Goal: Task Accomplishment & Management: Use online tool/utility

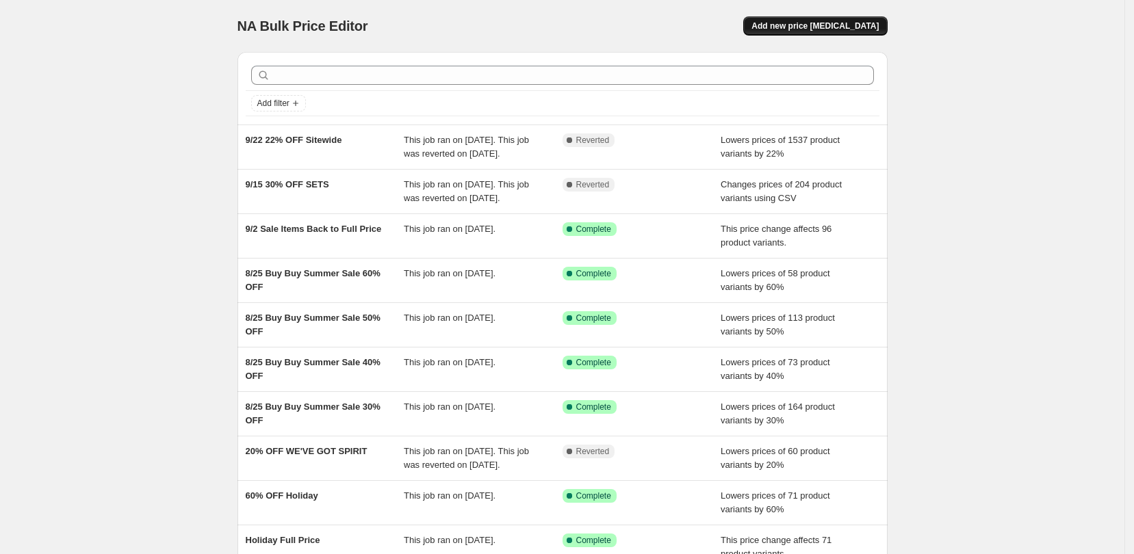
click at [859, 28] on span "Add new price [MEDICAL_DATA]" at bounding box center [814, 26] width 127 height 11
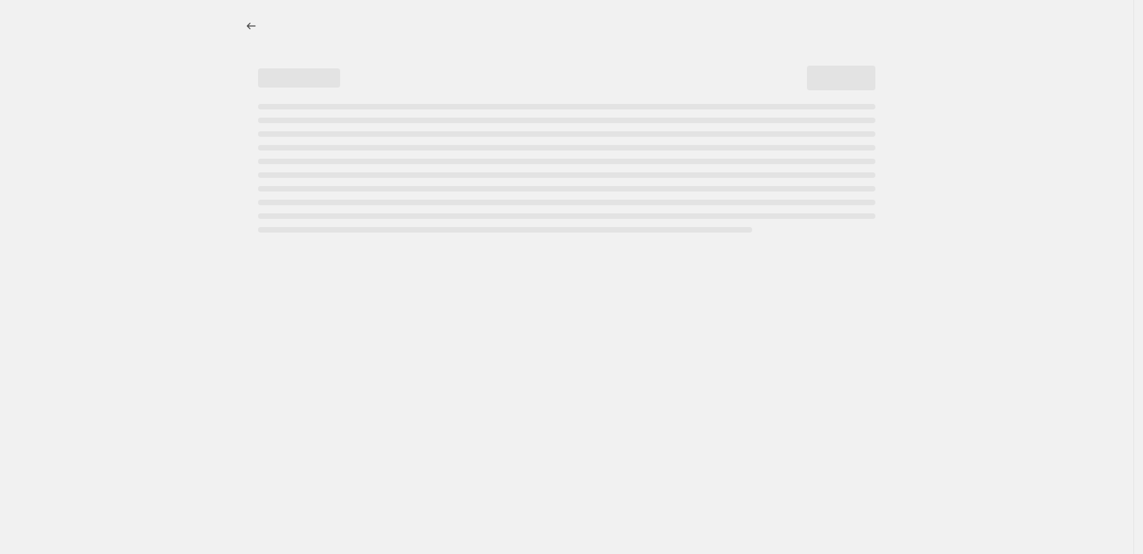
select select "percentage"
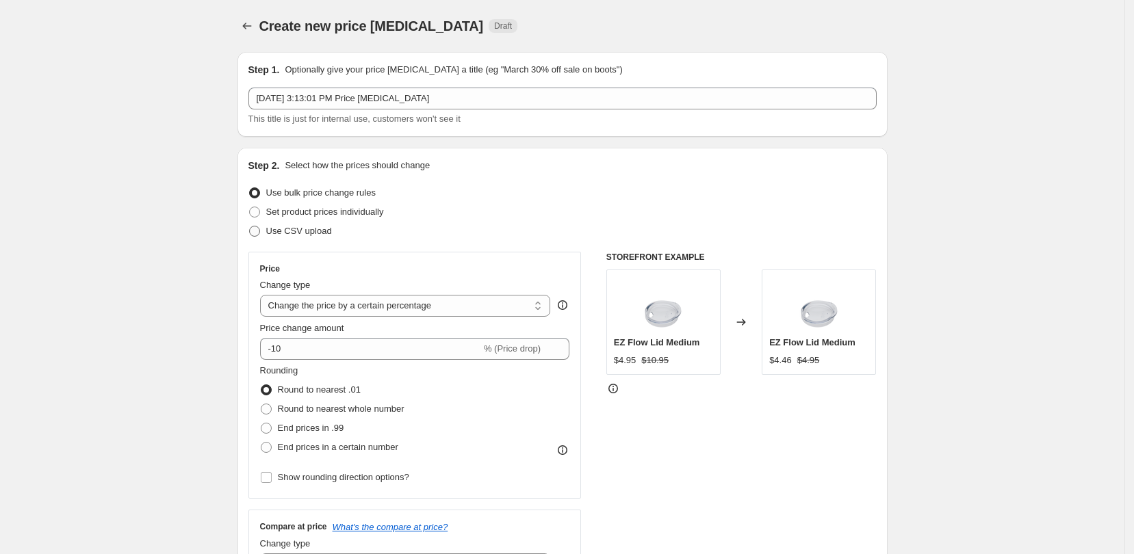
click at [257, 230] on span at bounding box center [254, 231] width 11 height 11
click at [250, 226] on input "Use CSV upload" at bounding box center [249, 226] width 1 height 1
radio input "true"
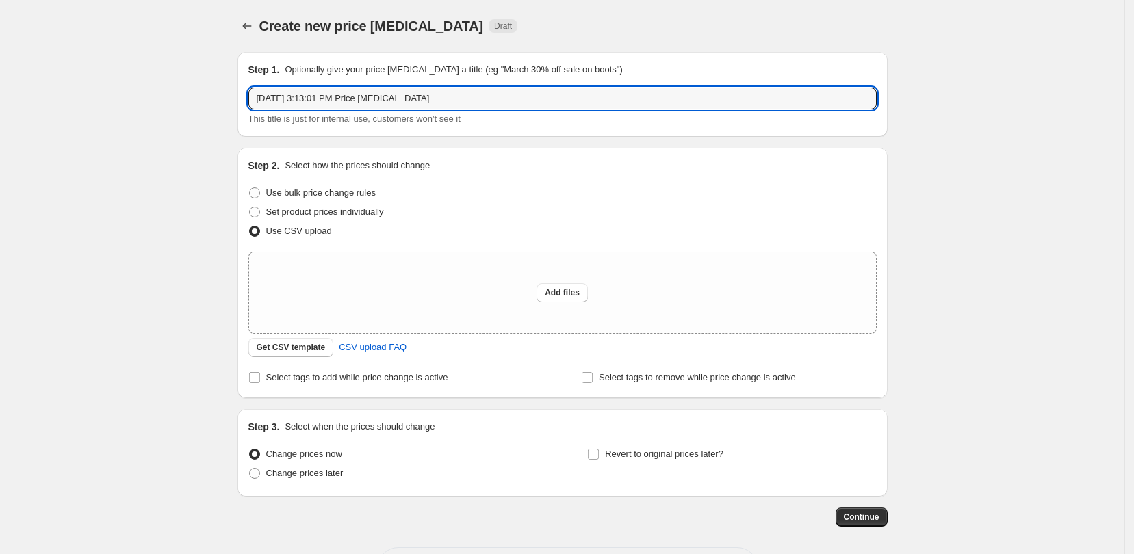
drag, startPoint x: 456, startPoint y: 98, endPoint x: 251, endPoint y: 80, distance: 206.1
click at [250, 82] on div "Step 1. Optionally give your price [MEDICAL_DATA] a title (eg "March 30% off sa…" at bounding box center [562, 94] width 650 height 85
type input "F"
type input "9/25 20% FULL PRICED MEGA MUGS"
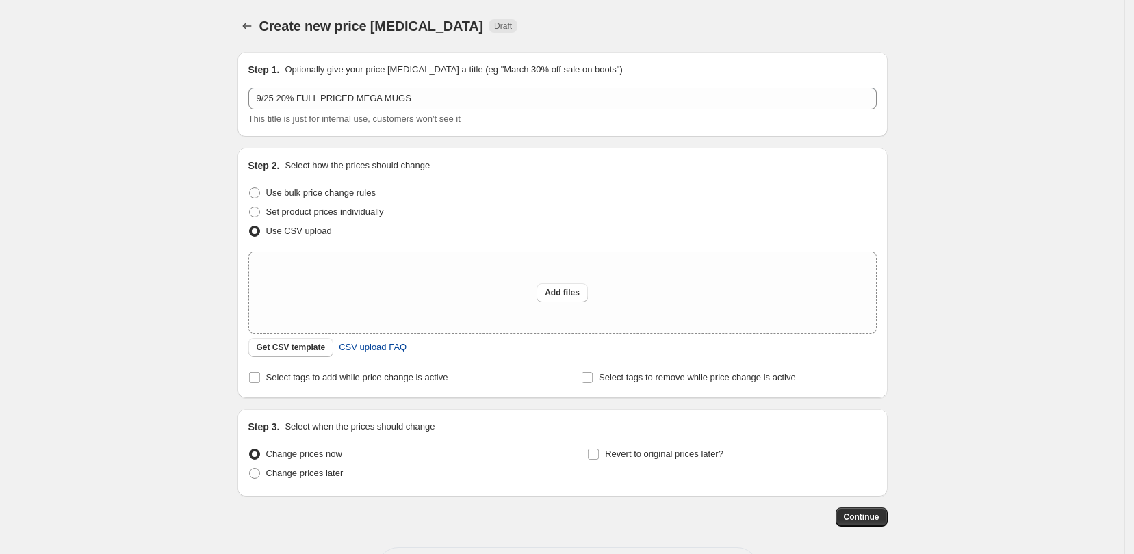
click at [359, 346] on span "CSV upload FAQ" at bounding box center [373, 348] width 68 height 14
click at [195, 63] on div "Create new price [MEDICAL_DATA]. This page is ready Create new price [MEDICAL_D…" at bounding box center [562, 305] width 1124 height 610
click at [374, 352] on span "CSV upload FAQ" at bounding box center [373, 348] width 68 height 14
click at [569, 289] on span "Add files" at bounding box center [562, 292] width 35 height 11
type input "C:\fakepath\Full Price Mega Mugs 20% off.csv"
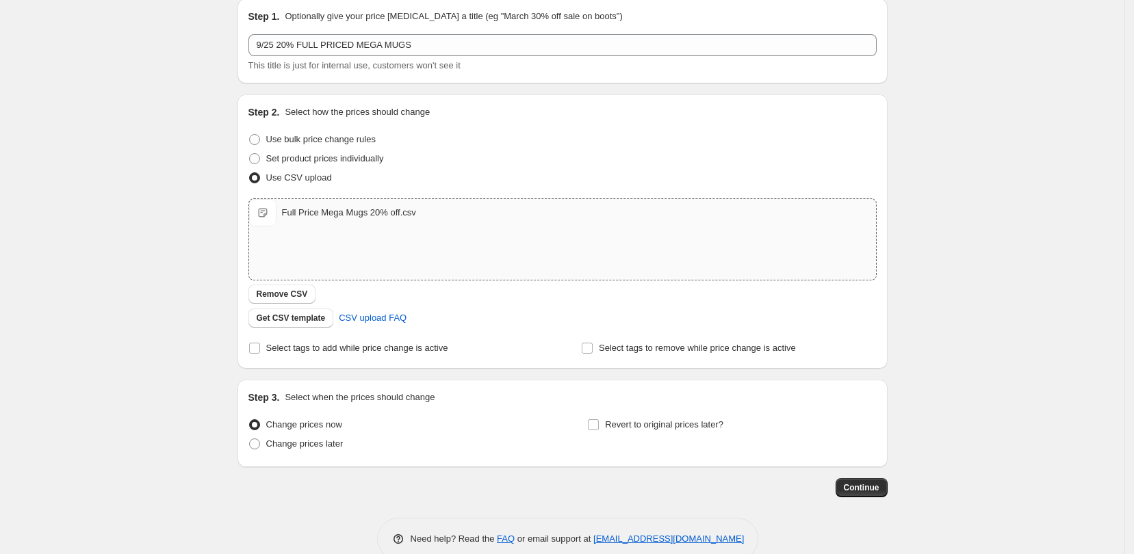
scroll to position [80, 0]
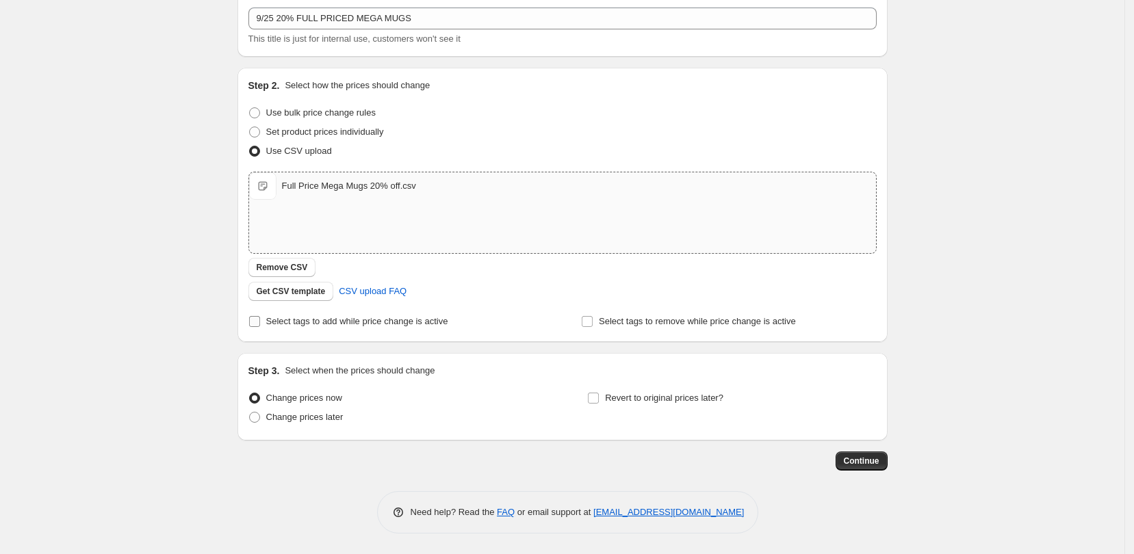
click at [257, 320] on input "Select tags to add while price change is active" at bounding box center [254, 321] width 11 height 11
checkbox input "true"
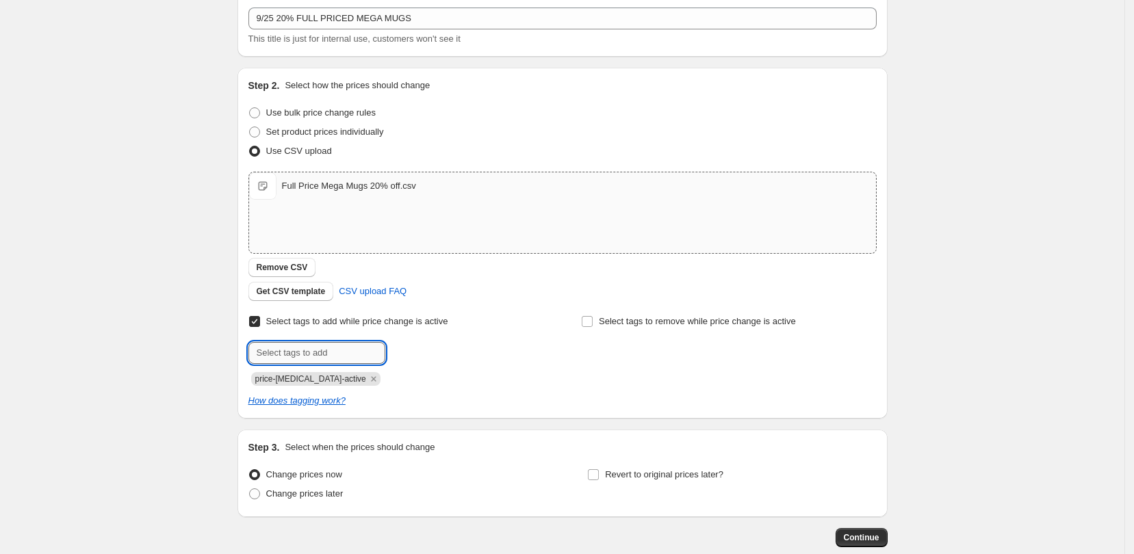
click at [339, 358] on input "text" at bounding box center [316, 353] width 137 height 22
type input "20% Off"
click at [444, 350] on span "20% Off" at bounding box center [430, 352] width 31 height 10
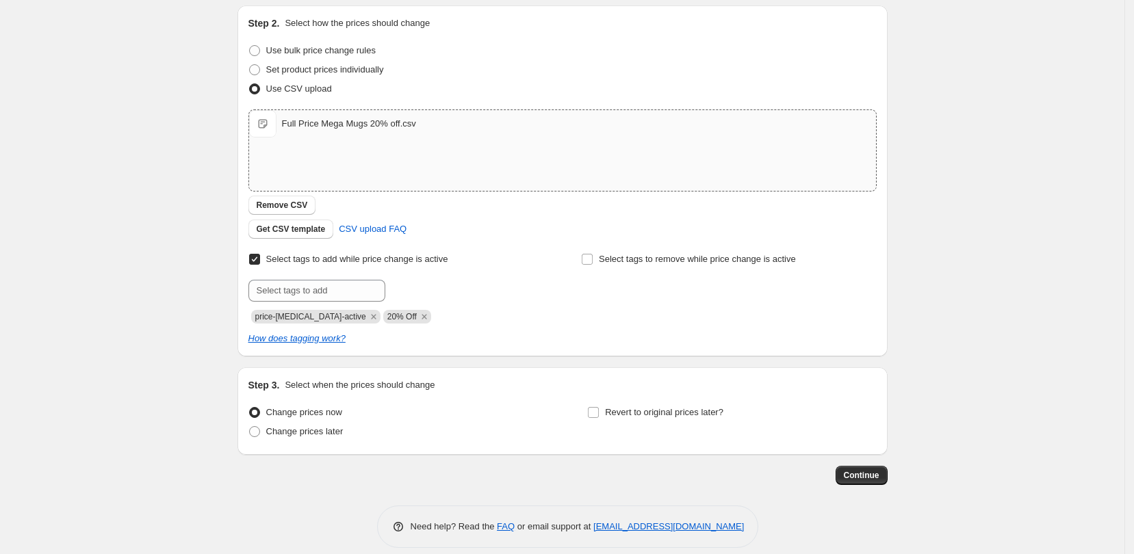
scroll to position [157, 0]
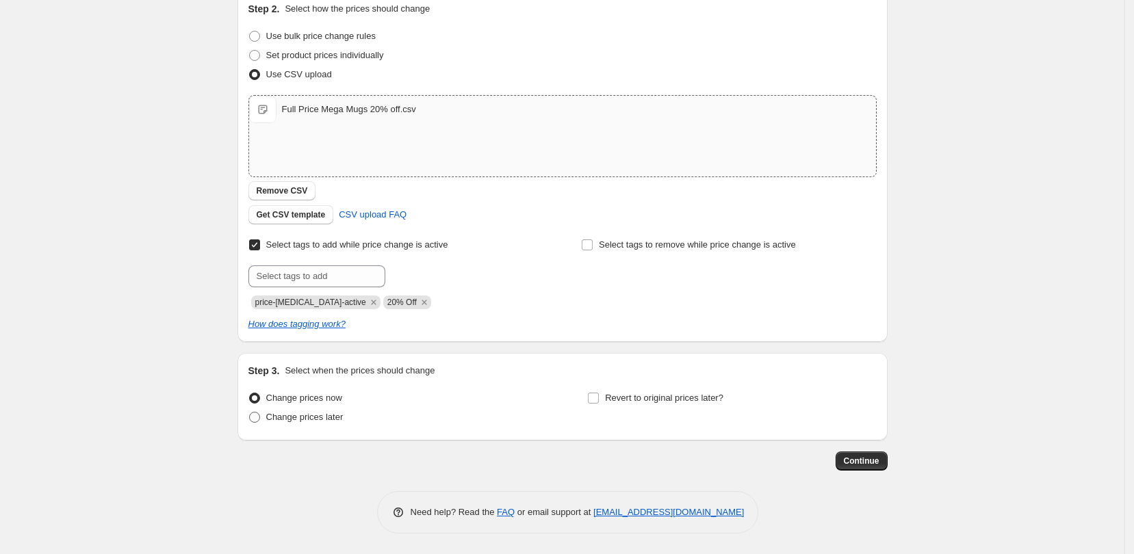
click at [260, 415] on span at bounding box center [254, 417] width 11 height 11
click at [250, 413] on input "Change prices later" at bounding box center [249, 412] width 1 height 1
radio input "true"
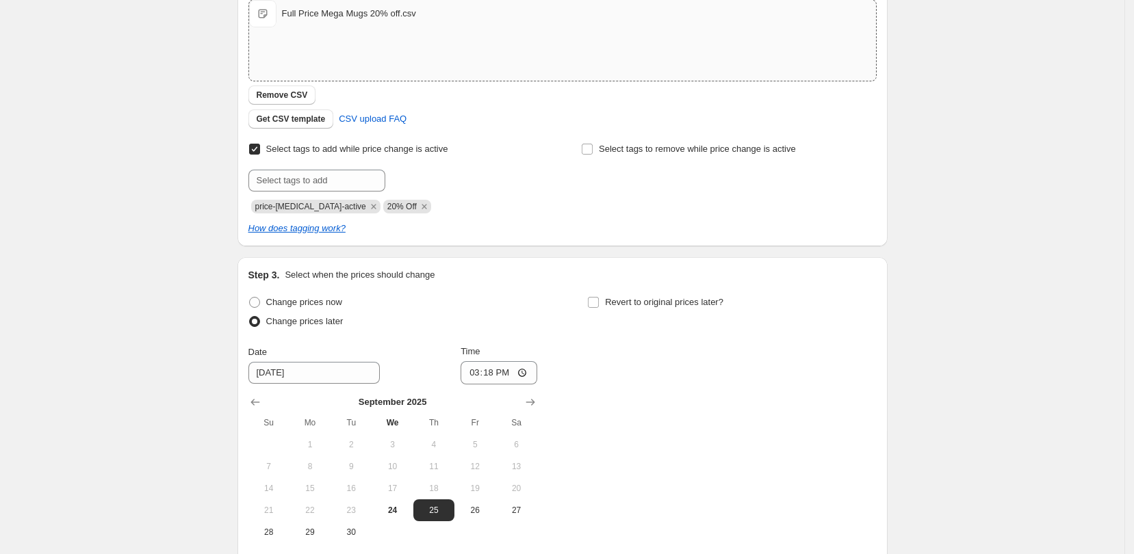
scroll to position [328, 0]
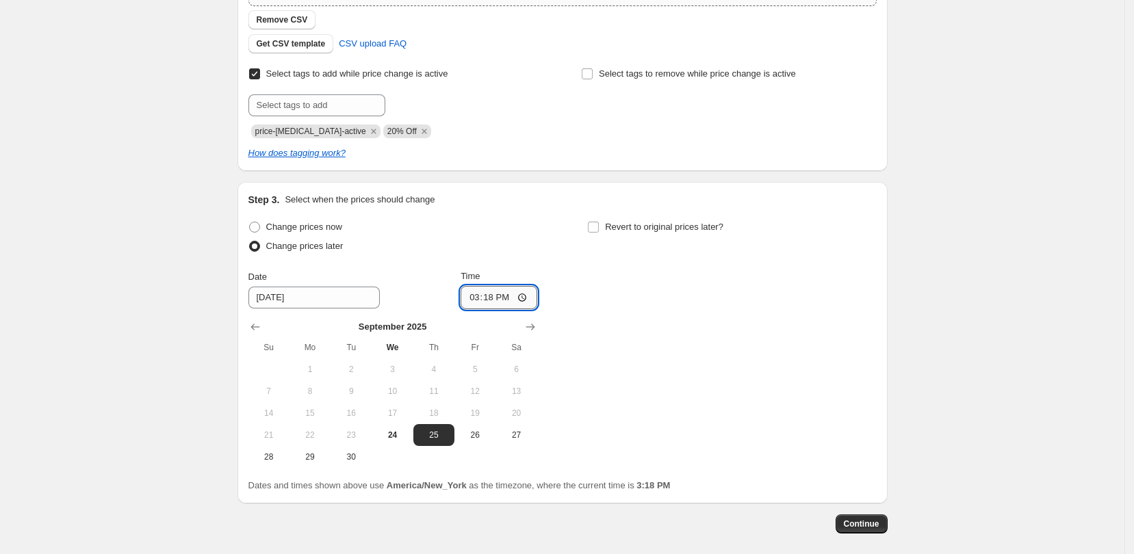
click at [512, 300] on input "15:18" at bounding box center [499, 297] width 77 height 23
click at [530, 297] on input "15:18" at bounding box center [499, 297] width 77 height 23
type input "16:00"
click at [697, 354] on div "Change prices now Change prices later Date [DATE] Time 16:00 [DATE] Su Mo Tu We…" at bounding box center [562, 343] width 628 height 250
click at [605, 231] on label "Revert to original prices later?" at bounding box center [655, 227] width 136 height 19
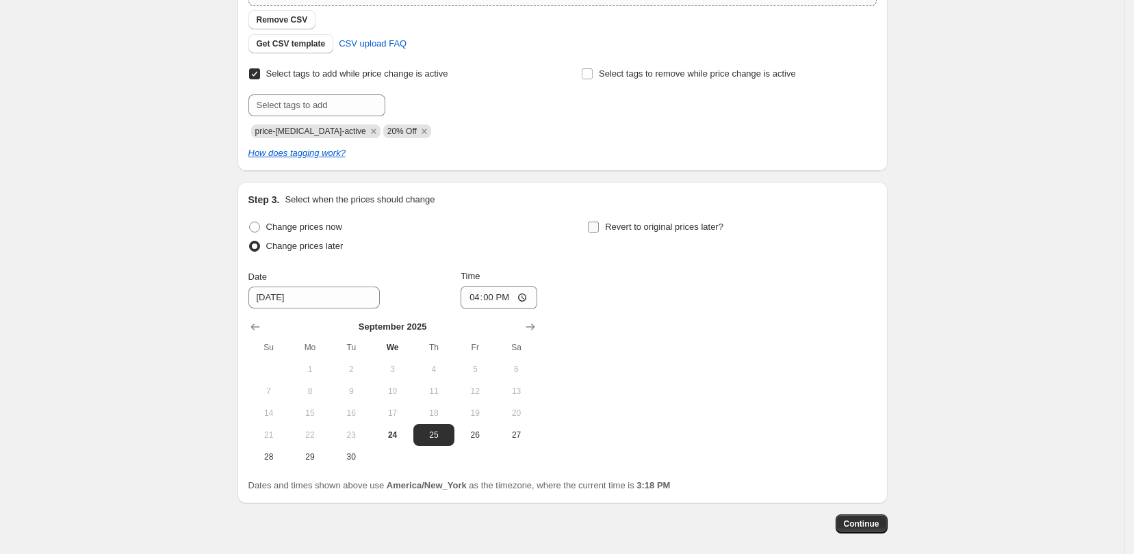
click at [599, 231] on input "Revert to original prices later?" at bounding box center [593, 227] width 11 height 11
checkbox input "true"
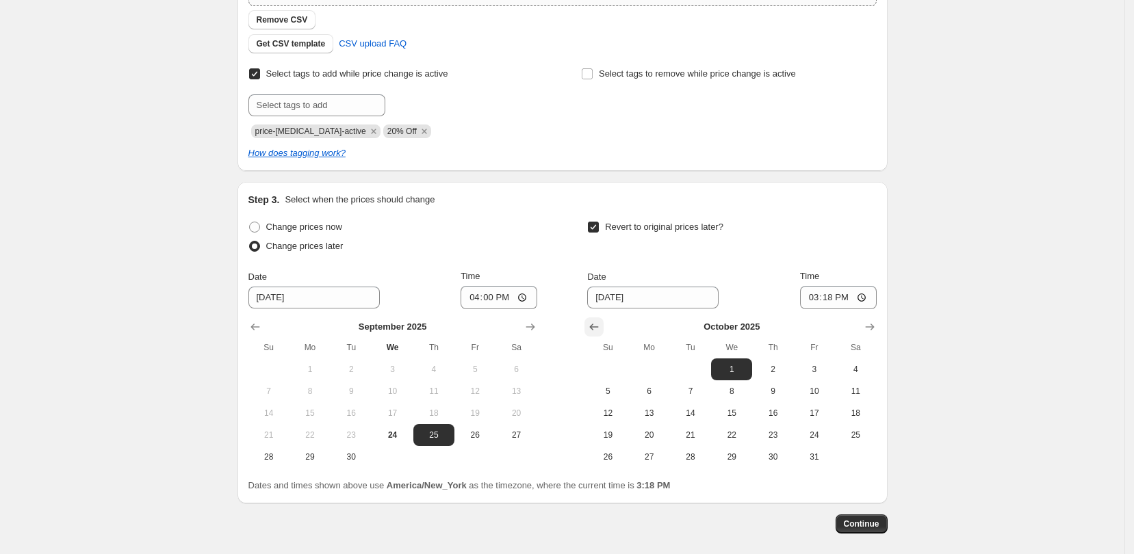
click at [600, 324] on icon "Show previous month, September 2025" at bounding box center [594, 327] width 14 height 14
click at [689, 460] on span "30" at bounding box center [690, 457] width 30 height 11
type input "[DATE]"
click at [866, 299] on input "15:18" at bounding box center [838, 297] width 77 height 23
type input "03:00"
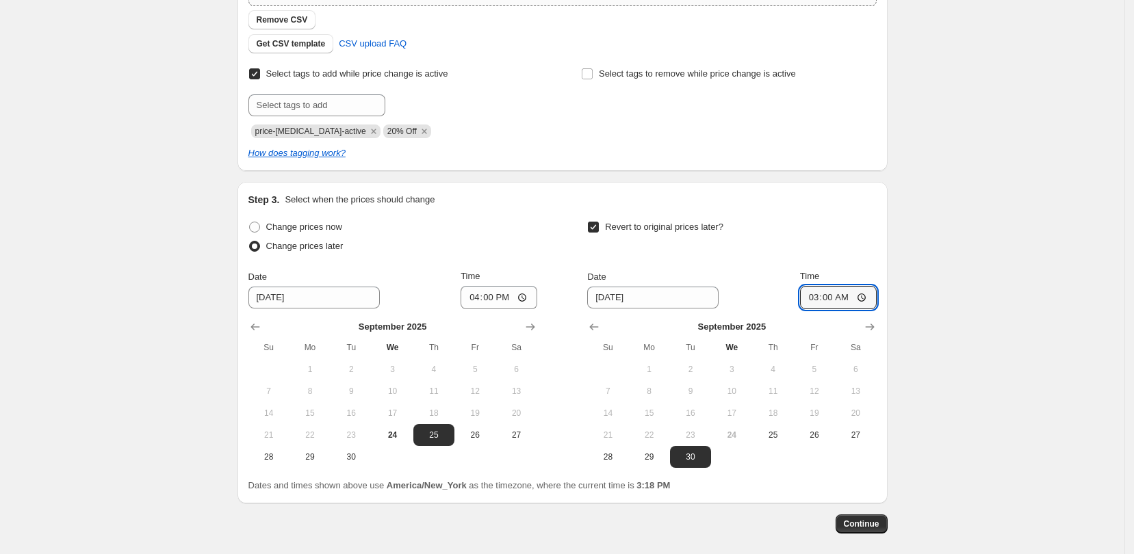
click at [775, 475] on div "Change prices now Change prices later Date [DATE] Time 16:00 [DATE] Su Mo Tu We…" at bounding box center [562, 355] width 628 height 275
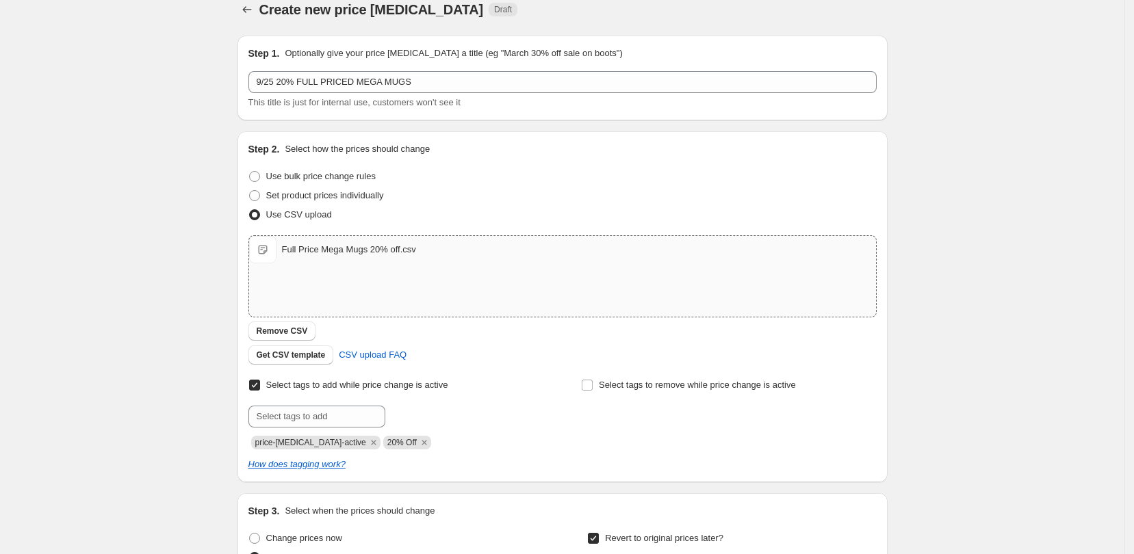
scroll to position [0, 0]
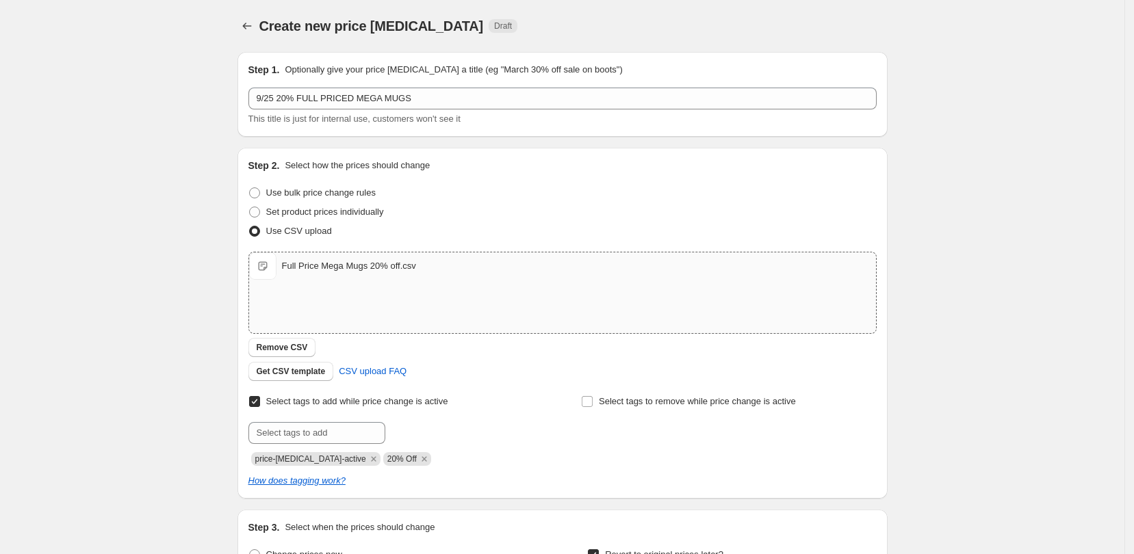
click at [359, 261] on div "Full Price Mega Mugs 20% off.csv" at bounding box center [349, 266] width 134 height 14
type input "C:\fakepath\Full Price Mega Mugs 20% off.csv"
click at [948, 363] on div "Create new price [MEDICAL_DATA]. This page is ready Create new price [MEDICAL_D…" at bounding box center [562, 472] width 1124 height 945
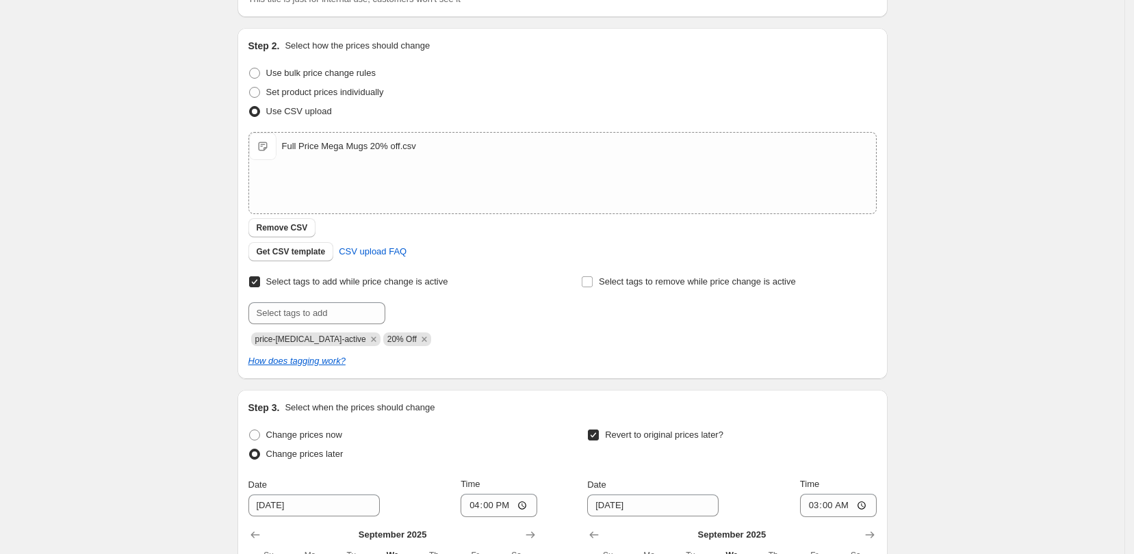
scroll to position [342, 0]
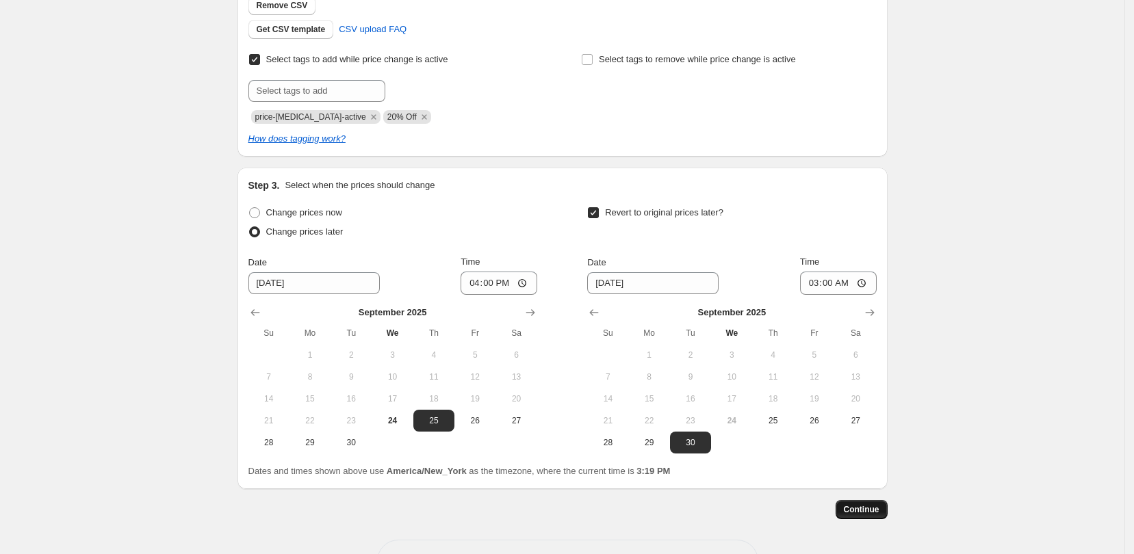
click at [868, 504] on button "Continue" at bounding box center [862, 509] width 52 height 19
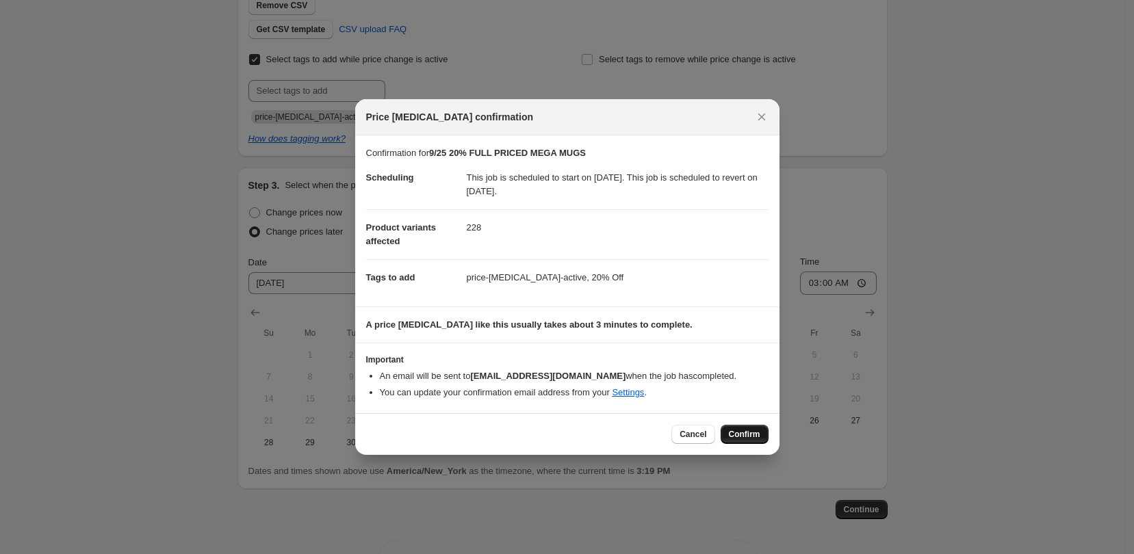
click at [751, 437] on span "Confirm" at bounding box center [744, 434] width 31 height 11
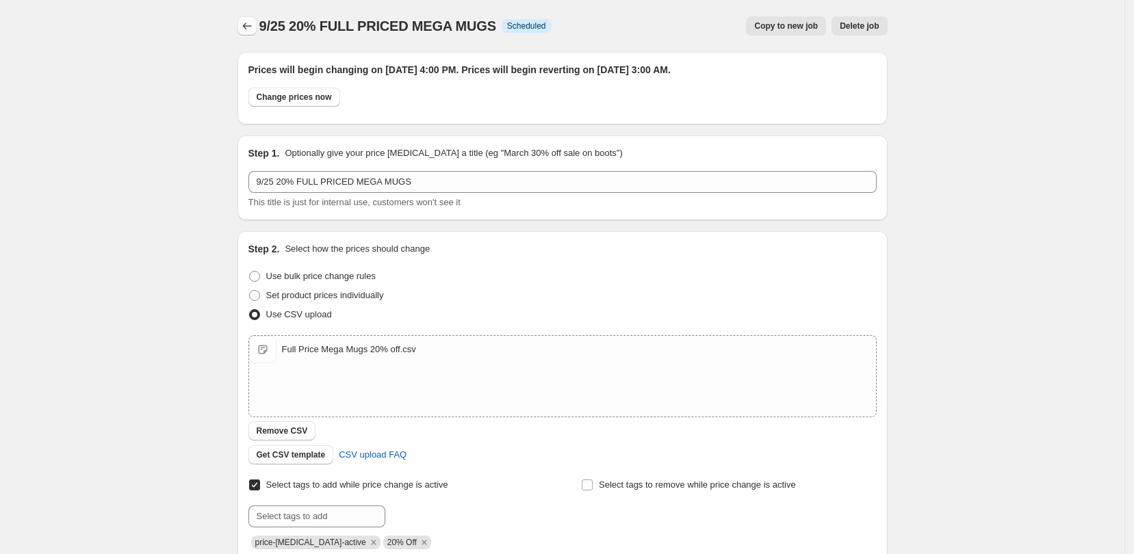
click at [253, 25] on icon "Price change jobs" at bounding box center [247, 26] width 14 height 14
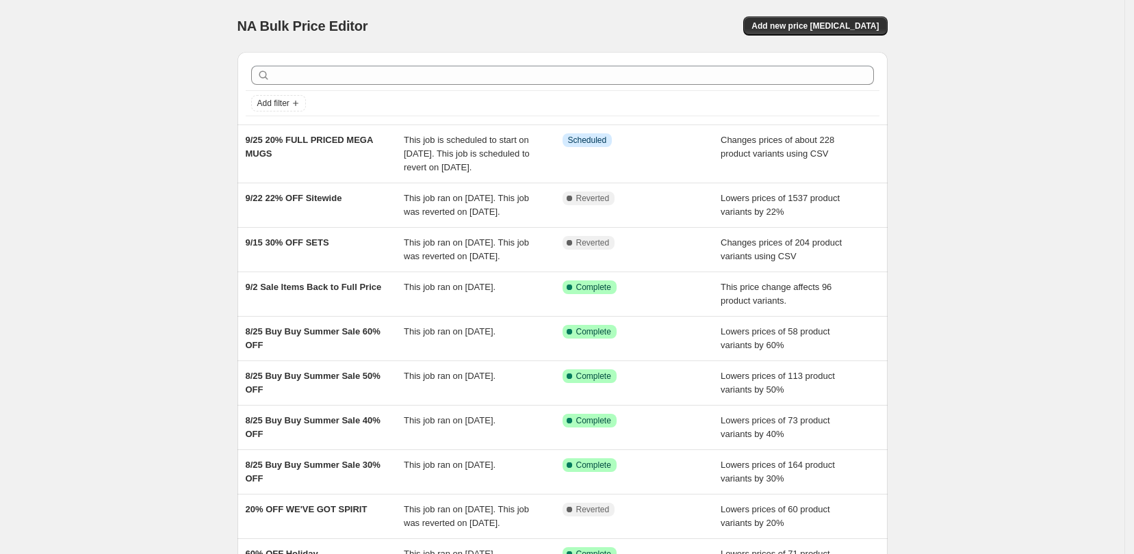
click at [953, 86] on div "NA Bulk Price Editor. This page is ready NA Bulk Price Editor Add new price [ME…" at bounding box center [562, 359] width 1124 height 719
click at [840, 22] on span "Add new price [MEDICAL_DATA]" at bounding box center [814, 26] width 127 height 11
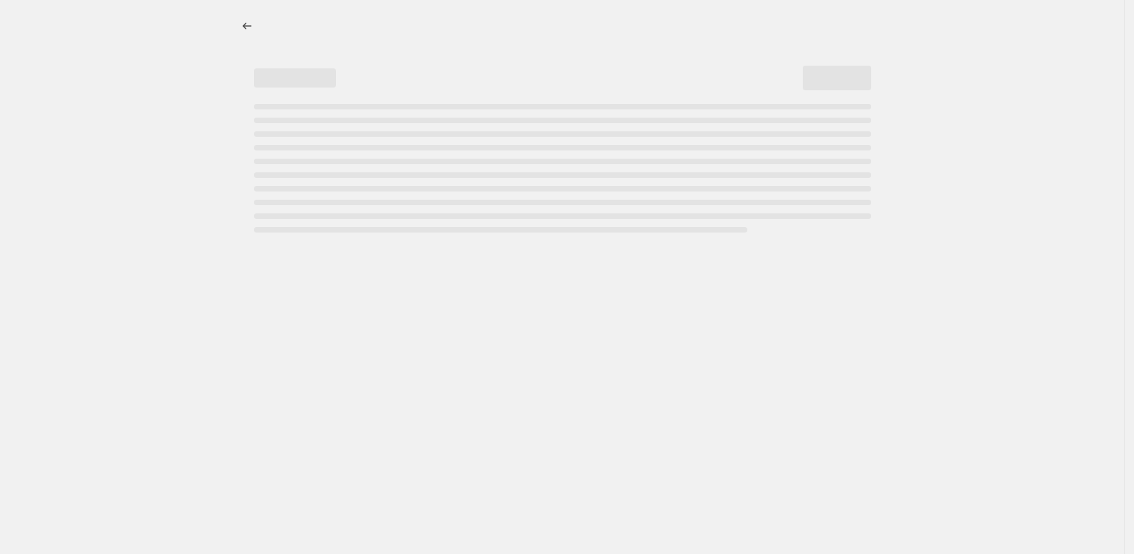
select select "percentage"
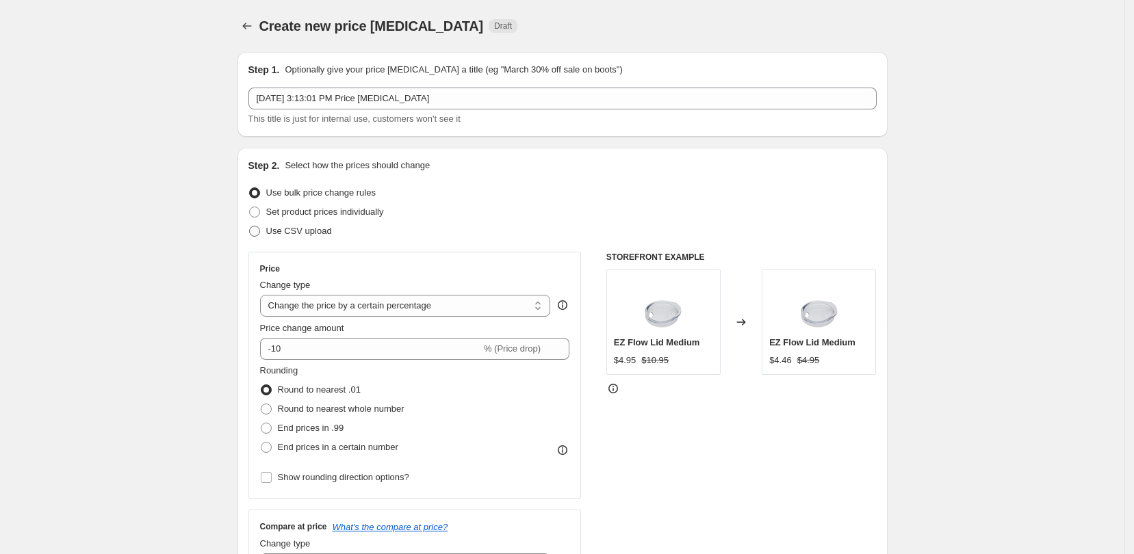
click at [260, 232] on span at bounding box center [254, 231] width 11 height 11
click at [250, 226] on input "Use CSV upload" at bounding box center [249, 226] width 1 height 1
radio input "true"
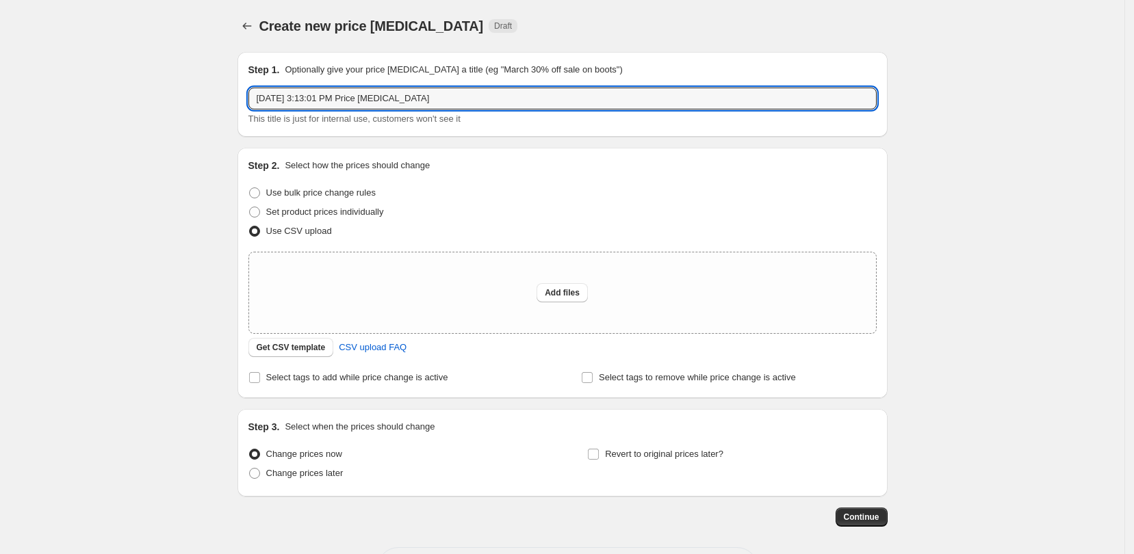
drag, startPoint x: 465, startPoint y: 92, endPoint x: 165, endPoint y: 94, distance: 300.4
click at [165, 94] on div "Create new price [MEDICAL_DATA]. This page is ready Create new price [MEDICAL_D…" at bounding box center [562, 305] width 1124 height 610
click at [334, 96] on input "9/25 FULL PRICED TRAVEL MUGS" at bounding box center [562, 99] width 628 height 22
click at [352, 96] on input "9/25 FULL PRICED 22OZTRAVEL MUGS" at bounding box center [562, 99] width 628 height 22
click at [432, 99] on input "9/25 FULL PRICED 22OZ TRAVEL MUGS" at bounding box center [562, 99] width 628 height 22
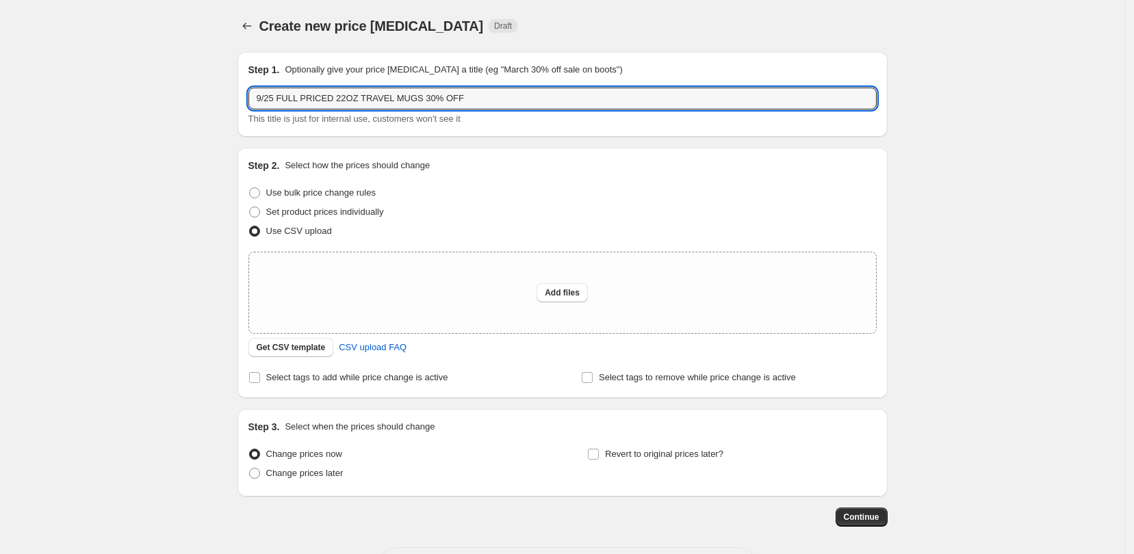
type input "9/25 FULL PRICED 22OZ TRAVEL MUGS 30% OFF"
click at [198, 237] on div "Create new price [MEDICAL_DATA]. This page is ready Create new price [MEDICAL_D…" at bounding box center [562, 305] width 1124 height 610
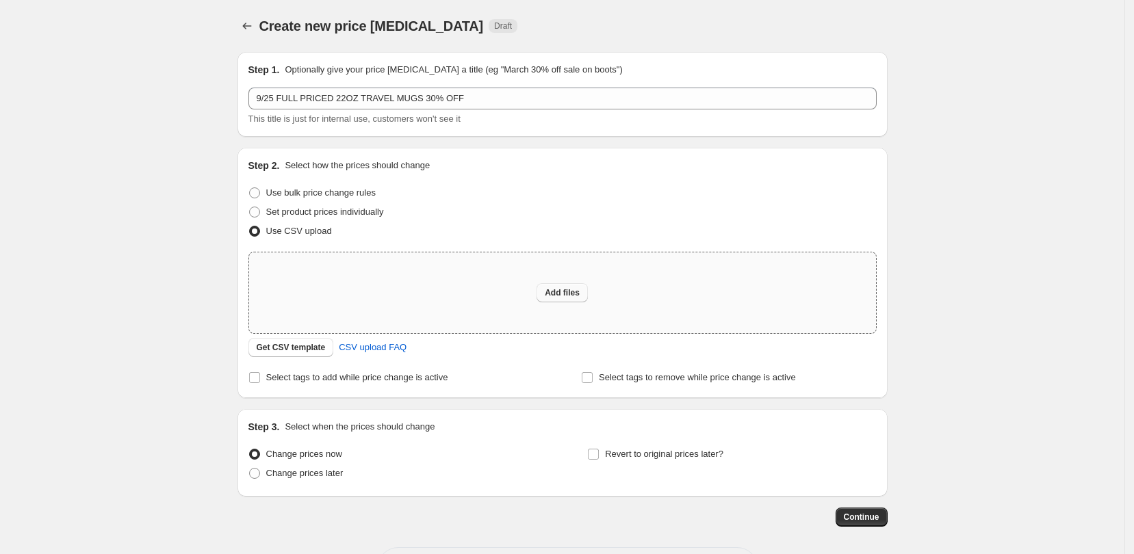
click at [574, 287] on span "Add files" at bounding box center [562, 292] width 35 height 11
click at [138, 246] on div "Create new price [MEDICAL_DATA]. This page is ready Create new price [MEDICAL_D…" at bounding box center [562, 305] width 1124 height 610
click at [562, 289] on span "Add files" at bounding box center [562, 292] width 35 height 11
click at [571, 289] on span "Add files" at bounding box center [562, 292] width 35 height 11
type input "C:\fakepath\Full Price Travel Mugs 22oz to 30% off.csv"
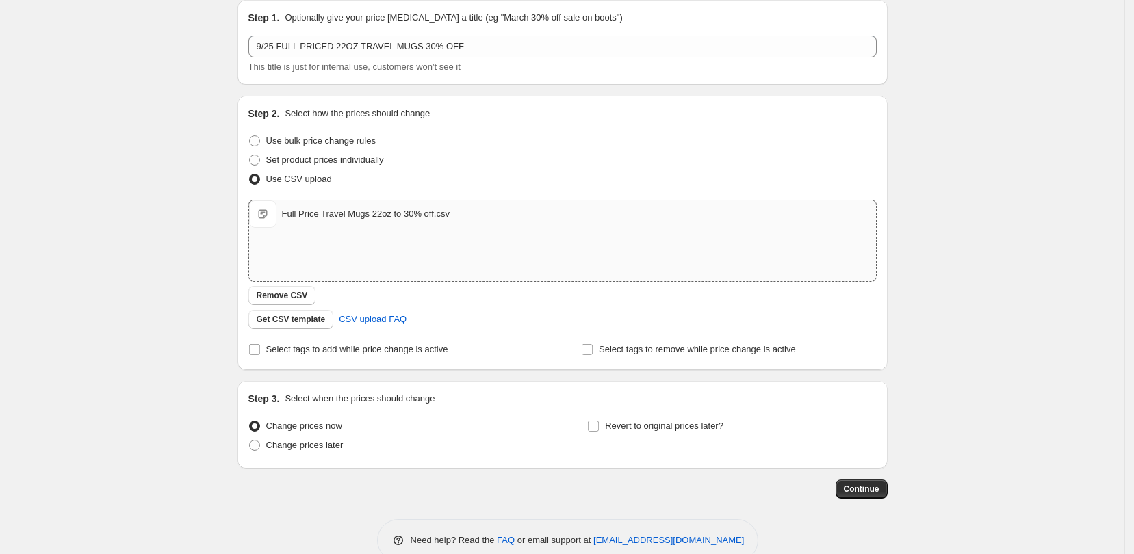
scroll to position [80, 0]
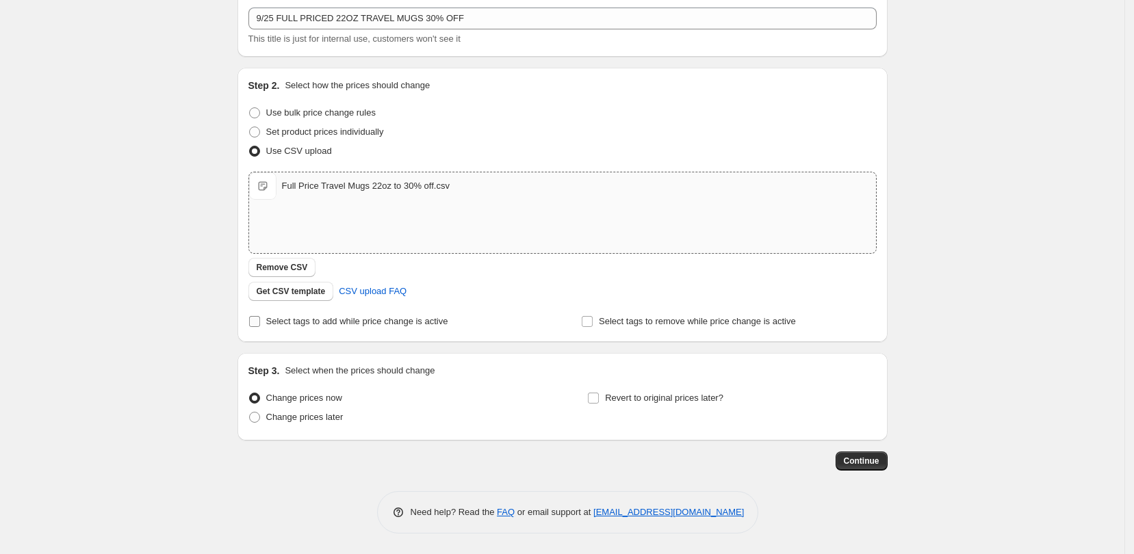
click at [256, 318] on input "Select tags to add while price change is active" at bounding box center [254, 321] width 11 height 11
checkbox input "true"
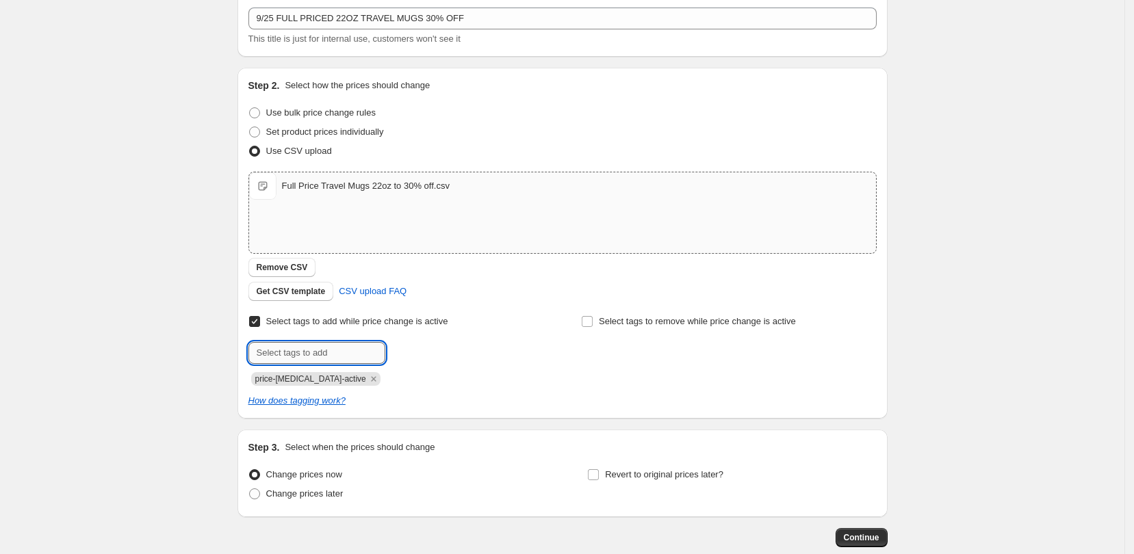
click at [334, 354] on input "text" at bounding box center [316, 353] width 137 height 22
type input "30% Off"
click at [441, 352] on span "30% Off" at bounding box center [430, 352] width 31 height 10
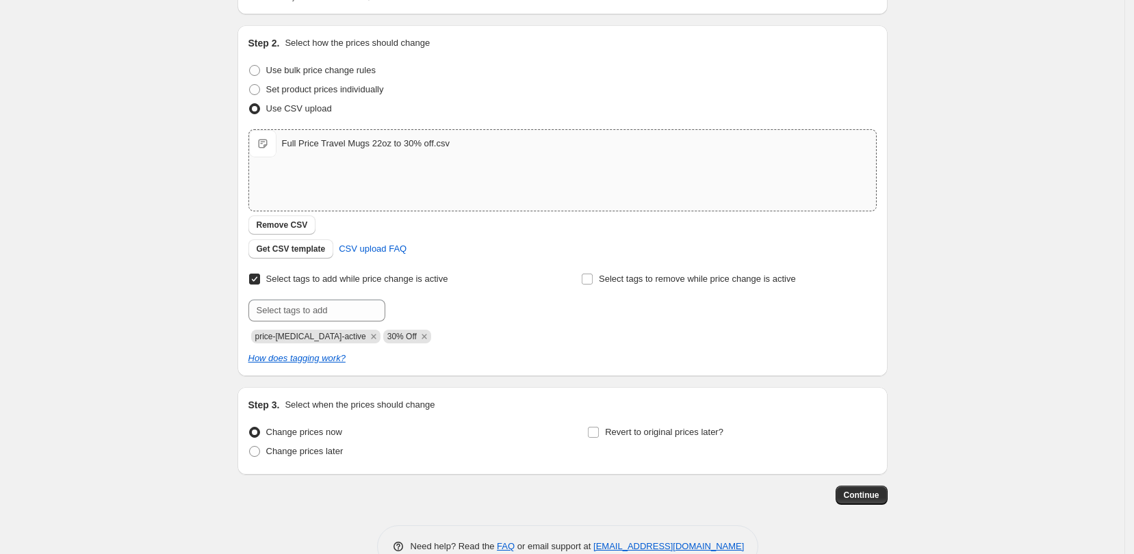
scroll to position [157, 0]
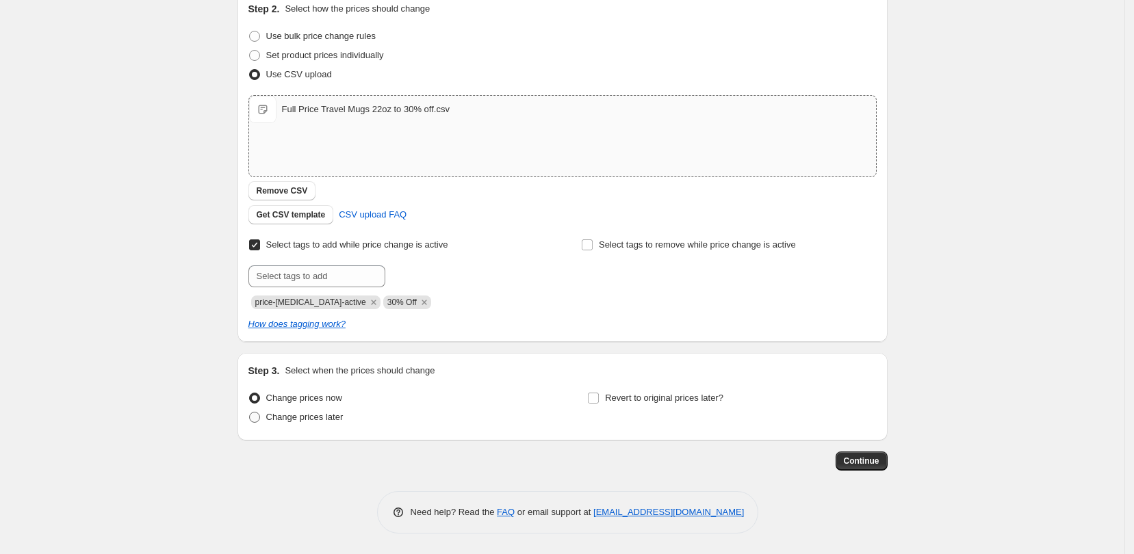
click at [328, 417] on span "Change prices later" at bounding box center [304, 417] width 77 height 10
click at [250, 413] on input "Change prices later" at bounding box center [249, 412] width 1 height 1
radio input "true"
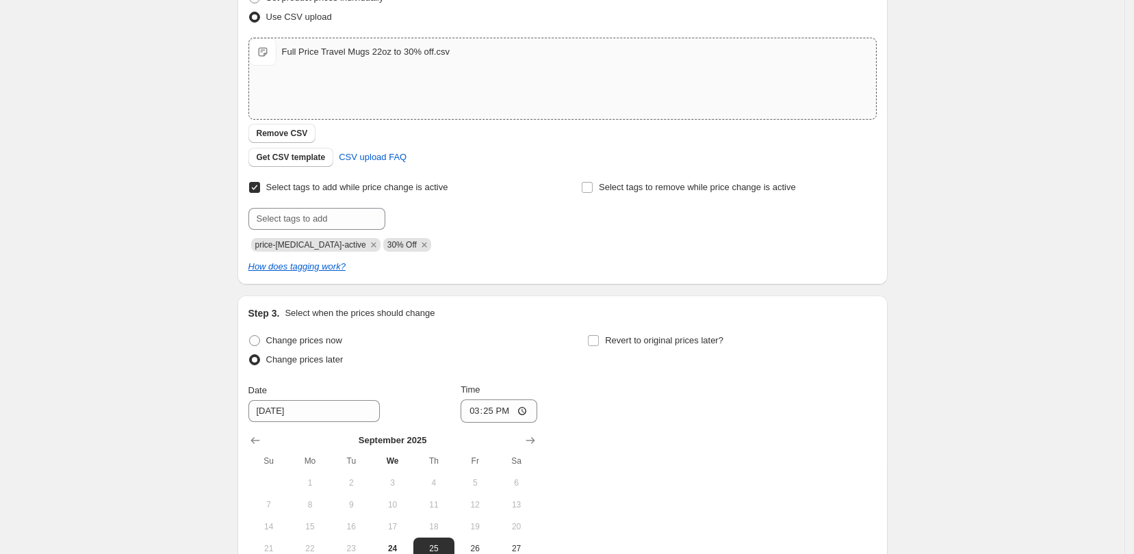
scroll to position [328, 0]
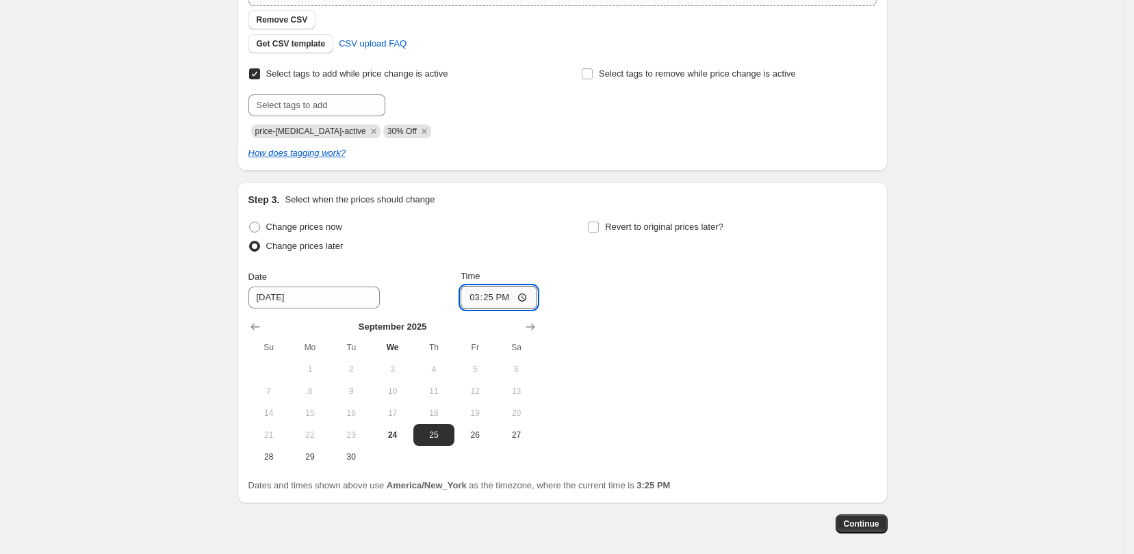
click at [526, 297] on input "15:25" at bounding box center [499, 297] width 77 height 23
type input "16:00"
click at [571, 255] on div "Change prices now Change prices later Date [DATE] Time 16:00 [DATE] Su Mo Tu We…" at bounding box center [562, 343] width 628 height 250
click at [599, 231] on input "Revert to original prices later?" at bounding box center [593, 227] width 11 height 11
checkbox input "true"
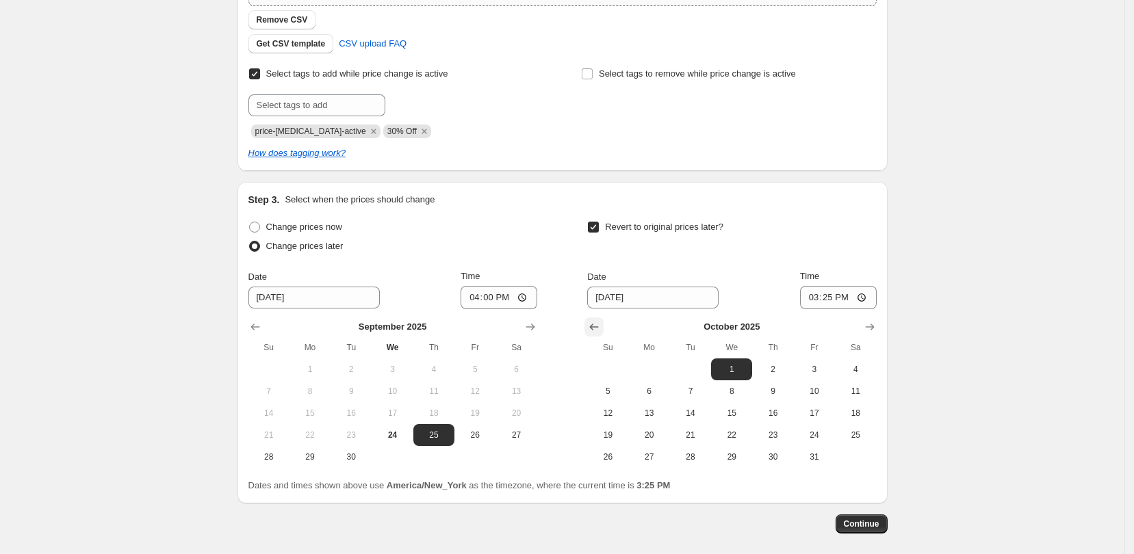
click at [597, 327] on icon "Show previous month, September 2025" at bounding box center [594, 327] width 9 height 7
click at [699, 458] on span "30" at bounding box center [690, 457] width 30 height 11
type input "[DATE]"
click at [865, 298] on input "15:25" at bounding box center [838, 297] width 77 height 23
type input "03:00"
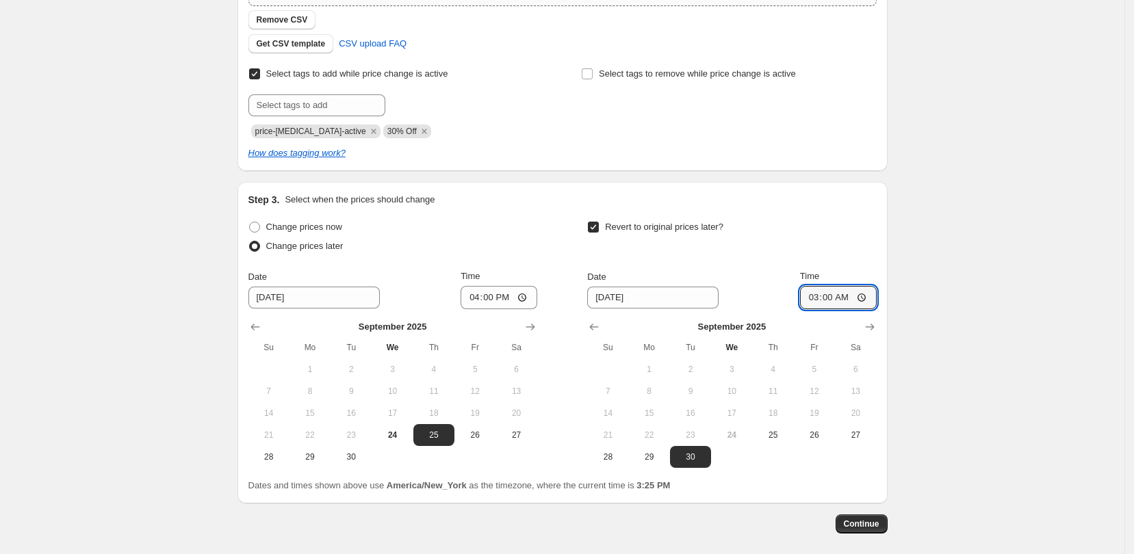
click at [985, 344] on div "Create new price [MEDICAL_DATA]. This page is ready Create new price [MEDICAL_D…" at bounding box center [562, 144] width 1124 height 945
click at [854, 522] on span "Continue" at bounding box center [862, 524] width 36 height 11
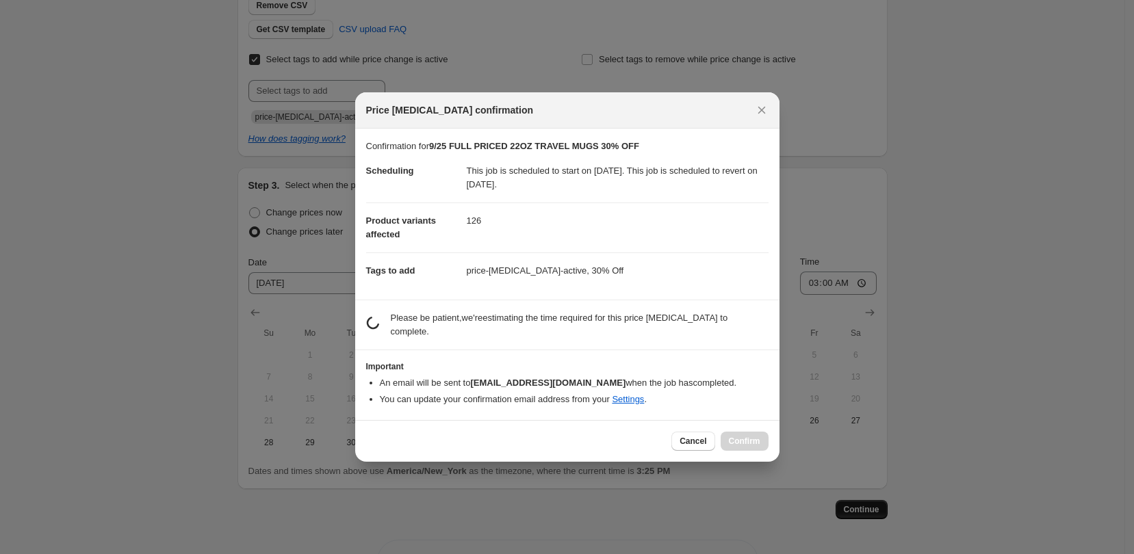
scroll to position [0, 0]
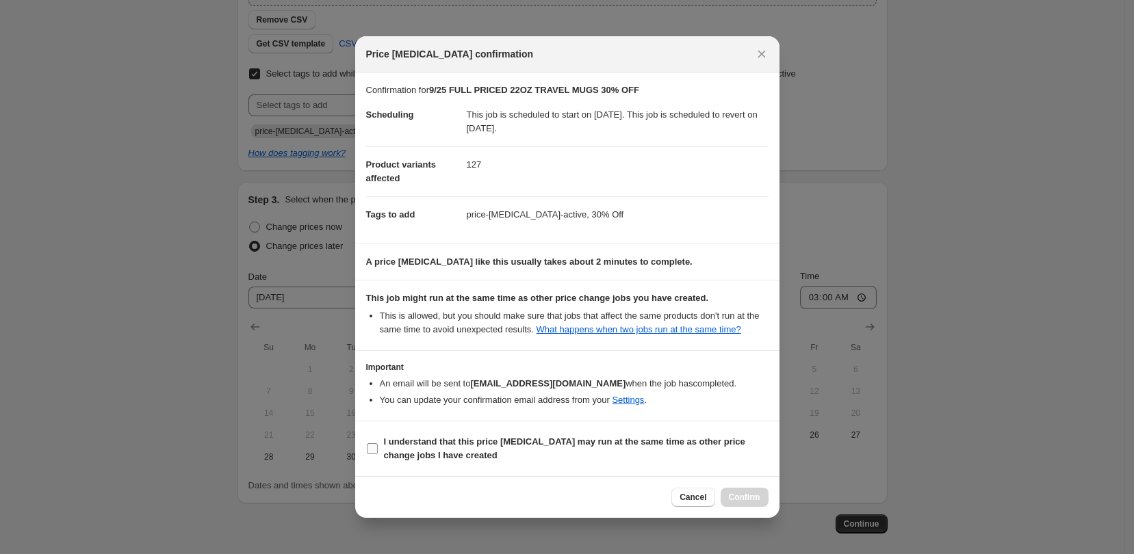
click at [366, 445] on span ":r50:" at bounding box center [372, 449] width 12 height 12
click at [367, 445] on input "I understand that this price [MEDICAL_DATA] may run at the same time as other p…" at bounding box center [372, 448] width 11 height 11
checkbox input "true"
click at [753, 497] on span "Confirm" at bounding box center [744, 497] width 31 height 11
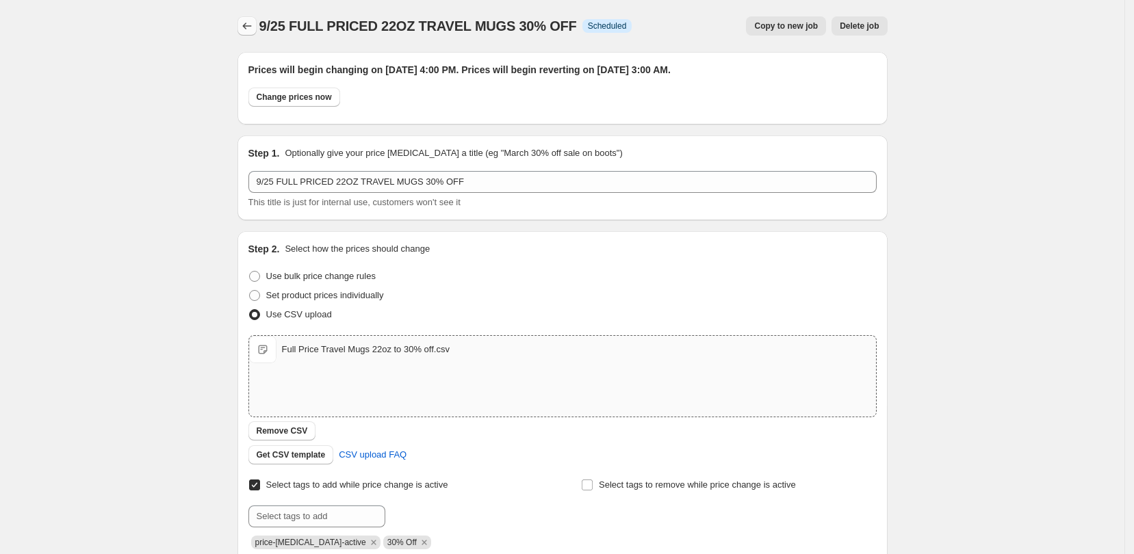
click at [253, 21] on icon "Price change jobs" at bounding box center [247, 26] width 14 height 14
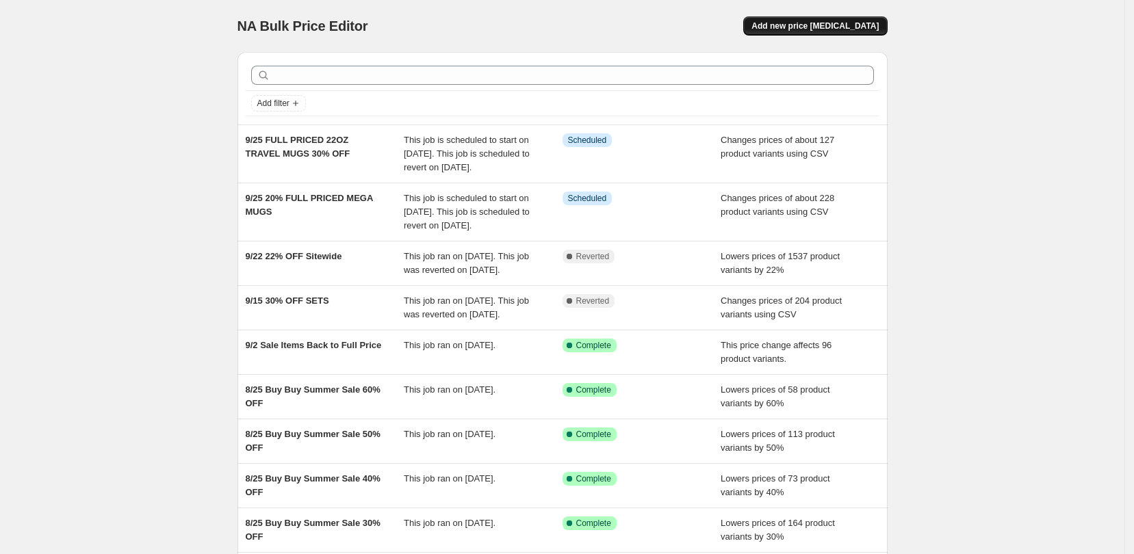
click at [862, 21] on span "Add new price [MEDICAL_DATA]" at bounding box center [814, 26] width 127 height 11
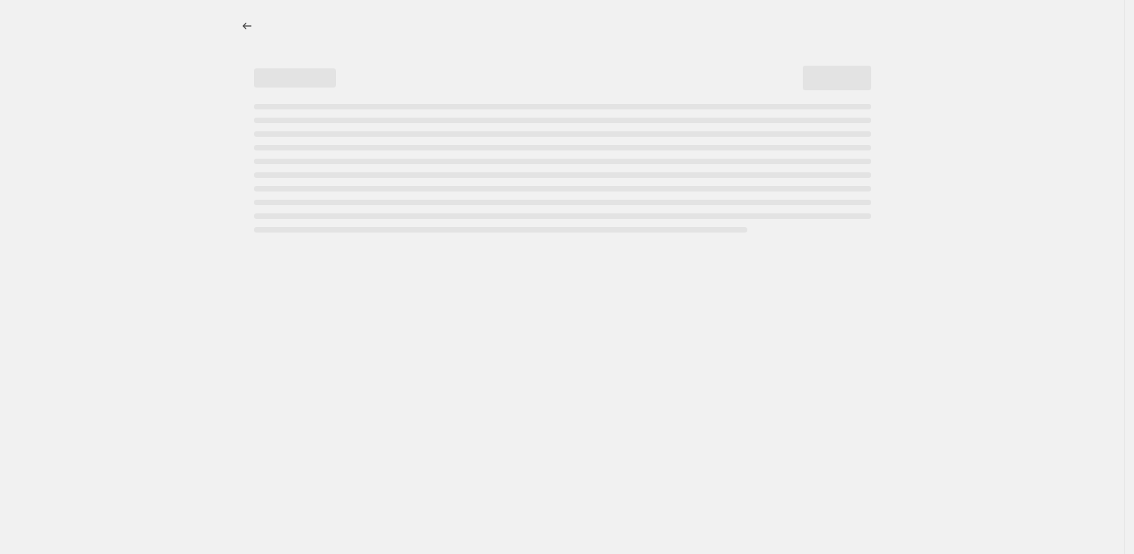
select select "percentage"
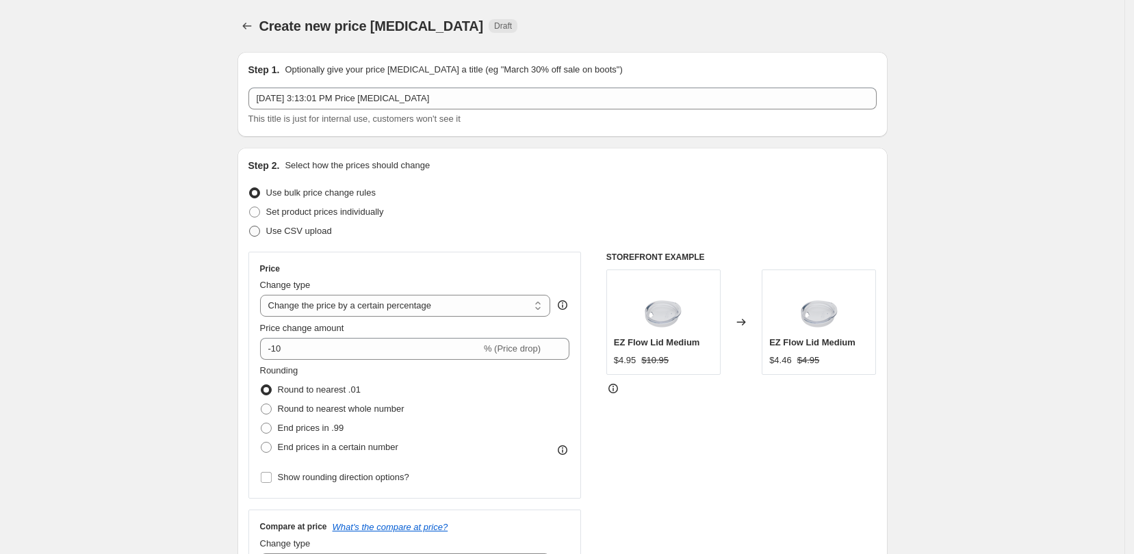
click at [260, 226] on span at bounding box center [254, 231] width 11 height 11
click at [250, 226] on input "Use CSV upload" at bounding box center [249, 226] width 1 height 1
radio input "true"
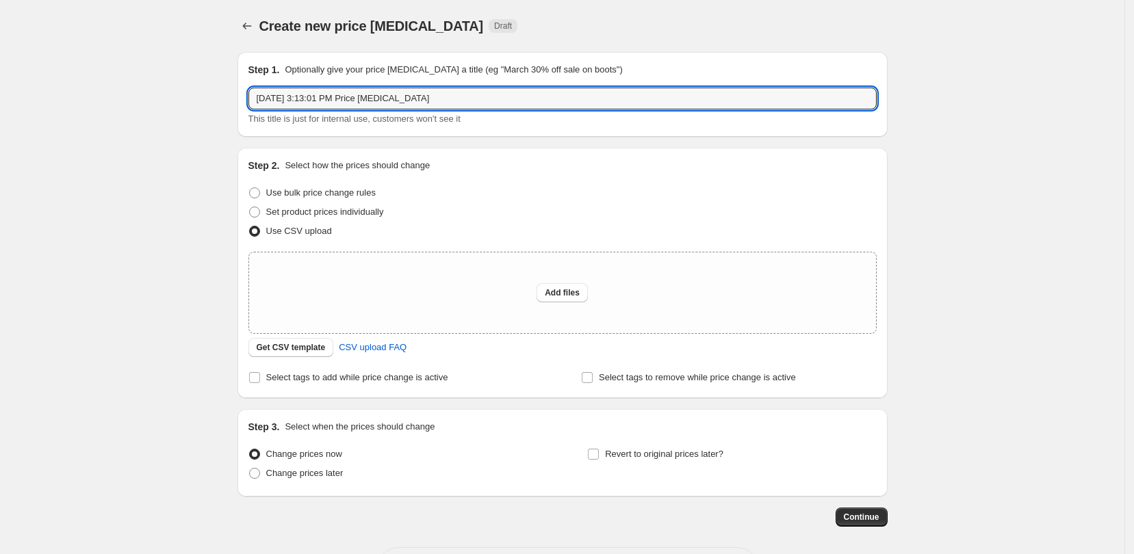
drag, startPoint x: 266, startPoint y: 96, endPoint x: 231, endPoint y: 96, distance: 34.9
click at [231, 96] on div "Step 1. Optionally give your price [MEDICAL_DATA] a title (eg "March 30% off sa…" at bounding box center [556, 284] width 661 height 486
click at [318, 102] on input "9/25" at bounding box center [562, 99] width 628 height 22
type input "9/25 40% OFF 180Z TRAVEL MUGS FULL PRICE"
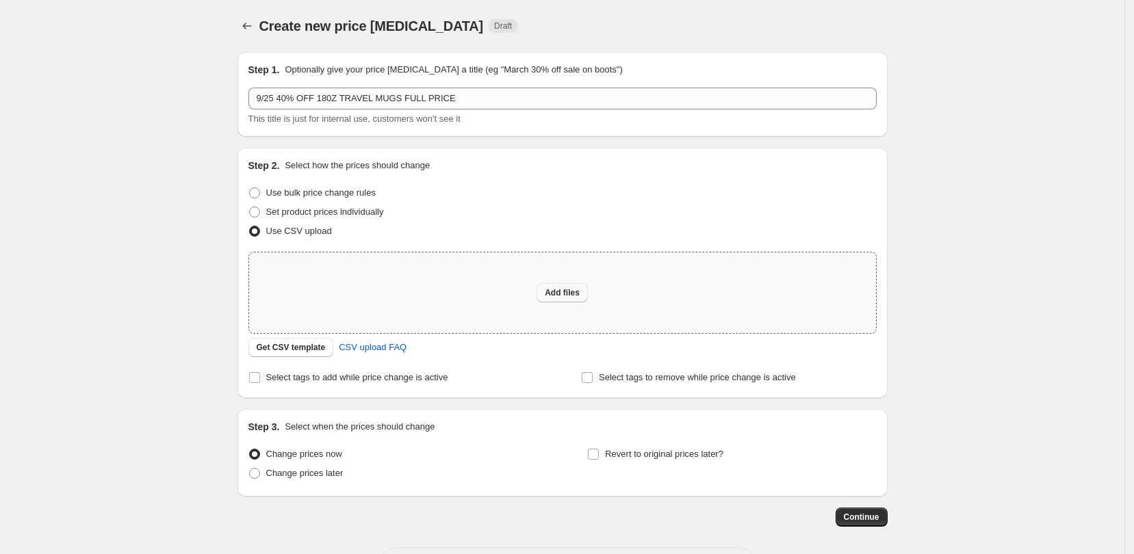
click at [558, 291] on span "Add files" at bounding box center [562, 292] width 35 height 11
type input "C:\fakepath\Full Price Travel Mugs 18oz to 40% off.csv"
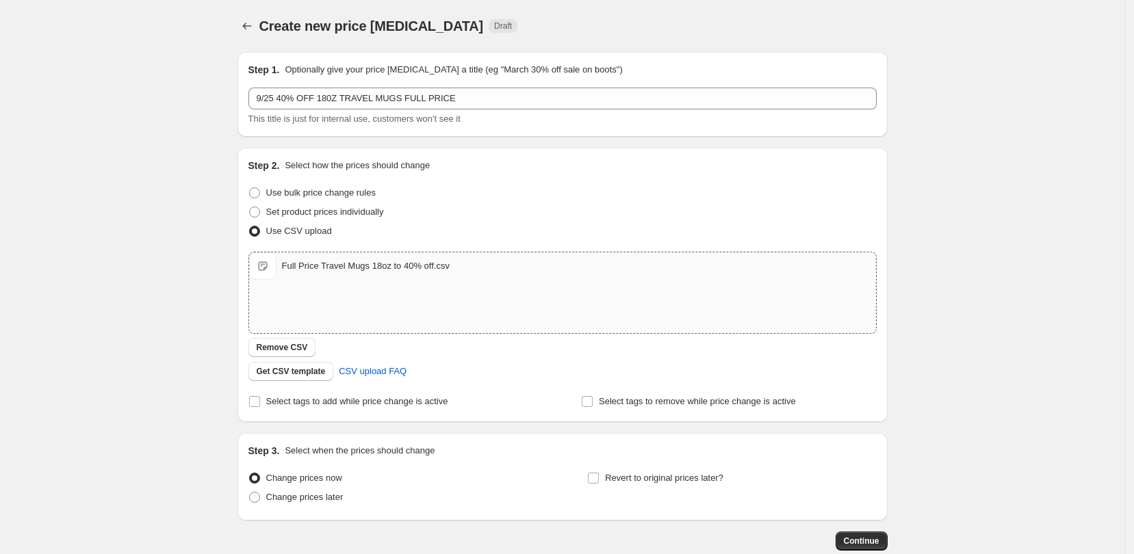
scroll to position [80, 0]
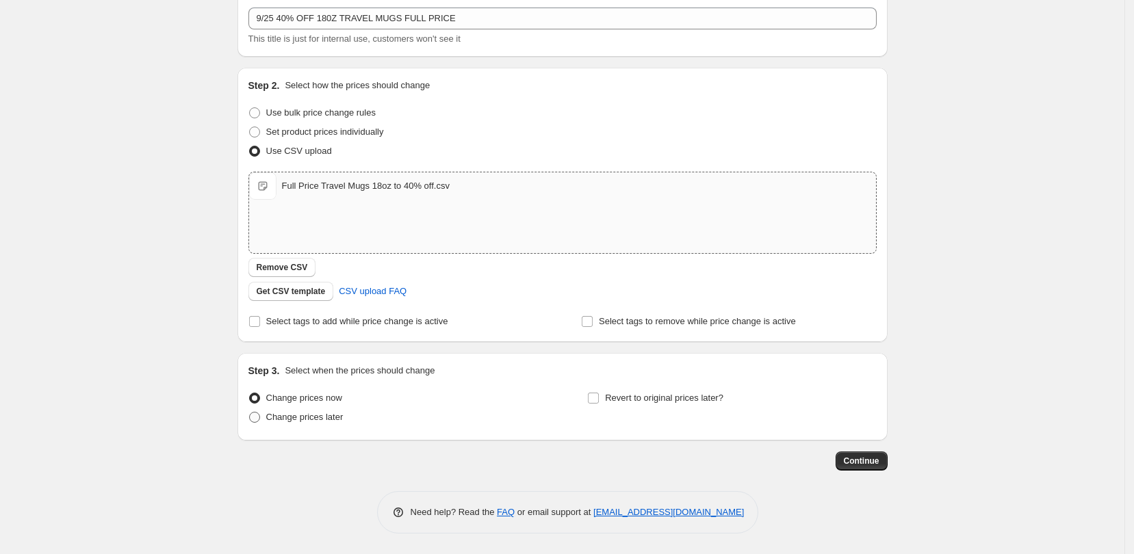
click at [319, 418] on span "Change prices later" at bounding box center [304, 417] width 77 height 10
click at [250, 413] on input "Change prices later" at bounding box center [249, 412] width 1 height 1
radio input "true"
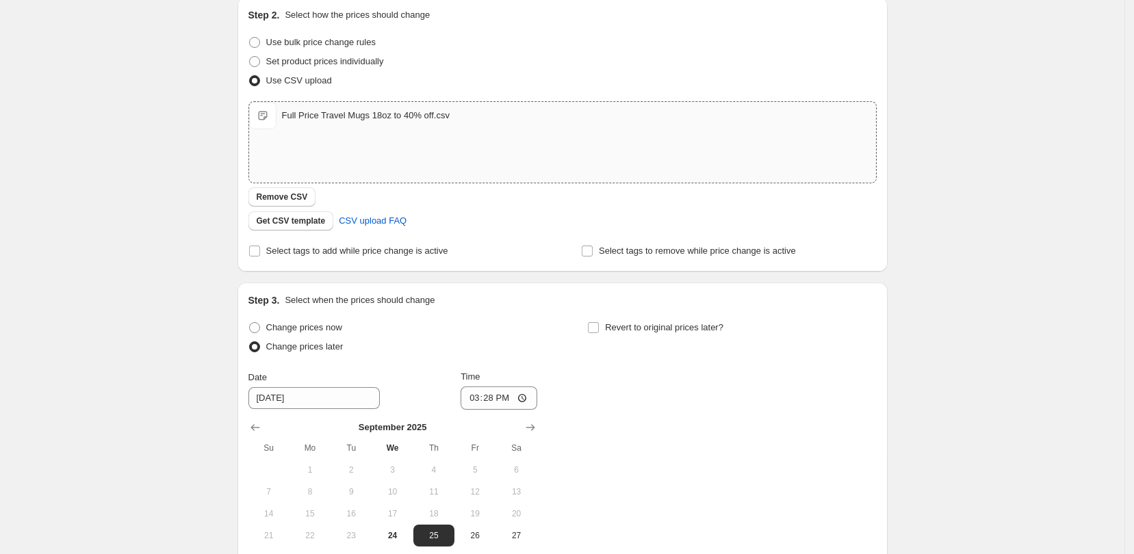
scroll to position [251, 0]
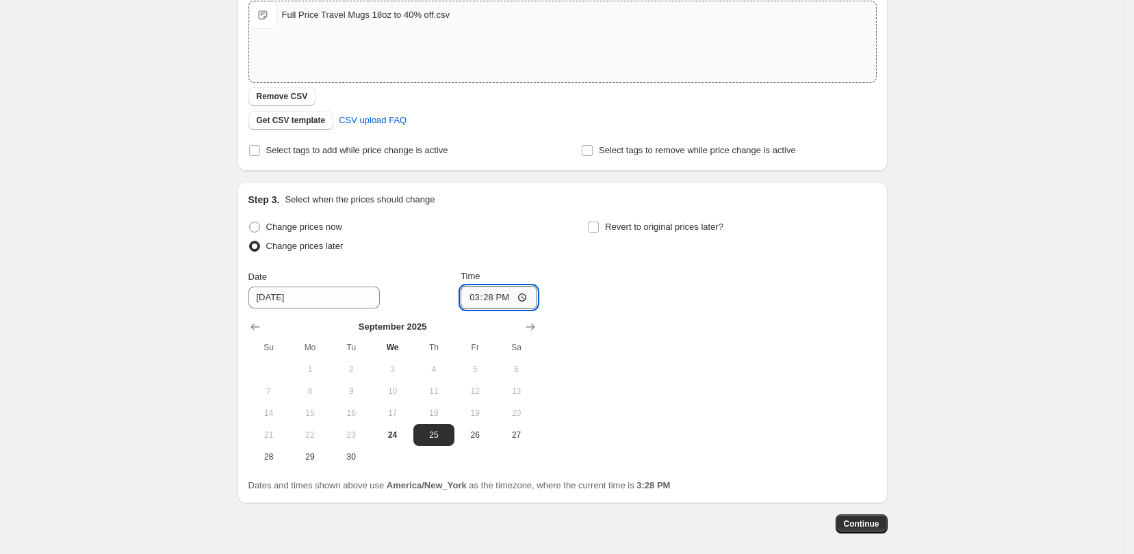
click at [531, 299] on input "15:28" at bounding box center [499, 297] width 77 height 23
type input "16:00"
click at [606, 273] on div "Change prices now Change prices later Date [DATE] Time 16:00 [DATE] Su Mo Tu We…" at bounding box center [562, 343] width 628 height 250
click at [594, 228] on input "Revert to original prices later?" at bounding box center [593, 227] width 11 height 11
checkbox input "true"
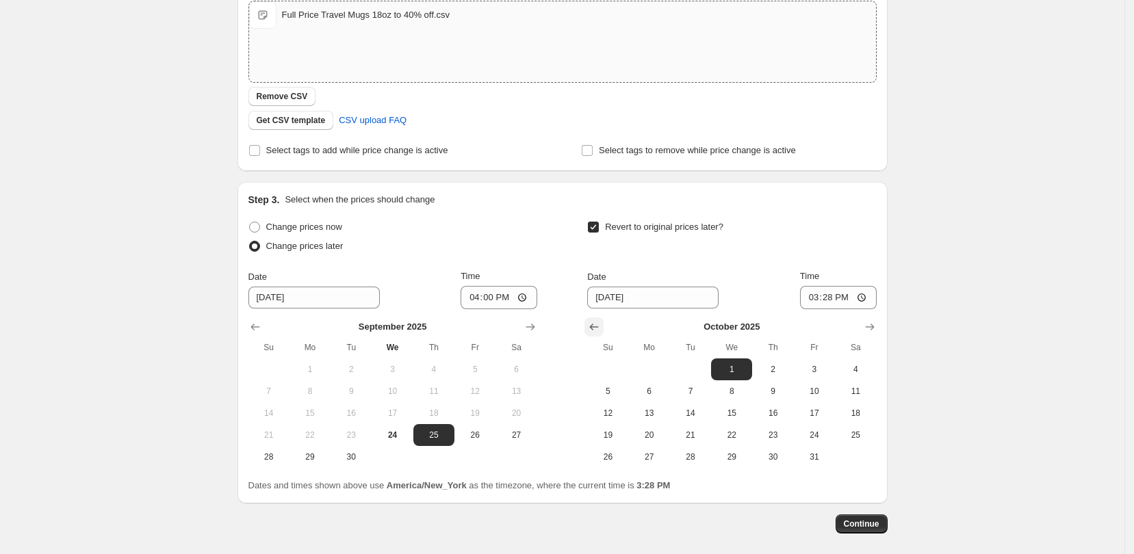
click at [596, 329] on icon "Show previous month, September 2025" at bounding box center [594, 327] width 14 height 14
click at [691, 452] on span "30" at bounding box center [690, 457] width 30 height 11
type input "[DATE]"
click at [866, 299] on input "15:28" at bounding box center [838, 297] width 77 height 23
type input "03:00"
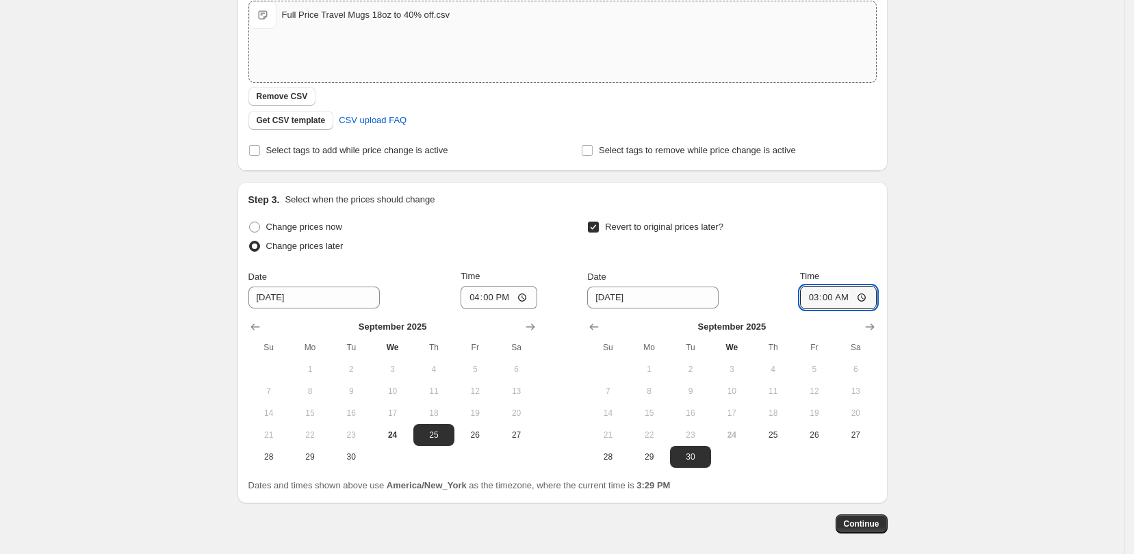
click at [828, 230] on div "Revert to original prices later?" at bounding box center [731, 238] width 289 height 41
click at [879, 519] on span "Continue" at bounding box center [862, 524] width 36 height 11
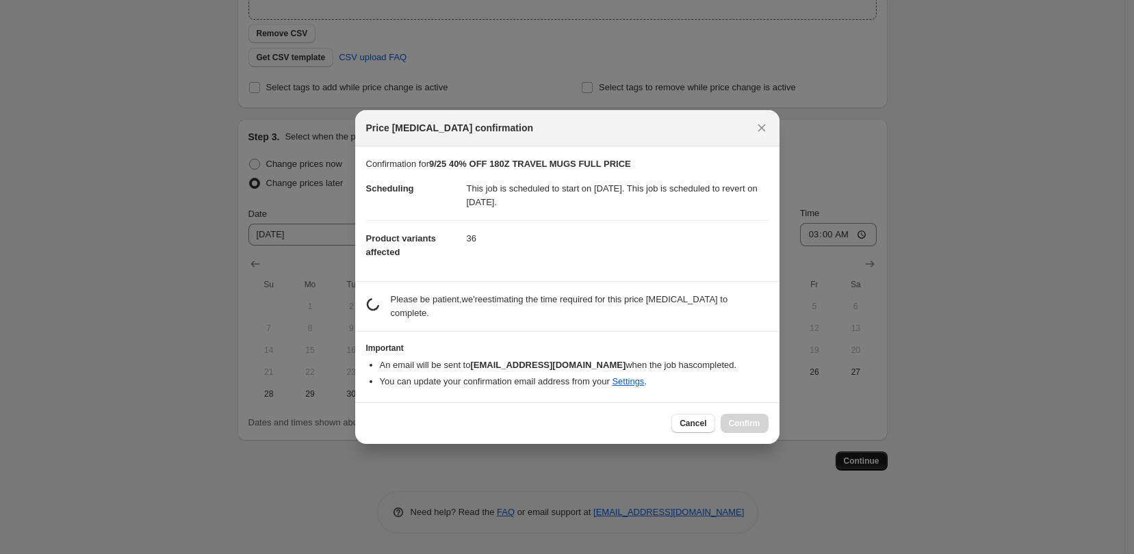
scroll to position [0, 0]
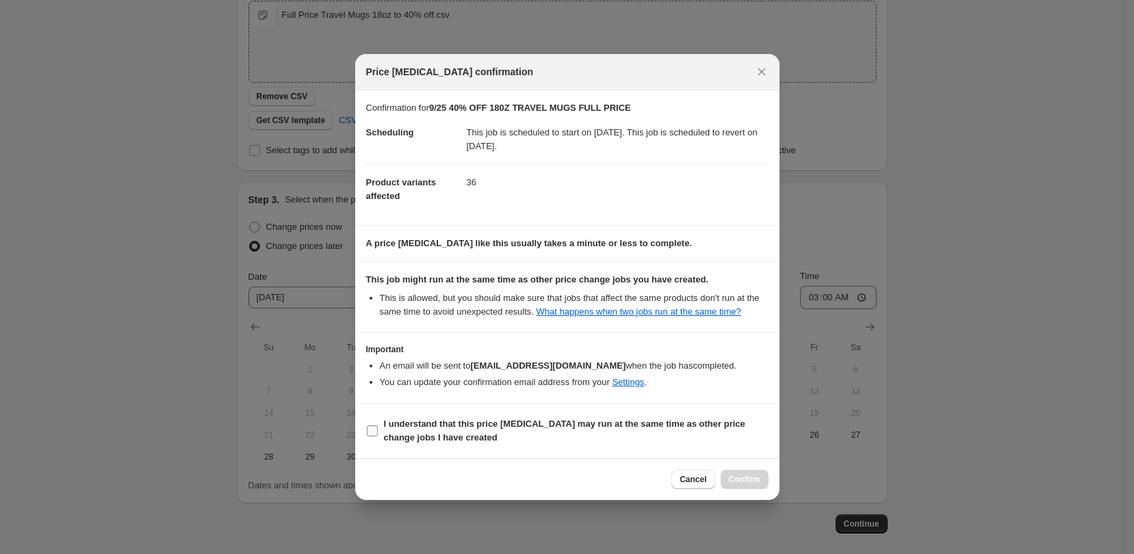
click at [372, 427] on input "I understand that this price [MEDICAL_DATA] may run at the same time as other p…" at bounding box center [372, 431] width 11 height 11
checkbox input "true"
click at [751, 479] on span "Confirm" at bounding box center [744, 479] width 31 height 11
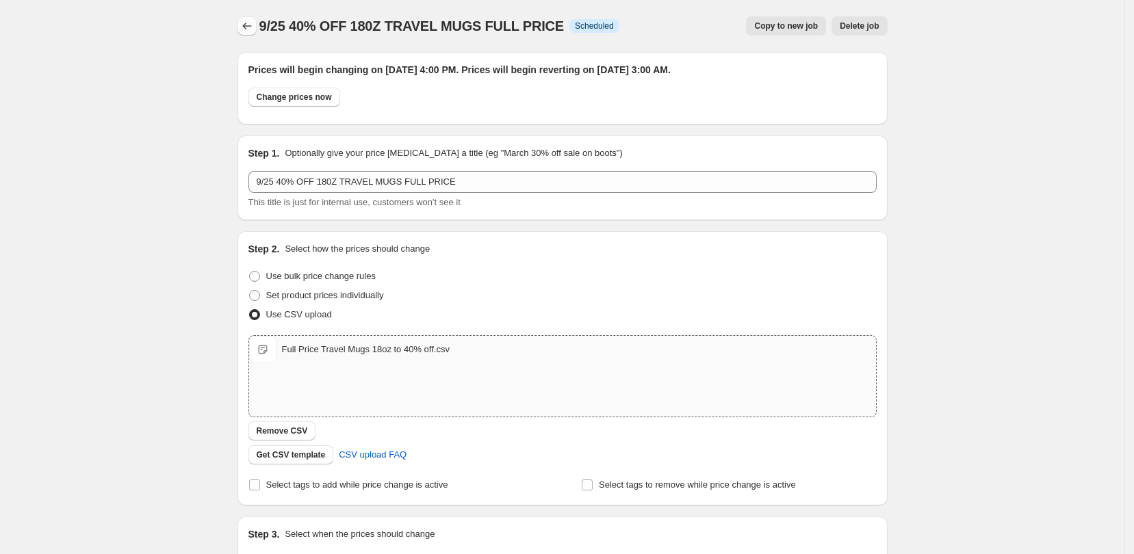
click at [250, 30] on icon "Price change jobs" at bounding box center [247, 26] width 14 height 14
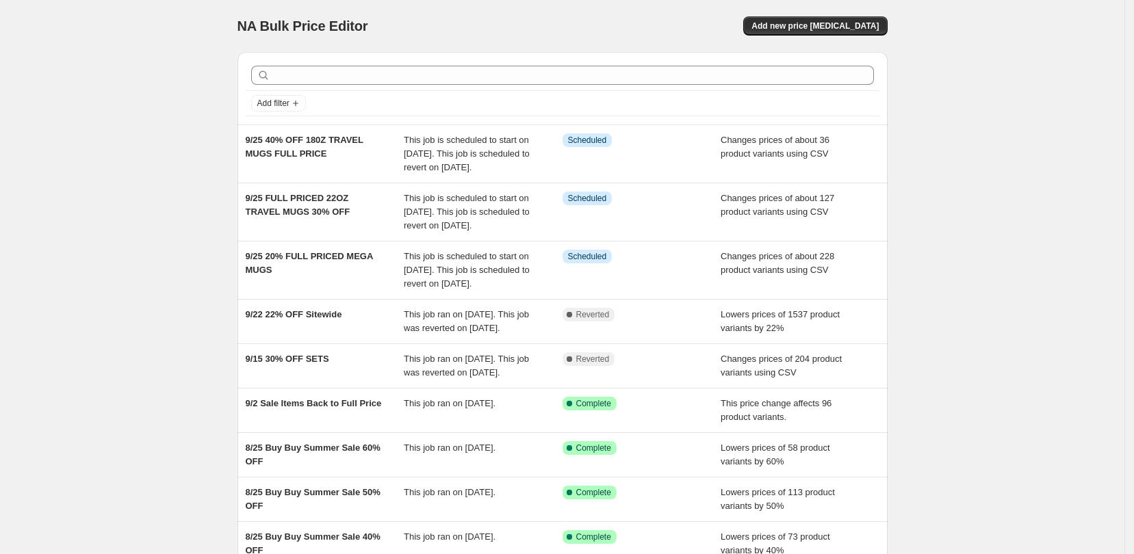
click at [116, 76] on div "NA Bulk Price Editor. This page is ready NA Bulk Price Editor Add new price [ME…" at bounding box center [562, 373] width 1124 height 746
click at [174, 77] on div "NA Bulk Price Editor. This page is ready NA Bulk Price Editor Add new price [ME…" at bounding box center [562, 373] width 1124 height 746
click at [842, 24] on span "Add new price [MEDICAL_DATA]" at bounding box center [814, 26] width 127 height 11
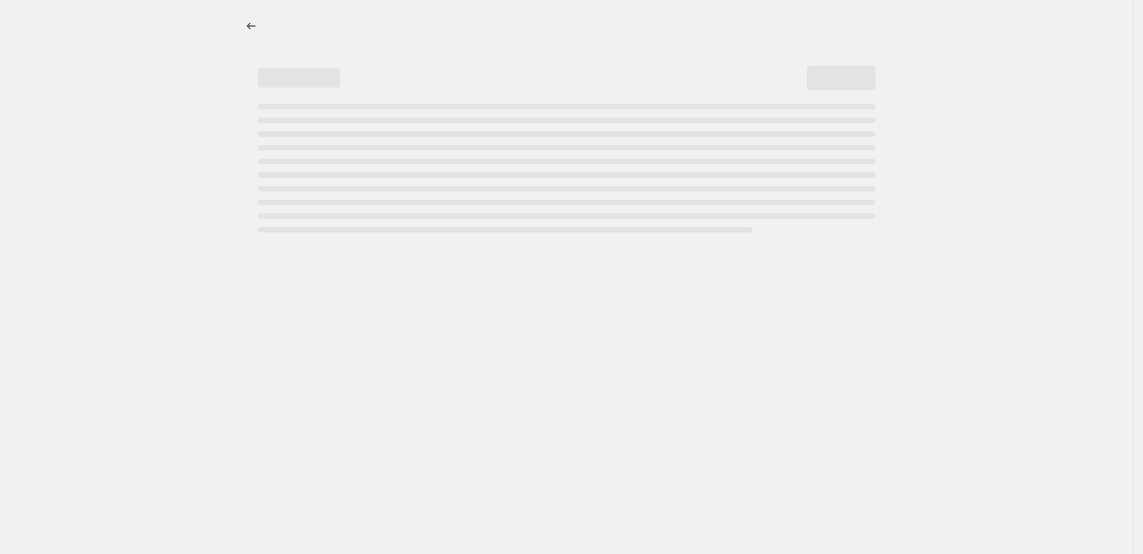
select select "percentage"
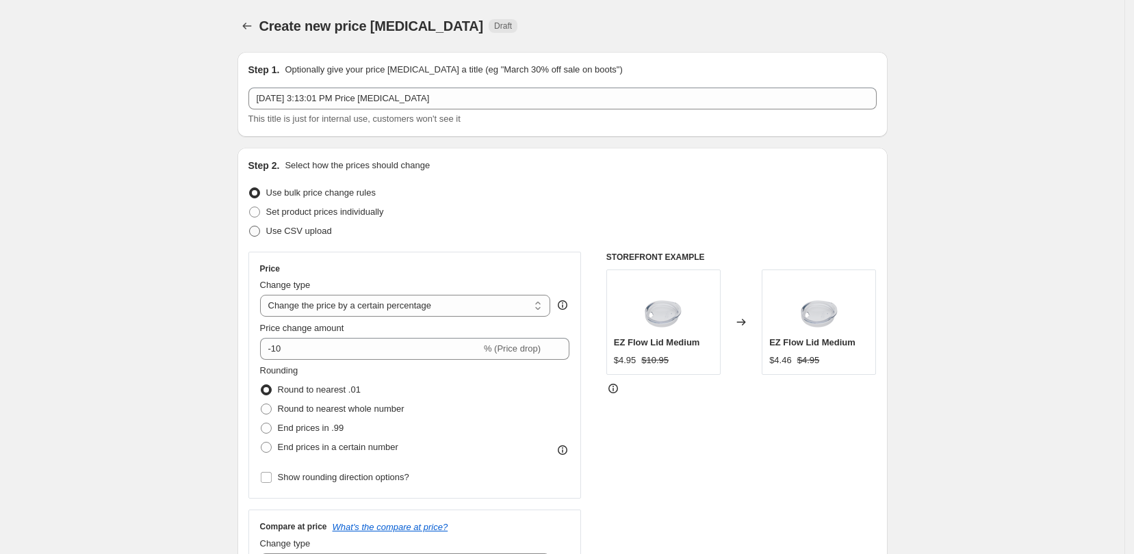
click at [260, 231] on span at bounding box center [254, 231] width 11 height 11
click at [250, 226] on input "Use CSV upload" at bounding box center [249, 226] width 1 height 1
radio input "true"
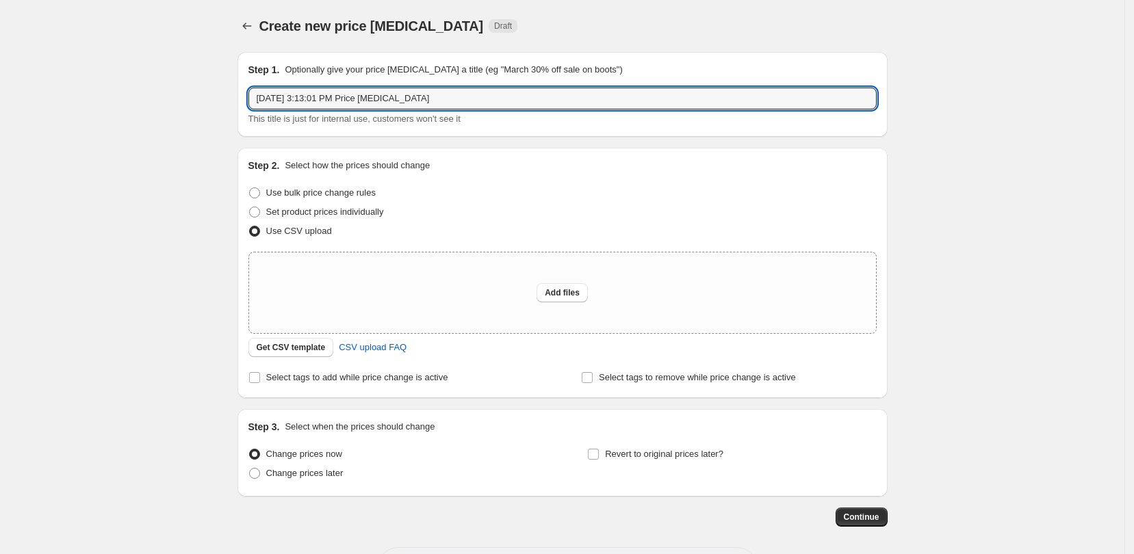
drag, startPoint x: 449, startPoint y: 93, endPoint x: 242, endPoint y: 72, distance: 207.7
click at [242, 72] on div "Step 1. Optionally give your price [MEDICAL_DATA] a title (eg "March 30% off sa…" at bounding box center [562, 94] width 650 height 85
type input "9/25 50% OFF SALE MUGS"
click at [147, 166] on div "Create new price [MEDICAL_DATA]. This page is ready Create new price [MEDICAL_D…" at bounding box center [562, 305] width 1124 height 610
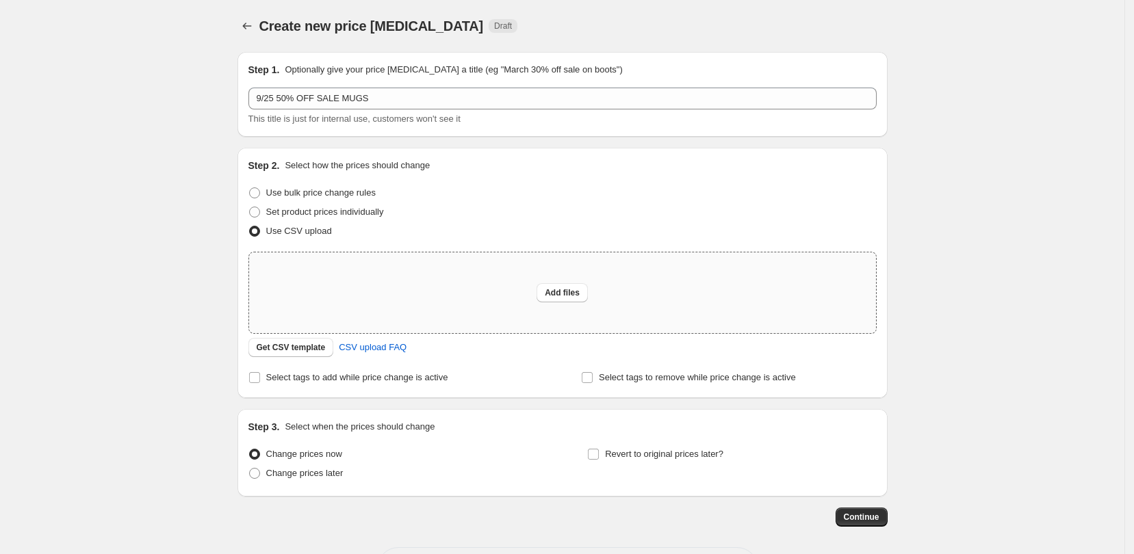
click at [559, 282] on div "Add files" at bounding box center [562, 293] width 627 height 81
type input "C:\fakepath\All sale Mugs 50% off.csv.xlsx"
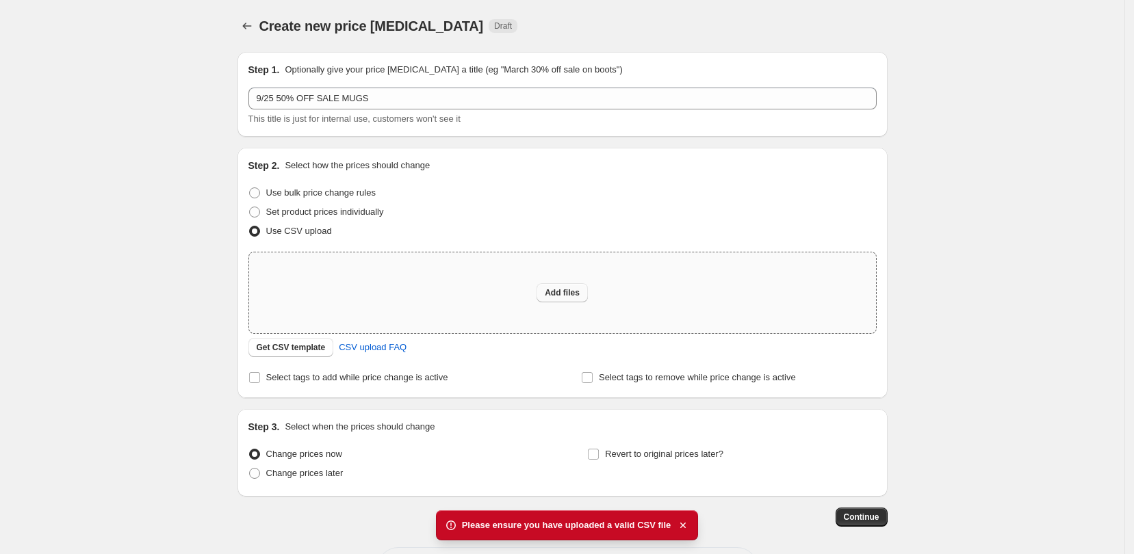
click at [565, 294] on span "Add files" at bounding box center [562, 292] width 35 height 11
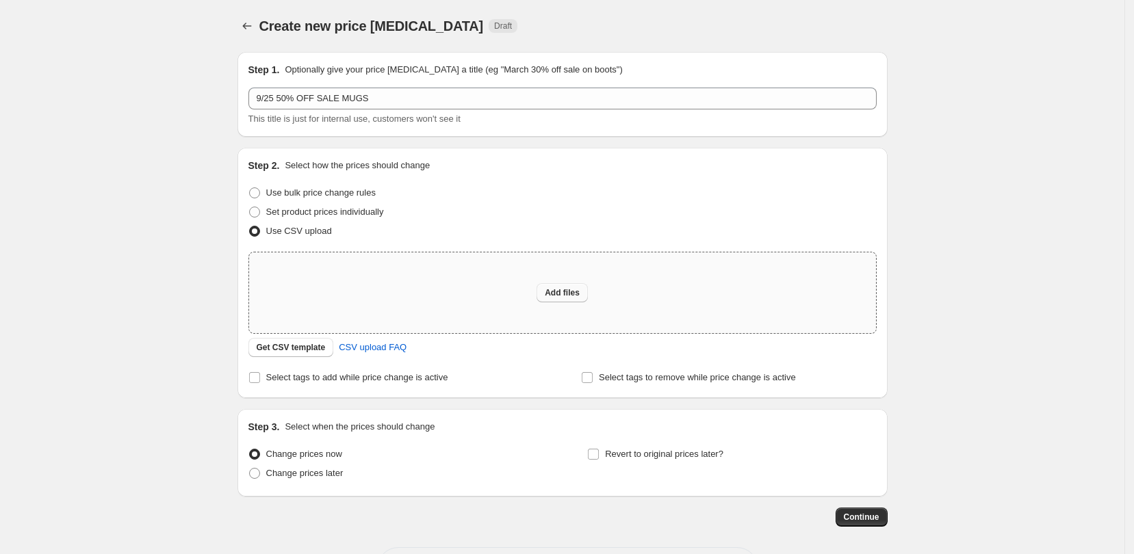
click at [573, 290] on span "Add files" at bounding box center [562, 292] width 35 height 11
type input "C:\fakepath\All sale Mugs 50% off.csv"
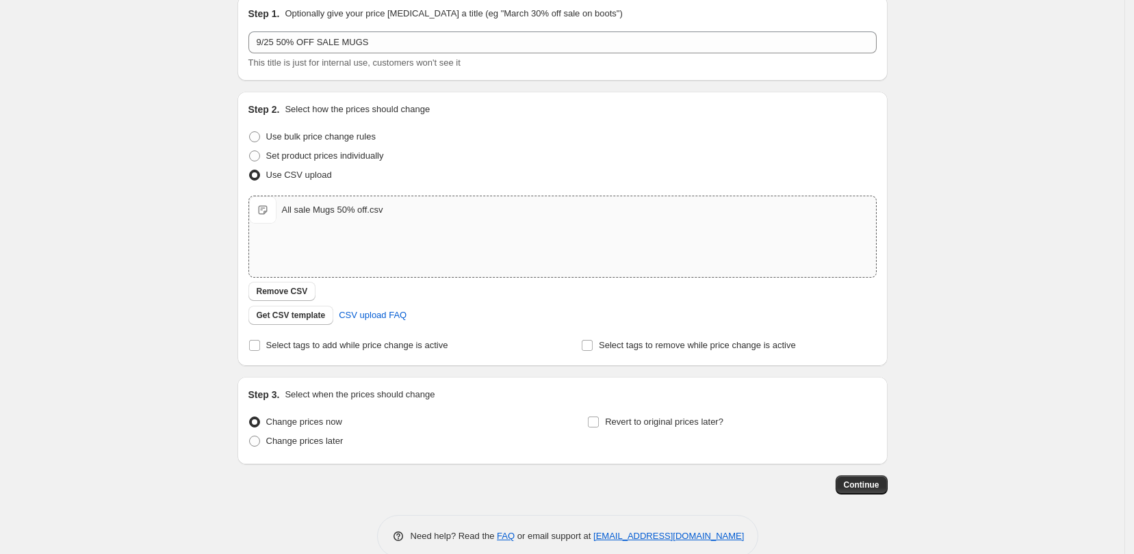
scroll to position [80, 0]
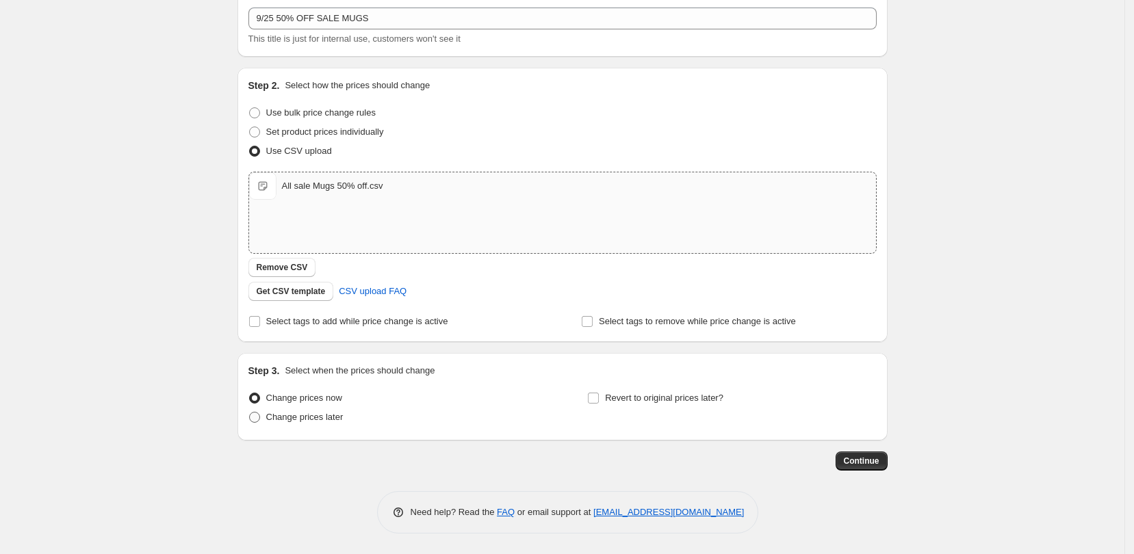
click at [259, 419] on span at bounding box center [254, 417] width 11 height 11
click at [250, 413] on input "Change prices later" at bounding box center [249, 412] width 1 height 1
radio input "true"
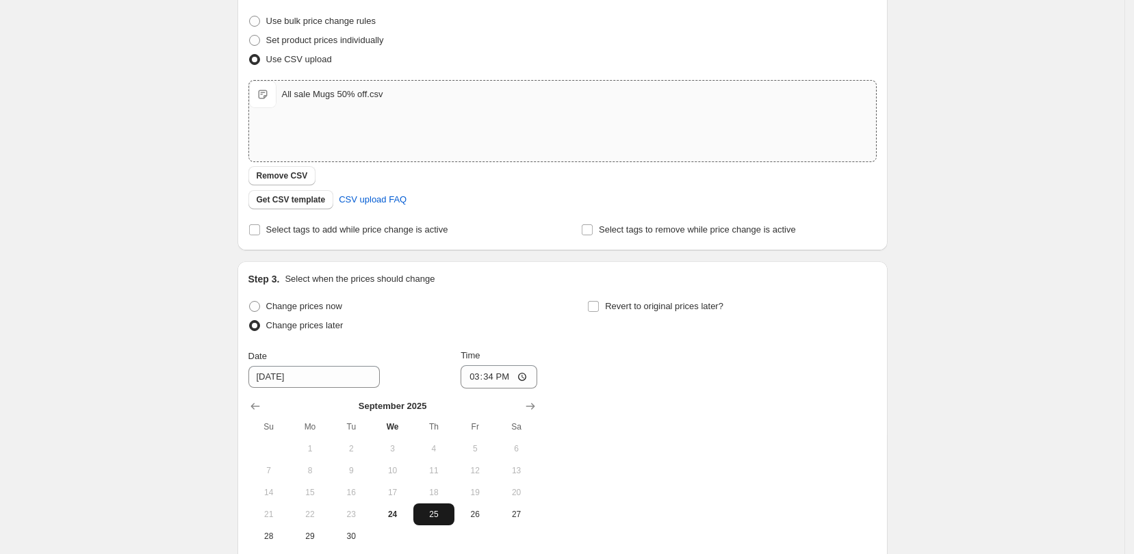
scroll to position [314, 0]
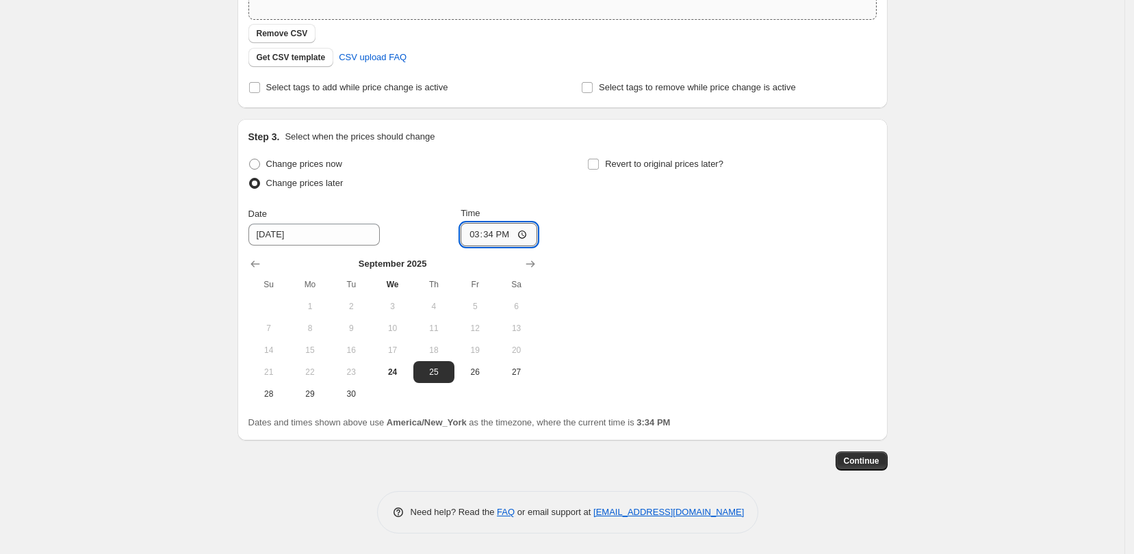
click at [524, 230] on input "15:34" at bounding box center [499, 234] width 77 height 23
type input "16:00"
click at [600, 211] on div "Change prices now Change prices later Date [DATE] Time 16:00 [DATE] Su Mo Tu We…" at bounding box center [562, 280] width 628 height 250
click at [601, 172] on label "Revert to original prices later?" at bounding box center [655, 164] width 136 height 19
click at [599, 170] on input "Revert to original prices later?" at bounding box center [593, 164] width 11 height 11
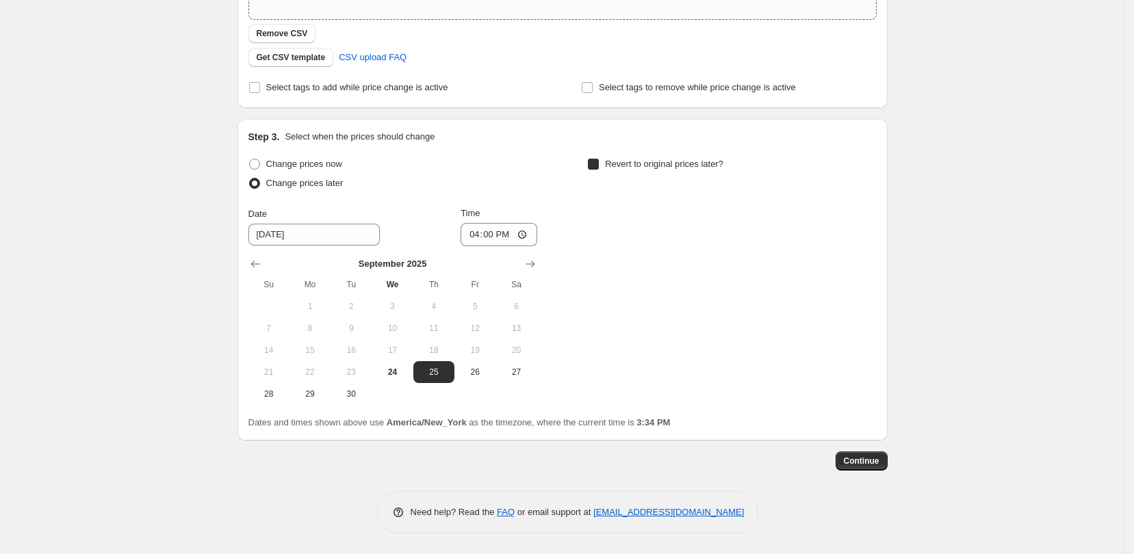
checkbox input "true"
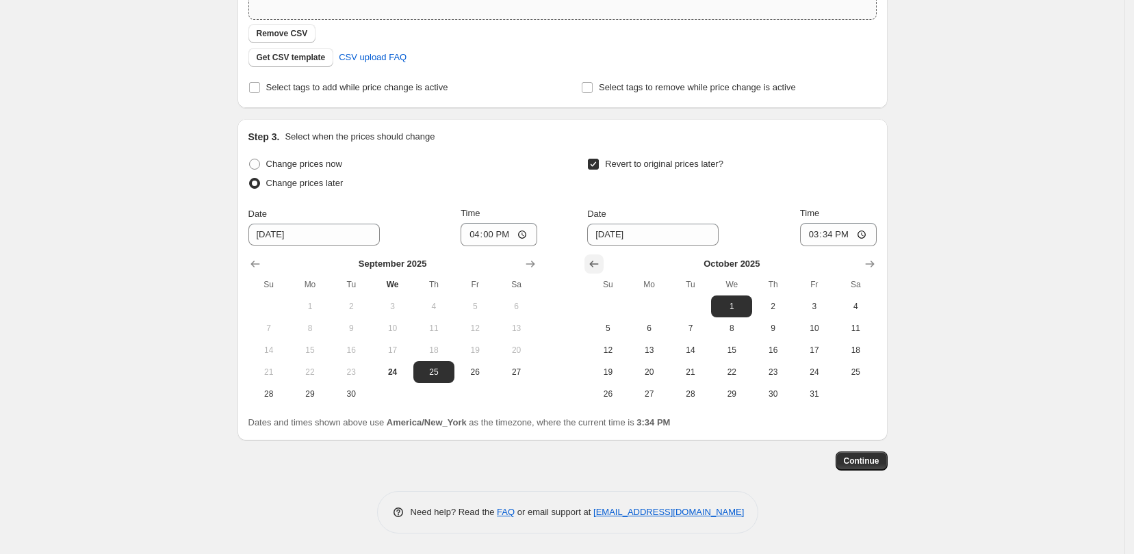
click at [599, 263] on icon "Show previous month, September 2025" at bounding box center [594, 264] width 9 height 7
click at [692, 384] on button "30" at bounding box center [690, 394] width 41 height 22
type input "[DATE]"
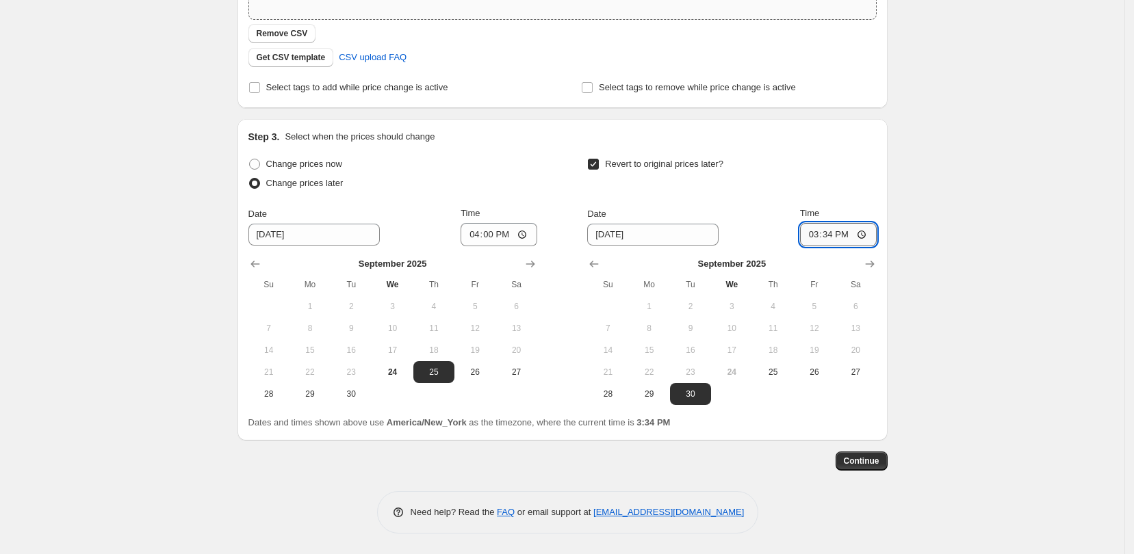
click at [872, 232] on input "15:34" at bounding box center [838, 234] width 77 height 23
type input "03:00"
click at [875, 462] on span "Continue" at bounding box center [862, 461] width 36 height 11
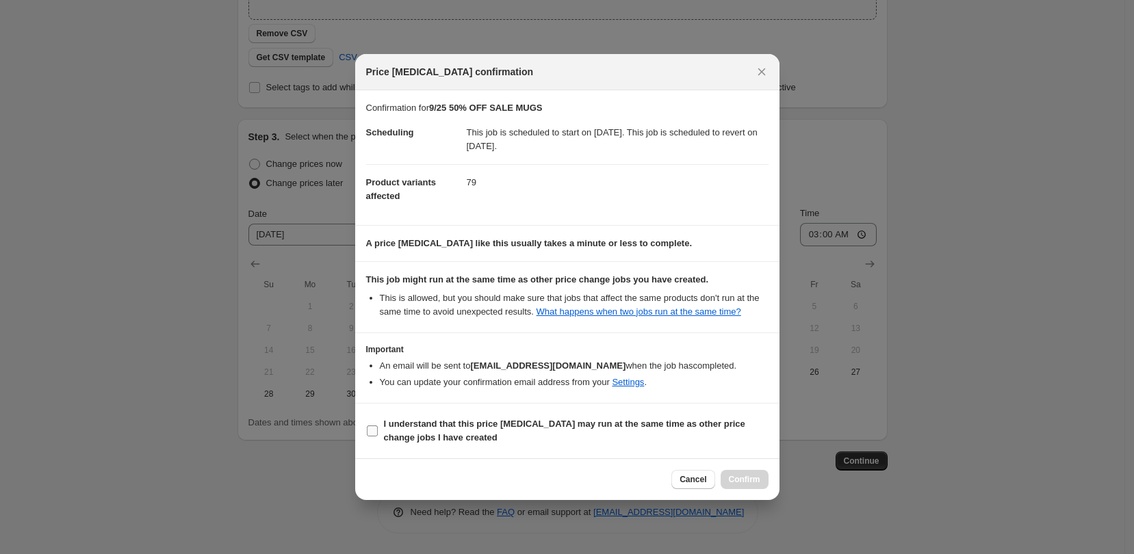
click at [376, 432] on input "I understand that this price [MEDICAL_DATA] may run at the same time as other p…" at bounding box center [372, 431] width 11 height 11
checkbox input "true"
click at [760, 487] on button "Confirm" at bounding box center [745, 479] width 48 height 19
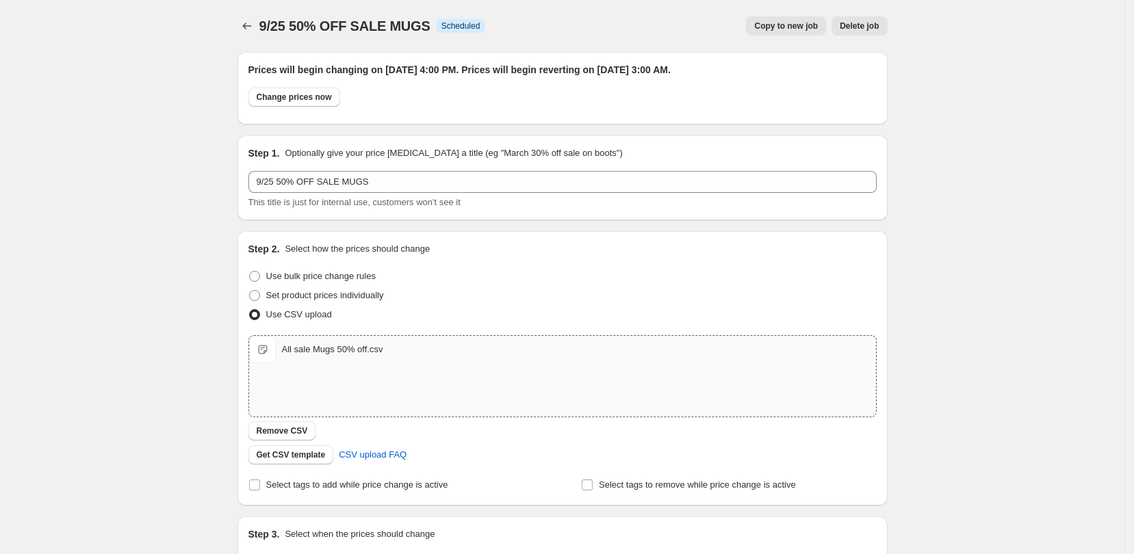
scroll to position [314, 0]
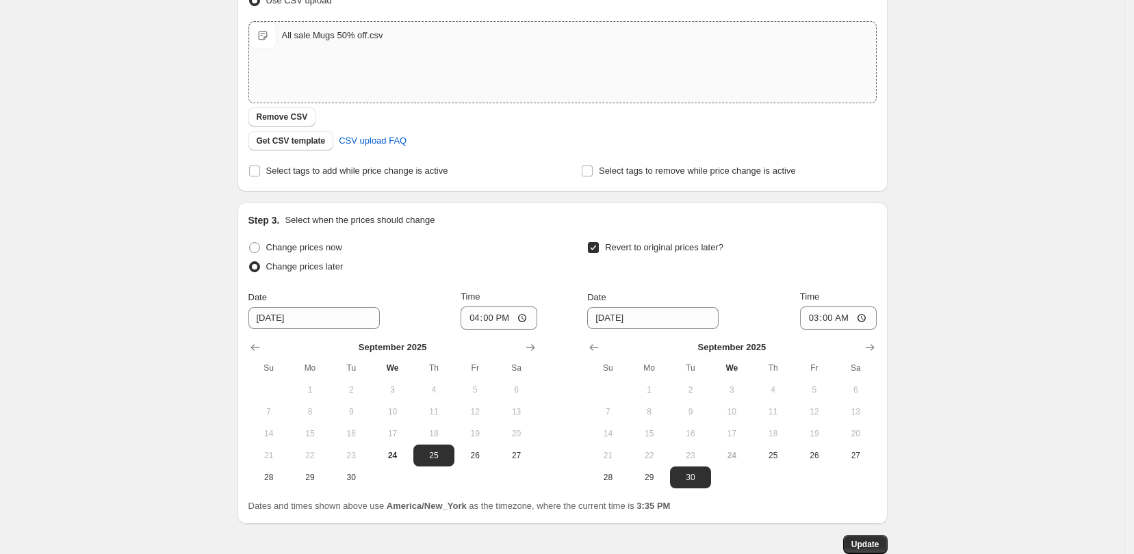
click at [1011, 191] on div "9/25 50% OFF SALE MUGS. This page is ready 9/25 50% OFF SALE MUGS Info Schedule…" at bounding box center [562, 162] width 1124 height 952
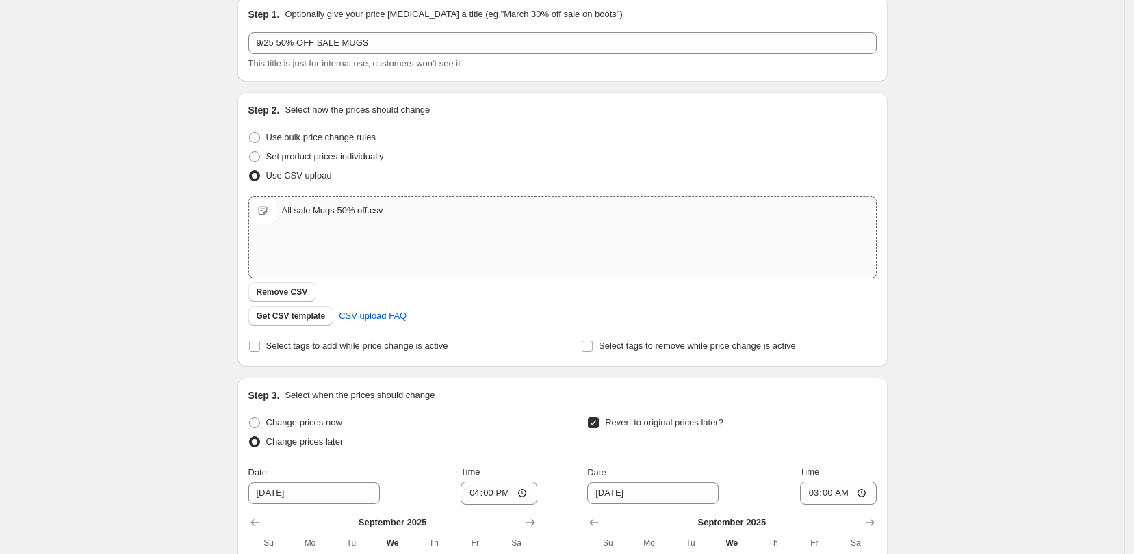
scroll to position [0, 0]
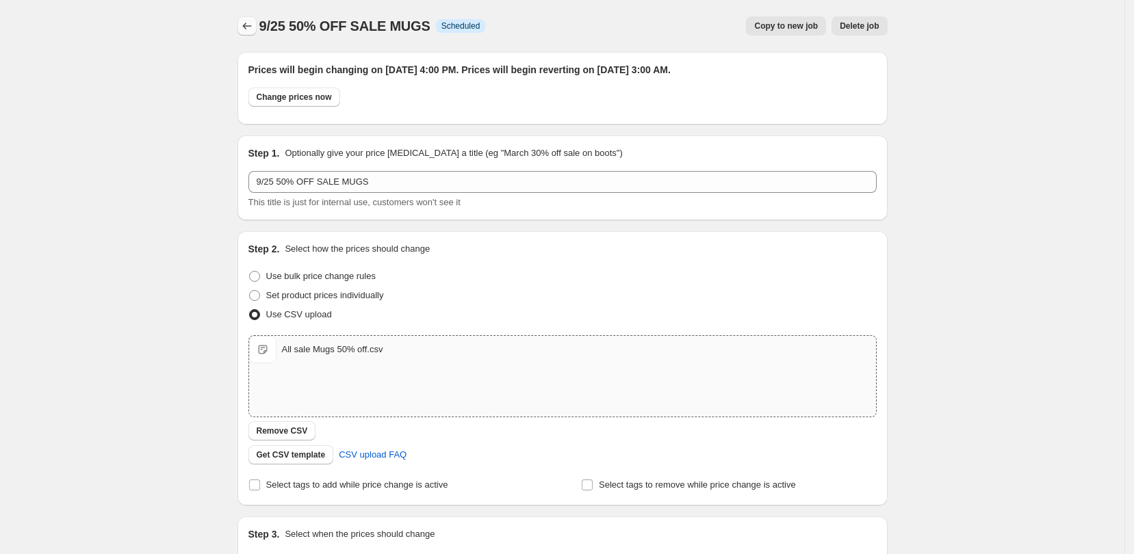
click at [250, 27] on icon "Price change jobs" at bounding box center [247, 26] width 14 height 14
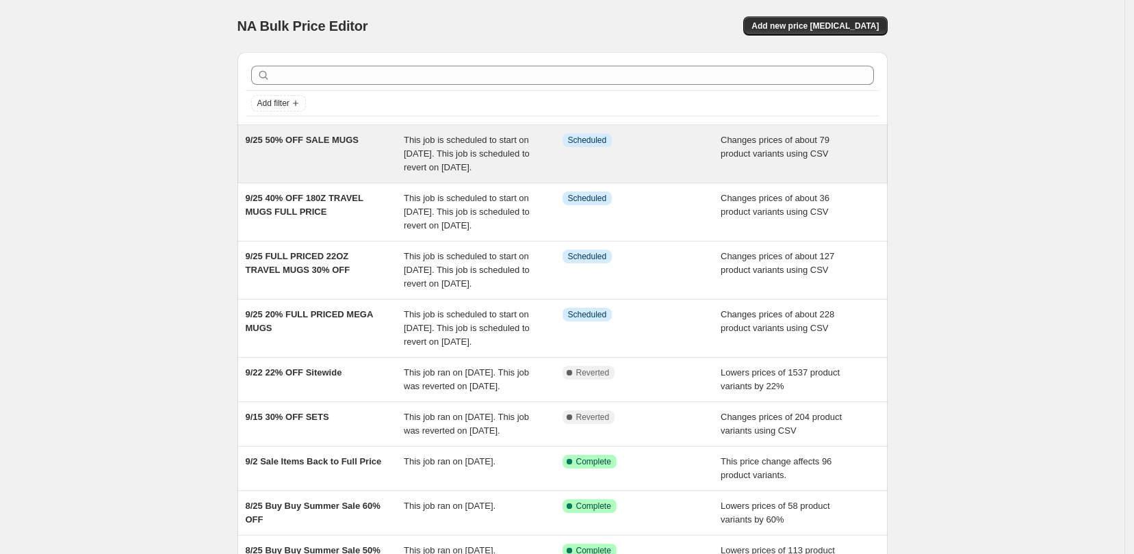
click at [388, 162] on div "9/25 50% OFF SALE MUGS" at bounding box center [325, 153] width 159 height 41
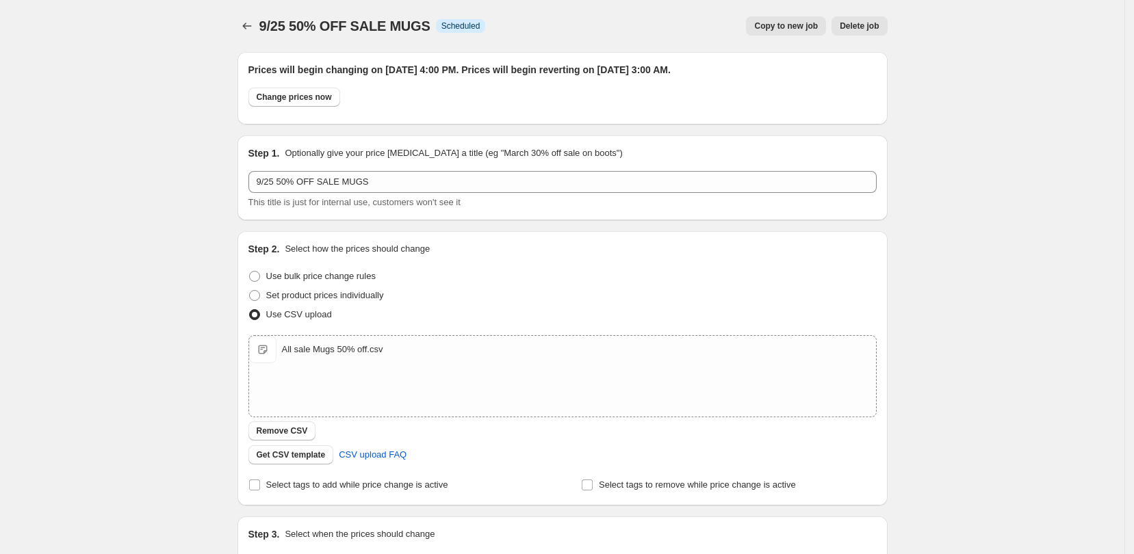
click at [865, 21] on span "Delete job" at bounding box center [859, 26] width 39 height 11
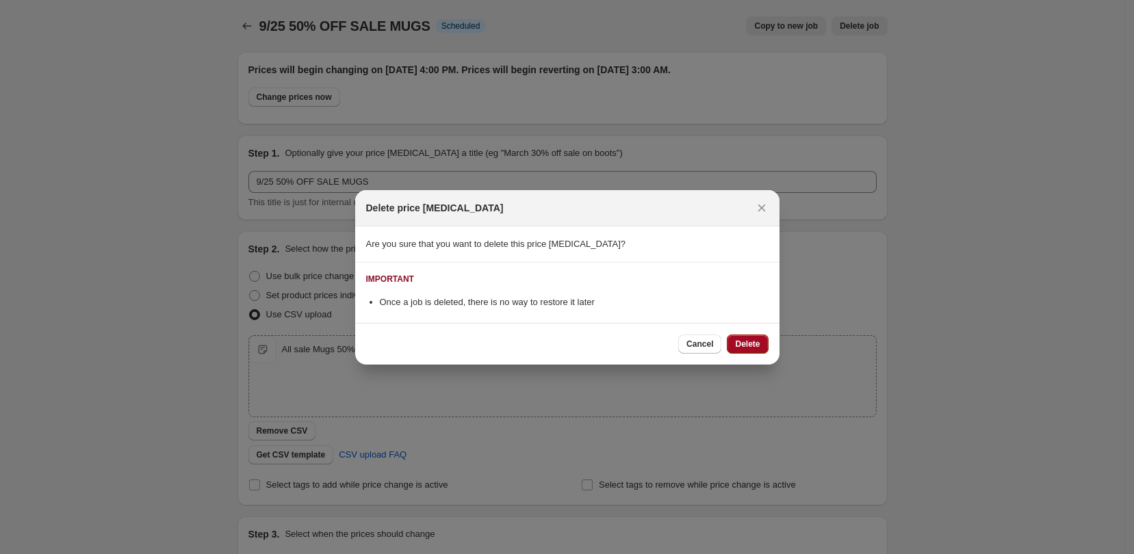
click at [737, 341] on span "Delete" at bounding box center [747, 344] width 25 height 11
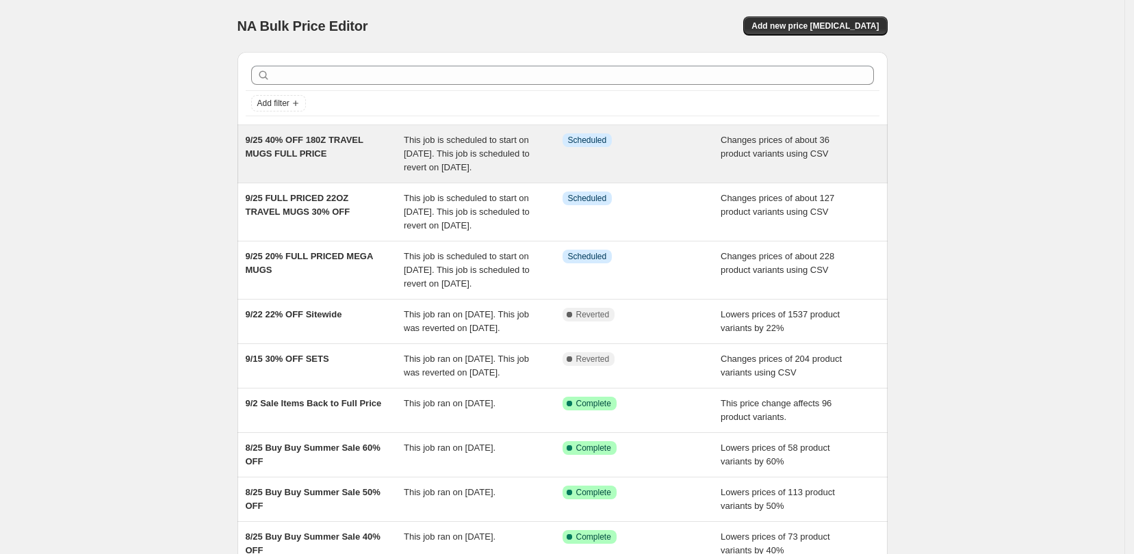
click at [411, 151] on span "This job is scheduled to start on [DATE]. This job is scheduled to revert on [D…" at bounding box center [467, 154] width 126 height 38
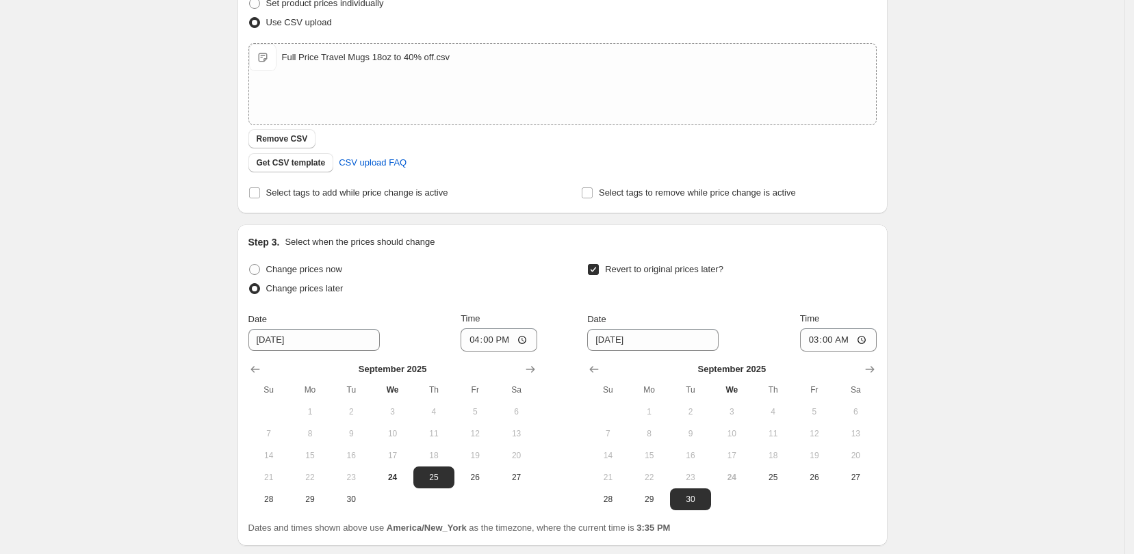
scroll to position [171, 0]
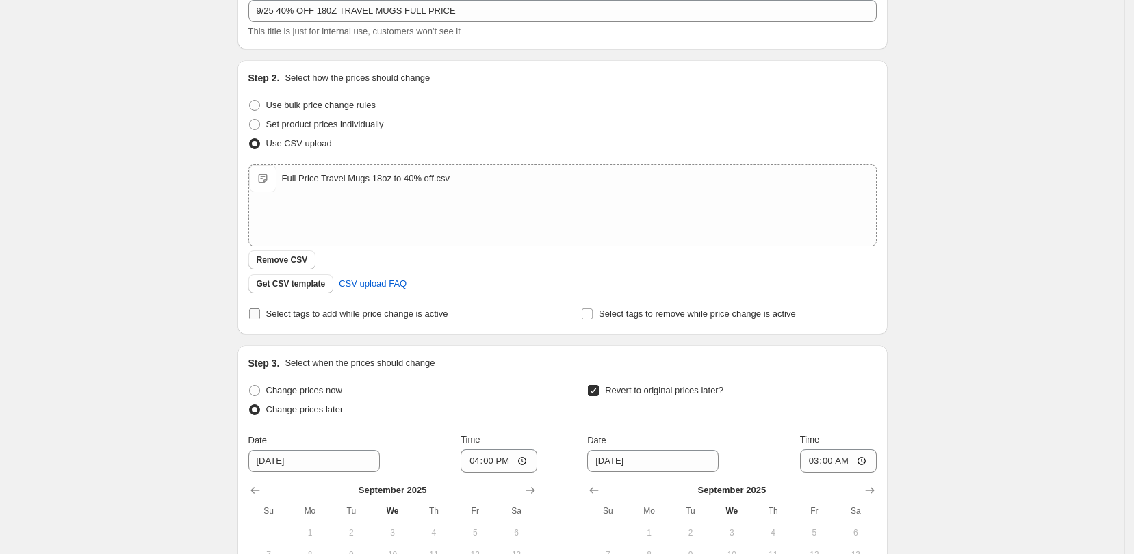
click at [260, 317] on input "Select tags to add while price change is active" at bounding box center [254, 314] width 11 height 11
checkbox input "true"
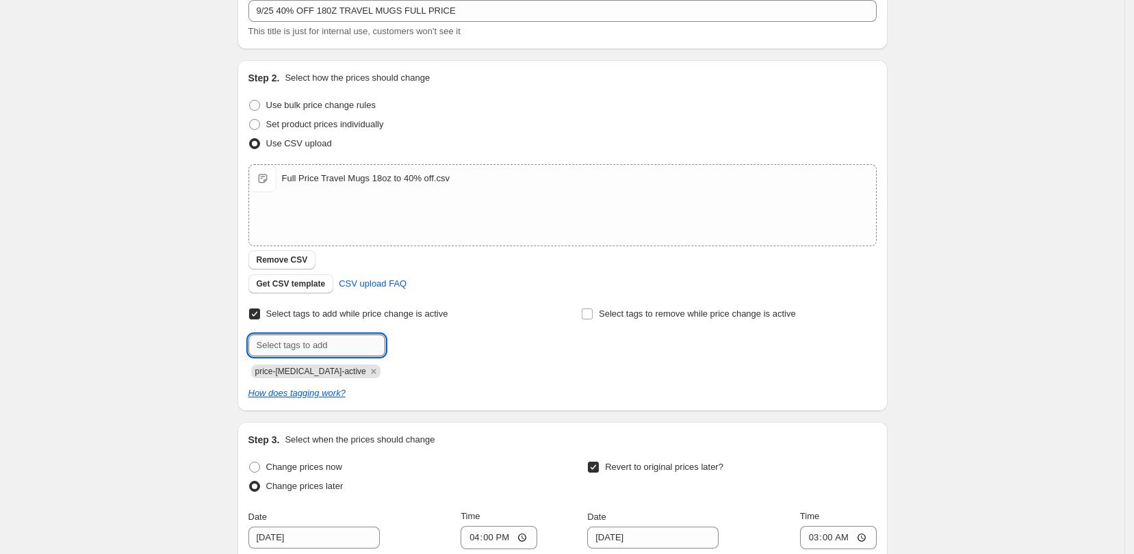
click at [359, 340] on input "text" at bounding box center [316, 346] width 137 height 22
type input "40% Off"
click at [425, 346] on span "40% Off" at bounding box center [430, 344] width 31 height 10
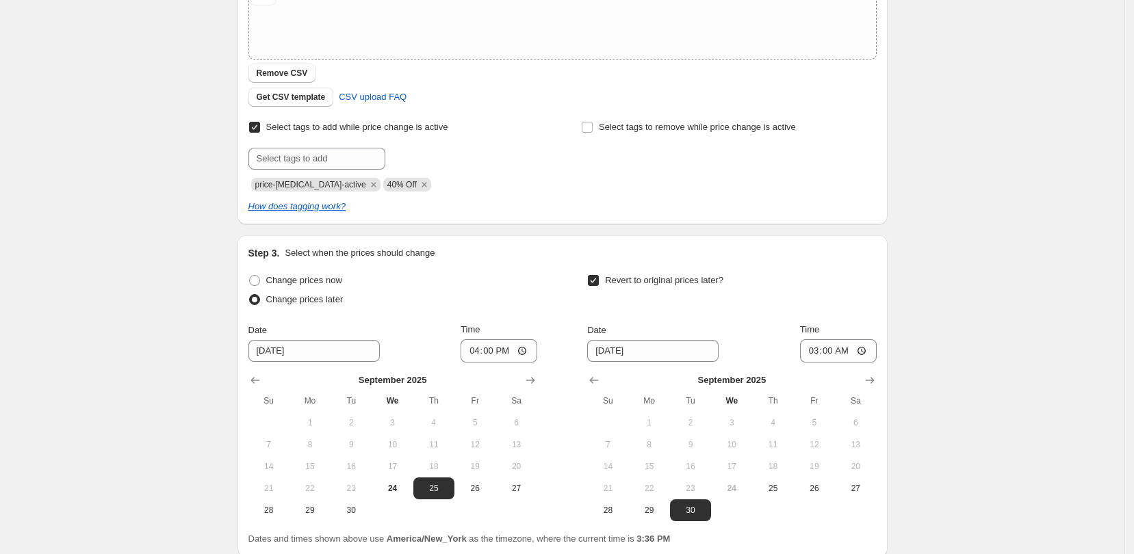
scroll to position [474, 0]
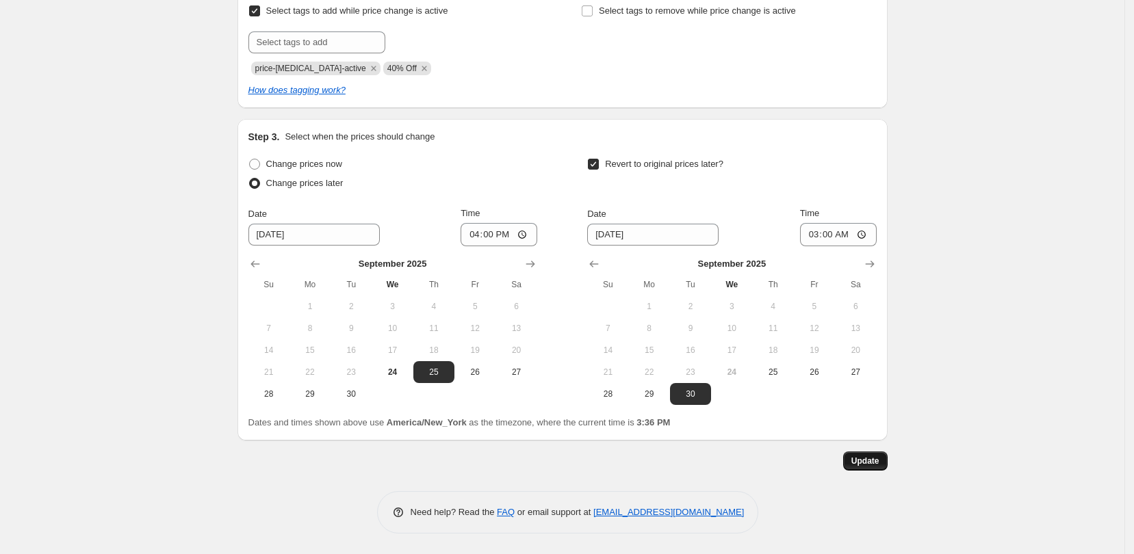
click at [872, 464] on span "Update" at bounding box center [865, 461] width 28 height 11
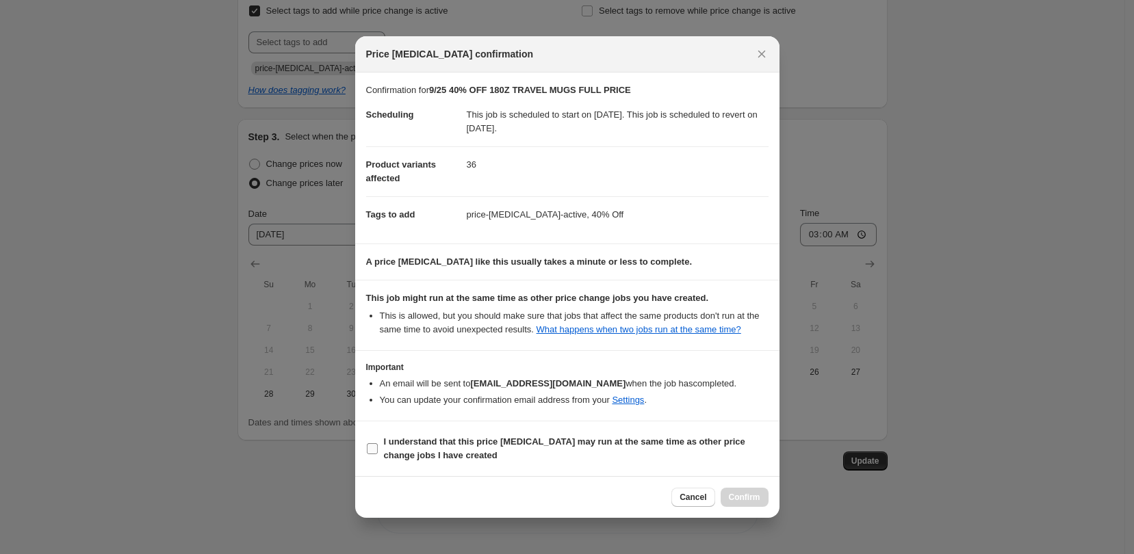
click at [367, 448] on input "I understand that this price [MEDICAL_DATA] may run at the same time as other p…" at bounding box center [372, 448] width 11 height 11
checkbox input "true"
click at [743, 490] on button "Confirm" at bounding box center [745, 497] width 48 height 19
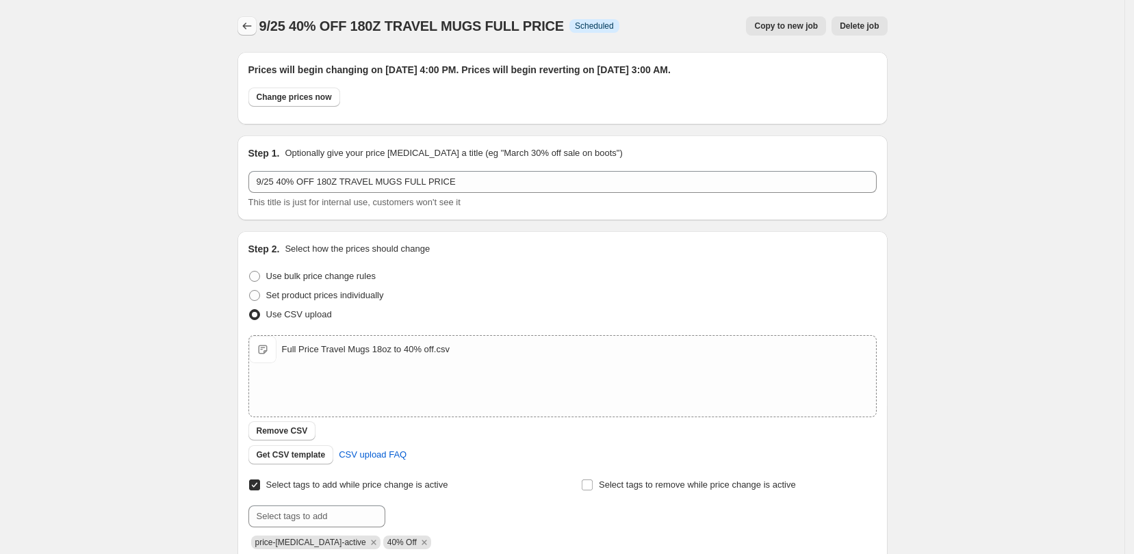
click at [252, 31] on icon "Price change jobs" at bounding box center [247, 26] width 14 height 14
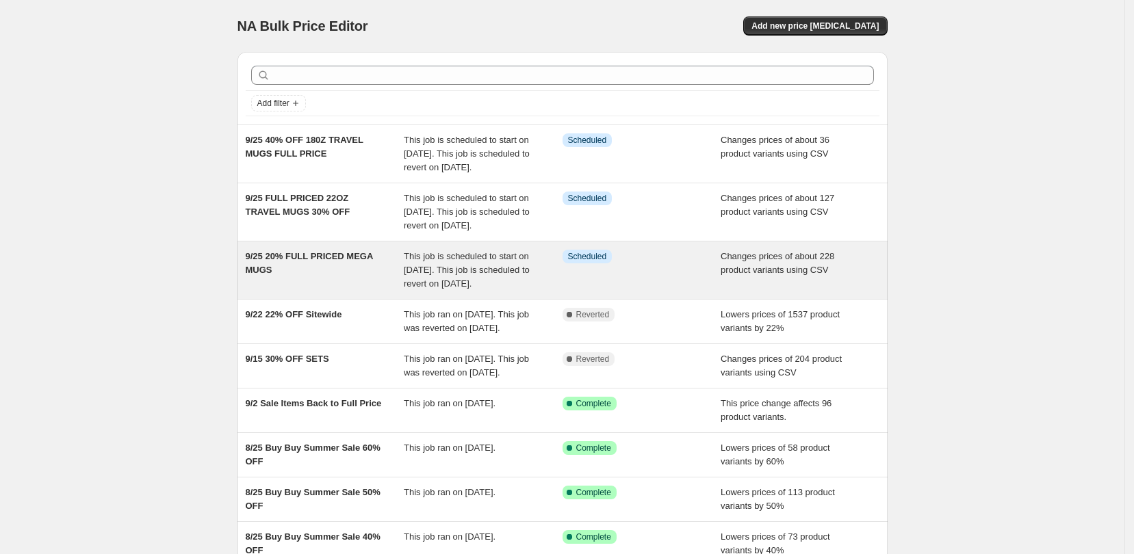
click at [337, 291] on div "9/25 20% FULL PRICED MEGA MUGS" at bounding box center [325, 270] width 159 height 41
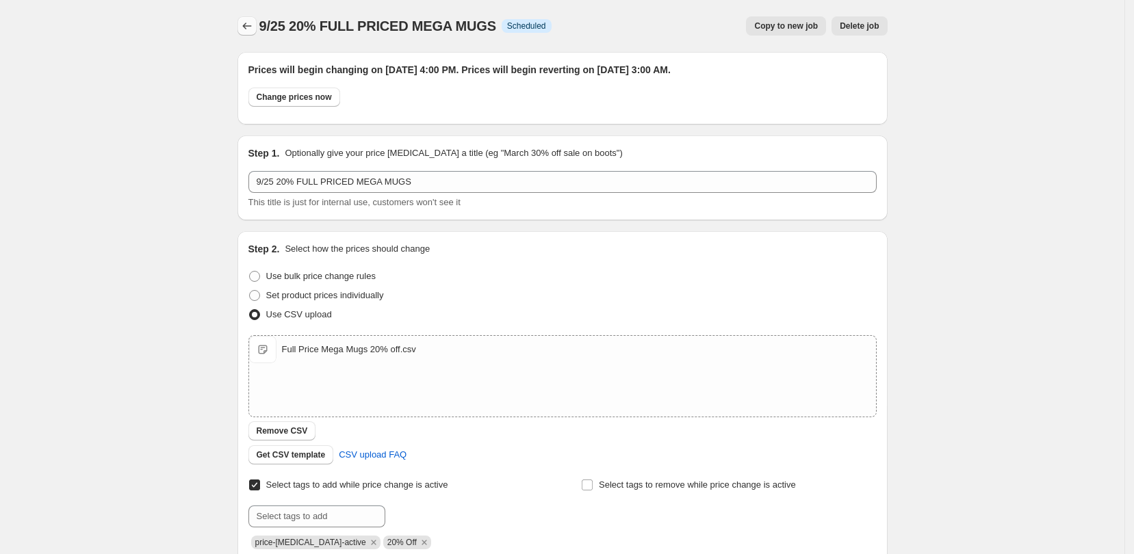
click at [246, 25] on icon "Price change jobs" at bounding box center [247, 26] width 14 height 14
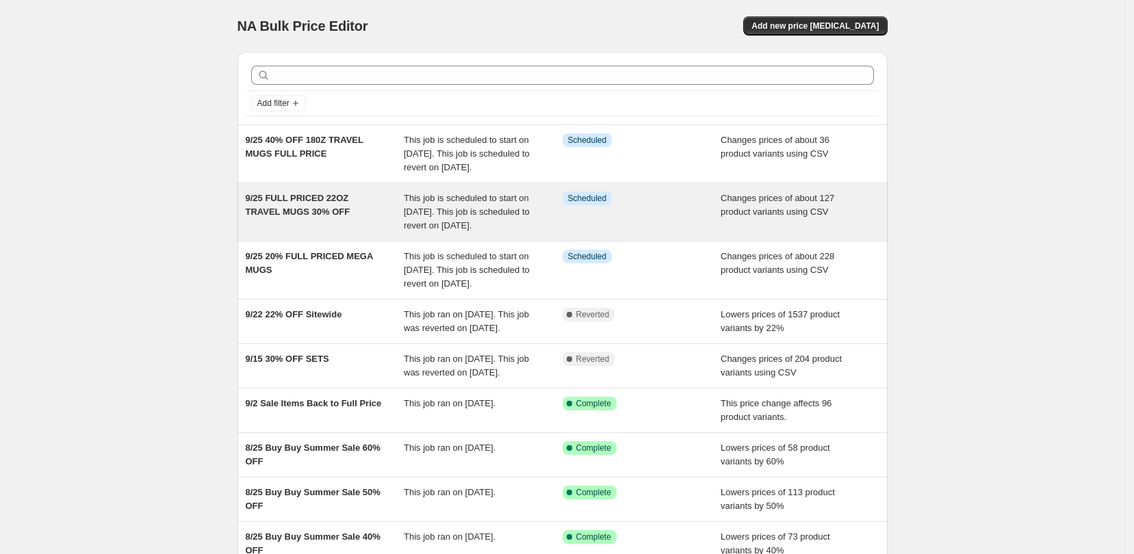
click at [348, 233] on div "9/25 FULL PRICED 22OZ TRAVEL MUGS 30% OFF" at bounding box center [325, 212] width 159 height 41
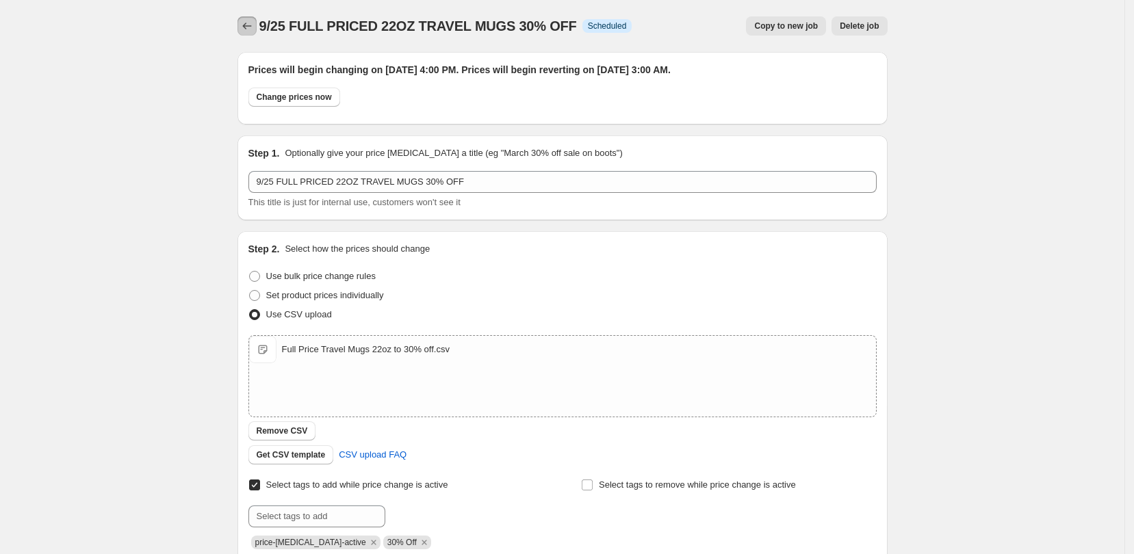
click at [254, 25] on icon "Price change jobs" at bounding box center [247, 26] width 14 height 14
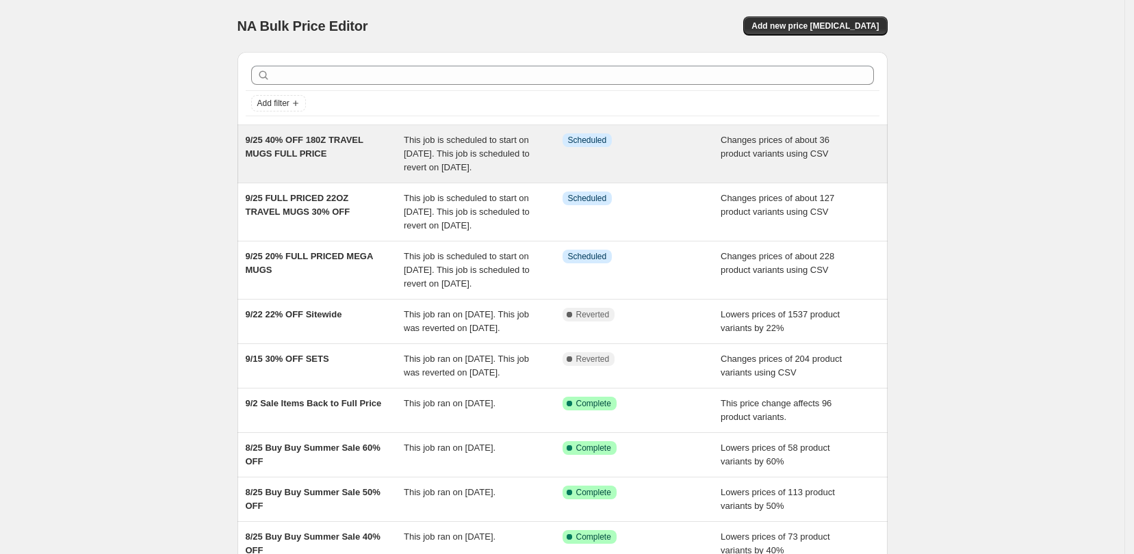
click at [366, 163] on div "9/25 40% OFF 180Z TRAVEL MUGS FULL PRICE" at bounding box center [325, 153] width 159 height 41
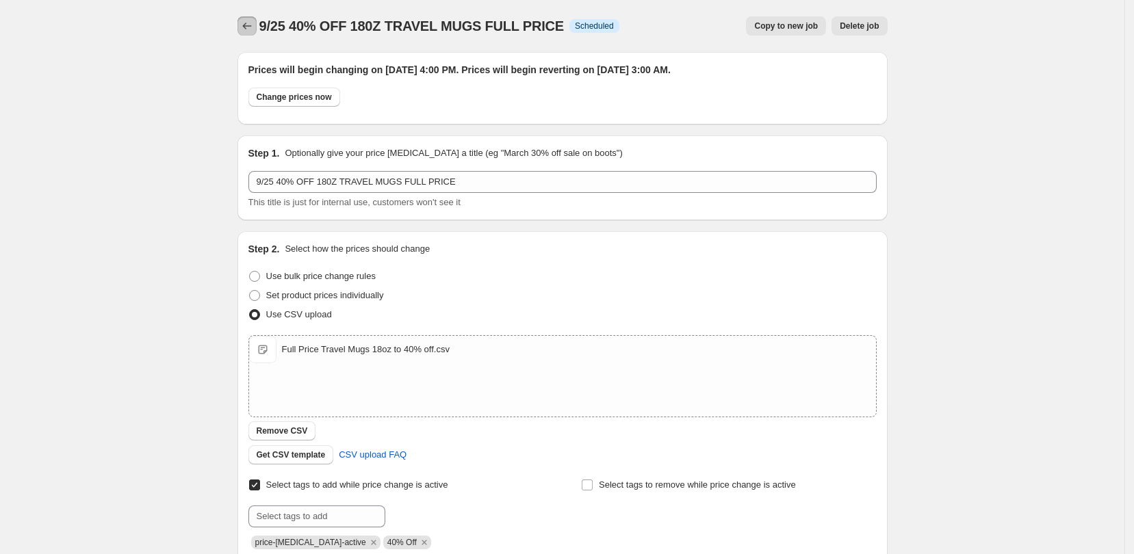
click at [250, 28] on icon "Price change jobs" at bounding box center [247, 26] width 14 height 14
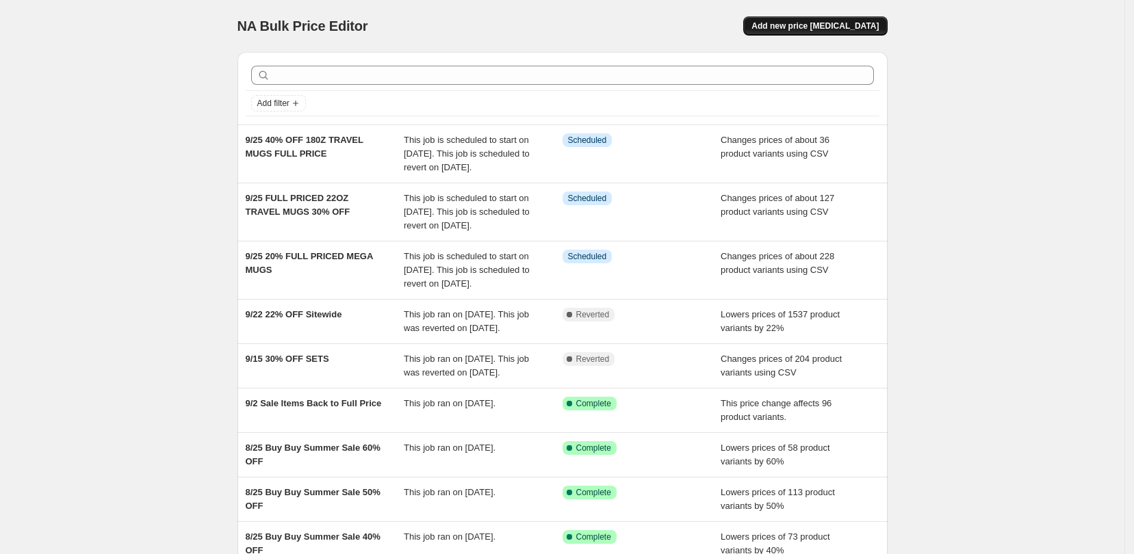
click at [803, 24] on span "Add new price [MEDICAL_DATA]" at bounding box center [814, 26] width 127 height 11
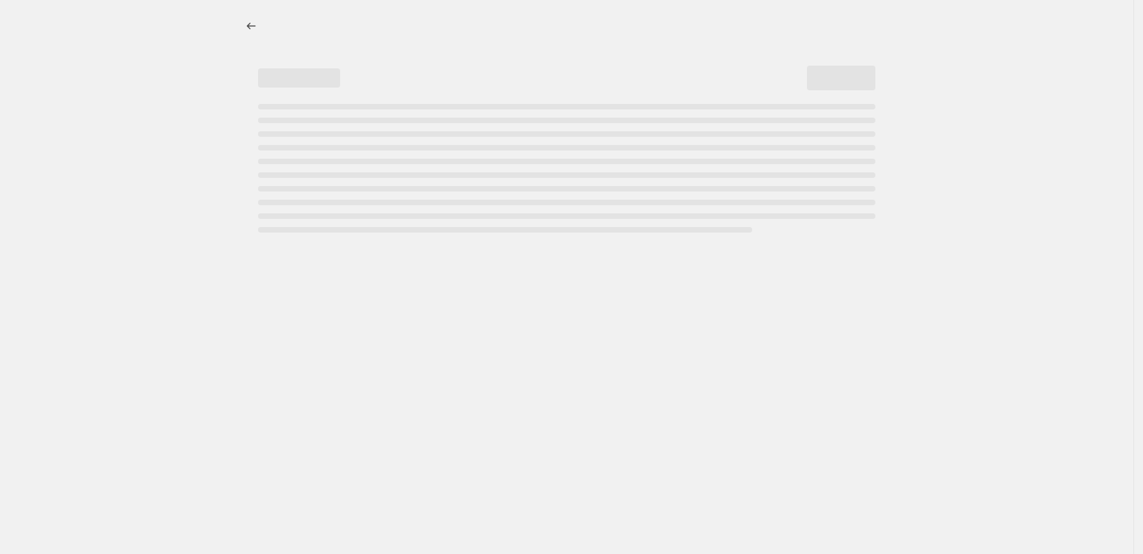
select select "percentage"
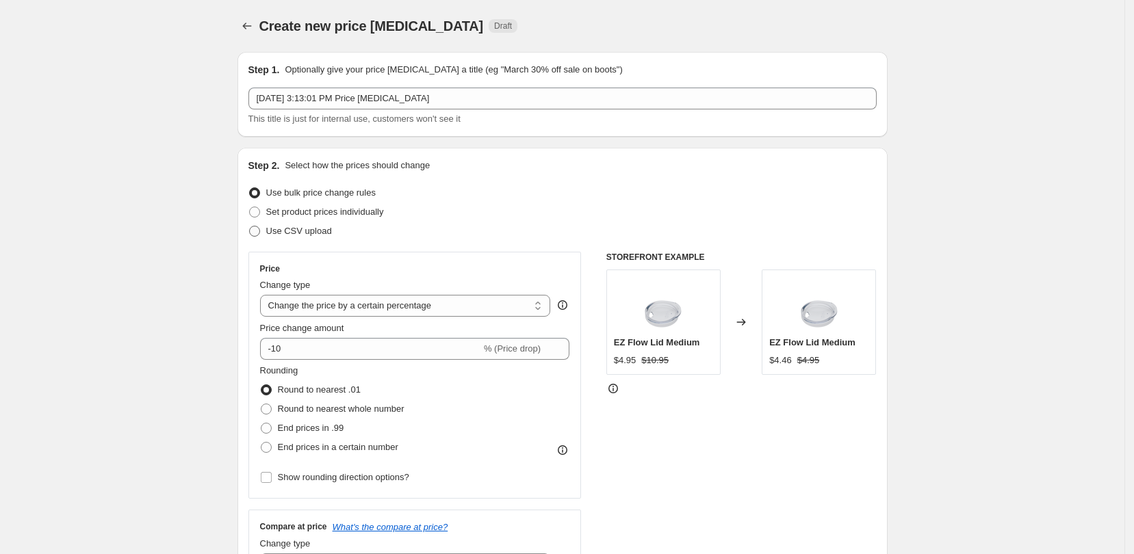
click at [257, 230] on span at bounding box center [254, 231] width 11 height 11
click at [250, 226] on input "Use CSV upload" at bounding box center [249, 226] width 1 height 1
radio input "true"
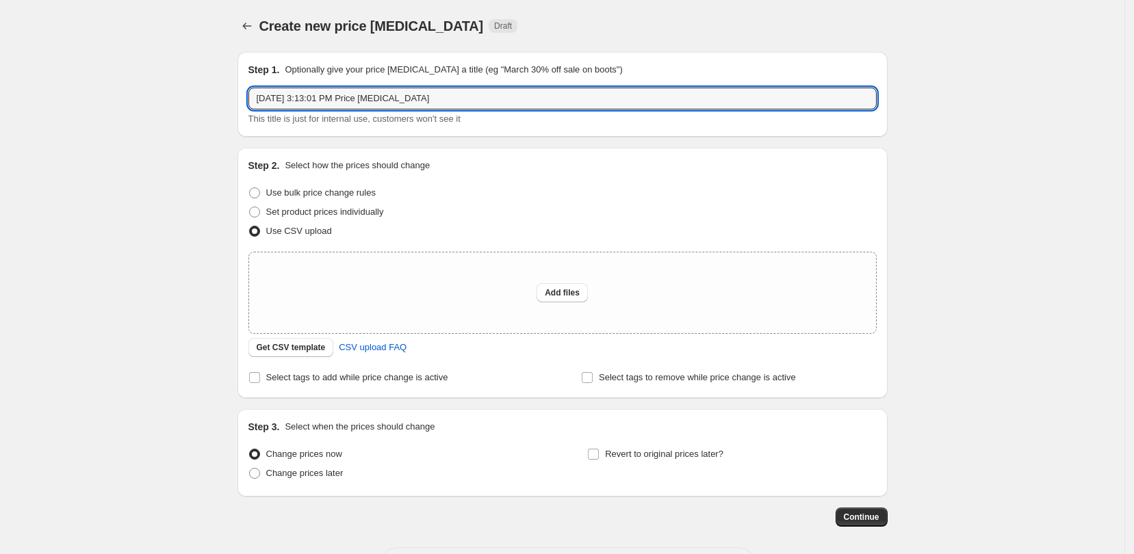
drag, startPoint x: 455, startPoint y: 99, endPoint x: 171, endPoint y: 99, distance: 284.0
click at [171, 99] on div "Create new price [MEDICAL_DATA]. This page is ready Create new price [MEDICAL_D…" at bounding box center [562, 305] width 1124 height 610
type input "9/25 50% OFF ALL SALE MUGS"
click at [557, 289] on span "Add files" at bounding box center [562, 292] width 35 height 11
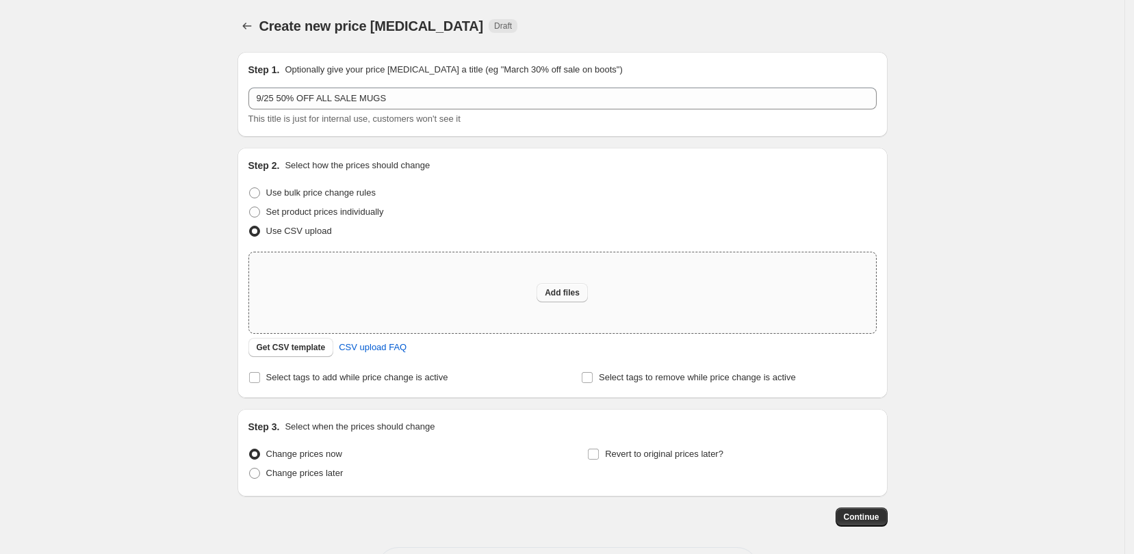
type input "C:\fakepath\All sale Mugs 50% off.csv"
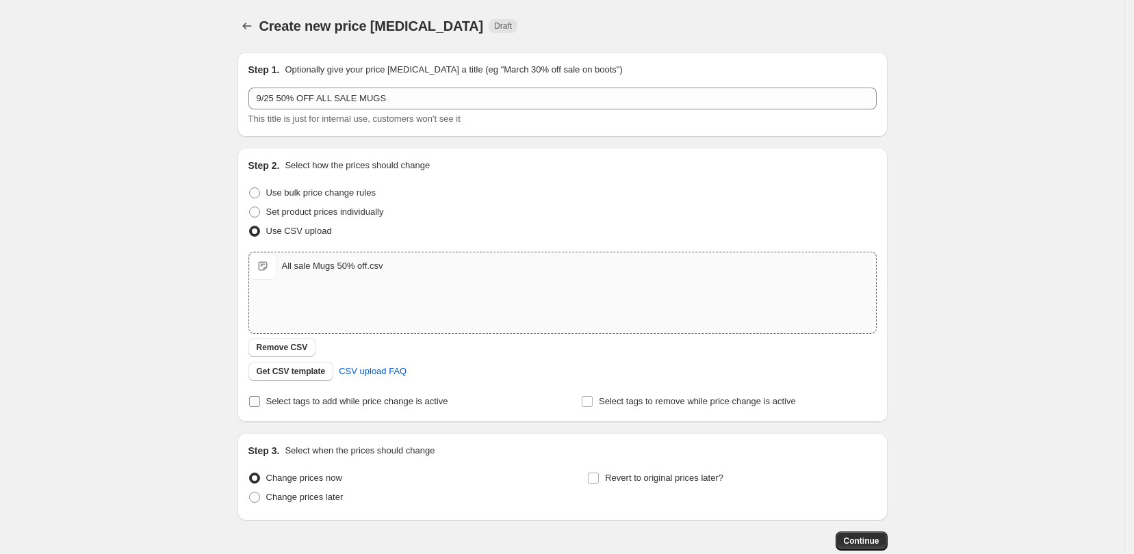
click at [260, 405] on input "Select tags to add while price change is active" at bounding box center [254, 401] width 11 height 11
checkbox input "true"
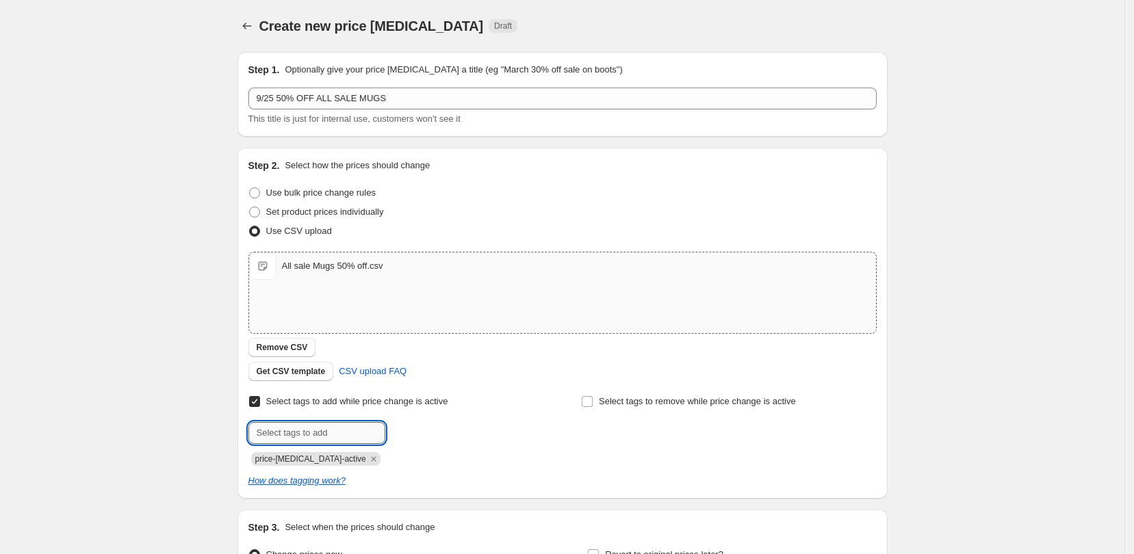
click at [341, 434] on input "text" at bounding box center [316, 433] width 137 height 22
type input "50% Off"
click at [424, 433] on span "50% Off" at bounding box center [430, 432] width 31 height 10
click at [357, 431] on input "text" at bounding box center [316, 433] width 137 height 22
type input "F"
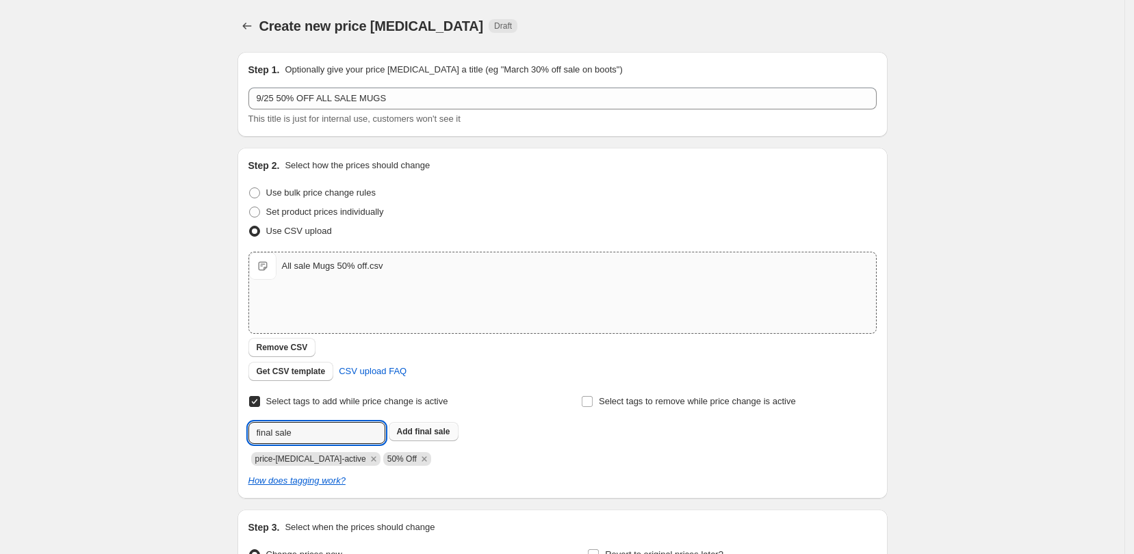
type input "final sale"
click at [426, 437] on span "final sale" at bounding box center [432, 432] width 35 height 10
click at [593, 397] on input "Select tags to remove while price change is active" at bounding box center [587, 401] width 11 height 11
checkbox input "true"
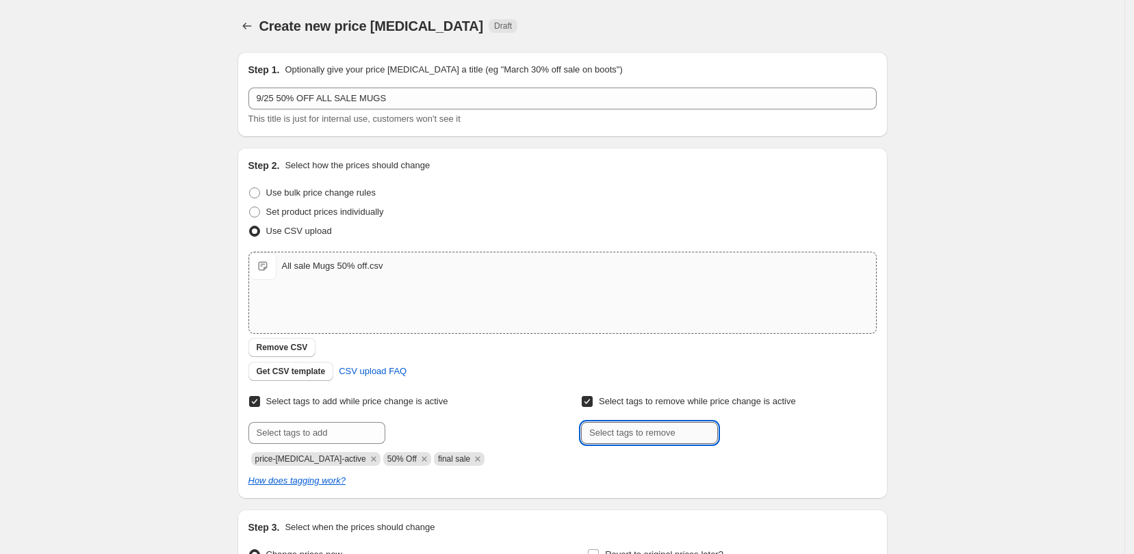
click at [654, 432] on input "text" at bounding box center [649, 433] width 137 height 22
type input "30% Off"
click at [745, 434] on b "Add" at bounding box center [737, 432] width 16 height 10
click at [677, 436] on input "text" at bounding box center [649, 433] width 137 height 22
type input "40% Off"
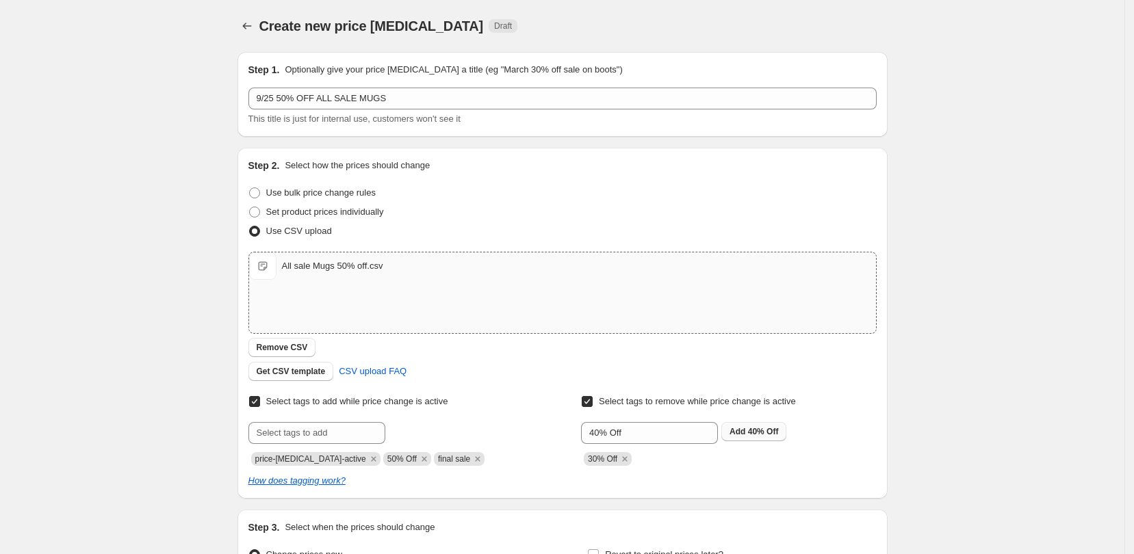
click at [769, 438] on button "Add 40% Off" at bounding box center [753, 431] width 65 height 19
click at [660, 432] on input "text" at bounding box center [649, 433] width 137 height 22
type input "60% Off"
click at [738, 428] on b "Add" at bounding box center [737, 432] width 16 height 10
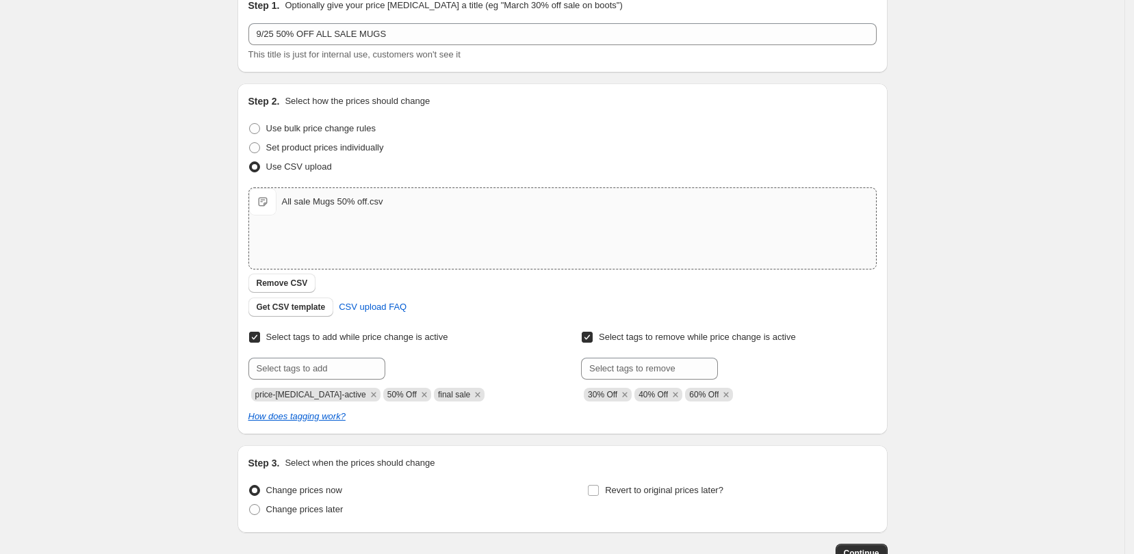
scroll to position [157, 0]
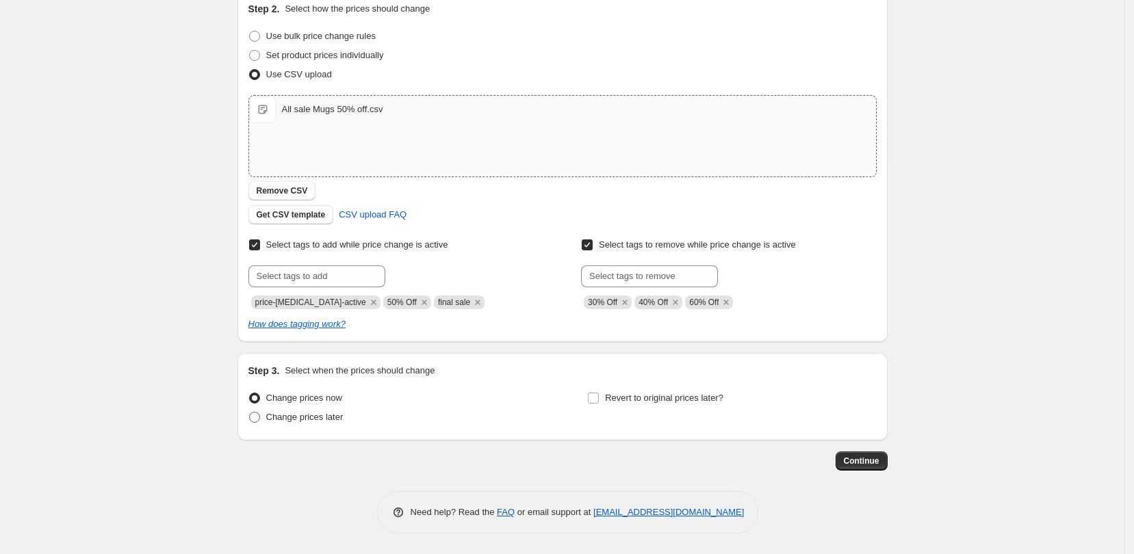
click at [297, 414] on span "Change prices later" at bounding box center [304, 417] width 77 height 10
click at [250, 413] on input "Change prices later" at bounding box center [249, 412] width 1 height 1
radio input "true"
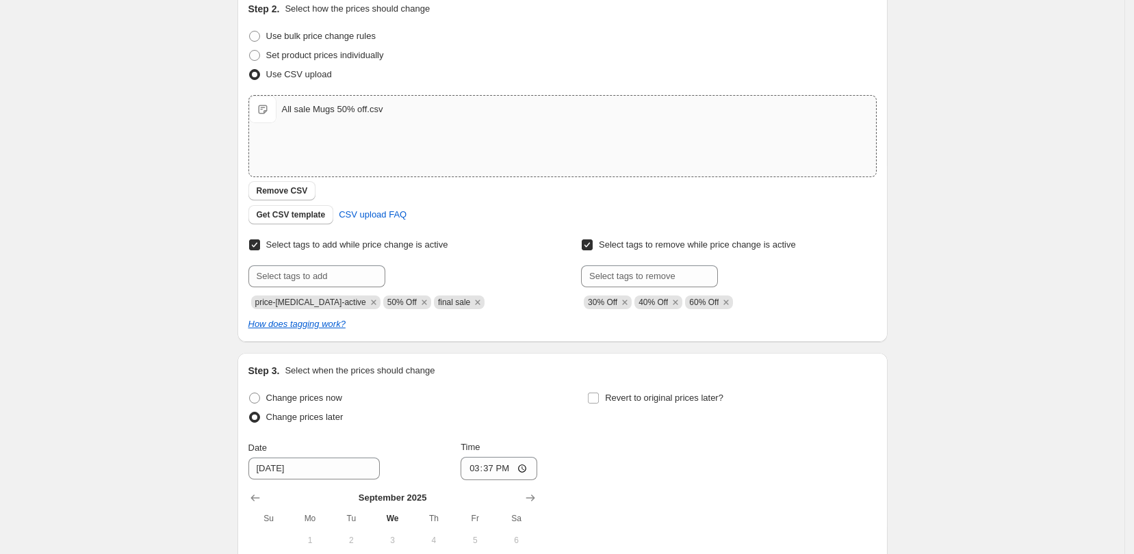
scroll to position [328, 0]
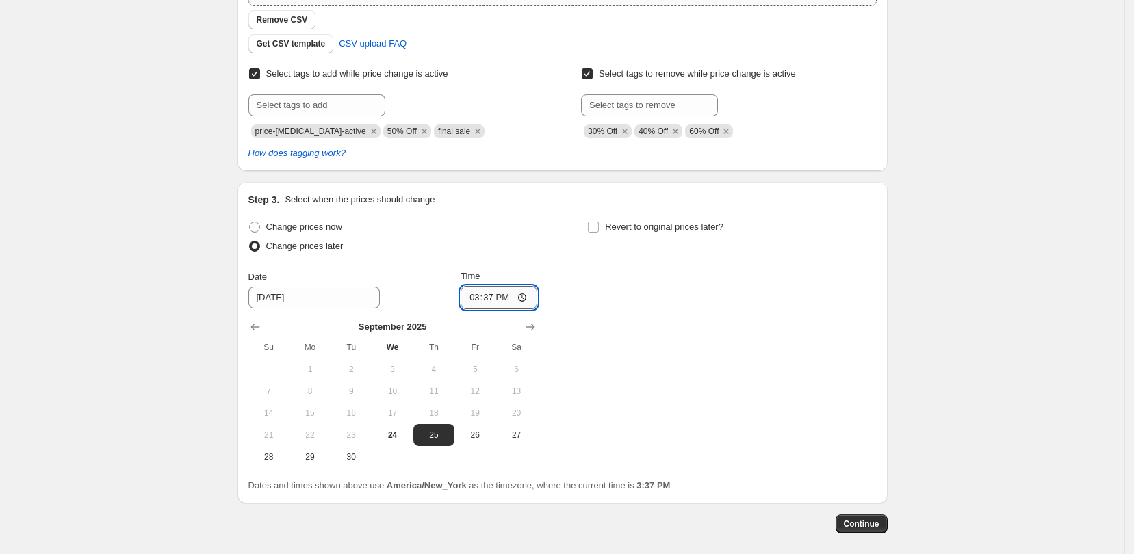
click at [522, 298] on input "15:37" at bounding box center [499, 297] width 77 height 23
type input "16:00"
click at [867, 518] on button "Continue" at bounding box center [862, 524] width 52 height 19
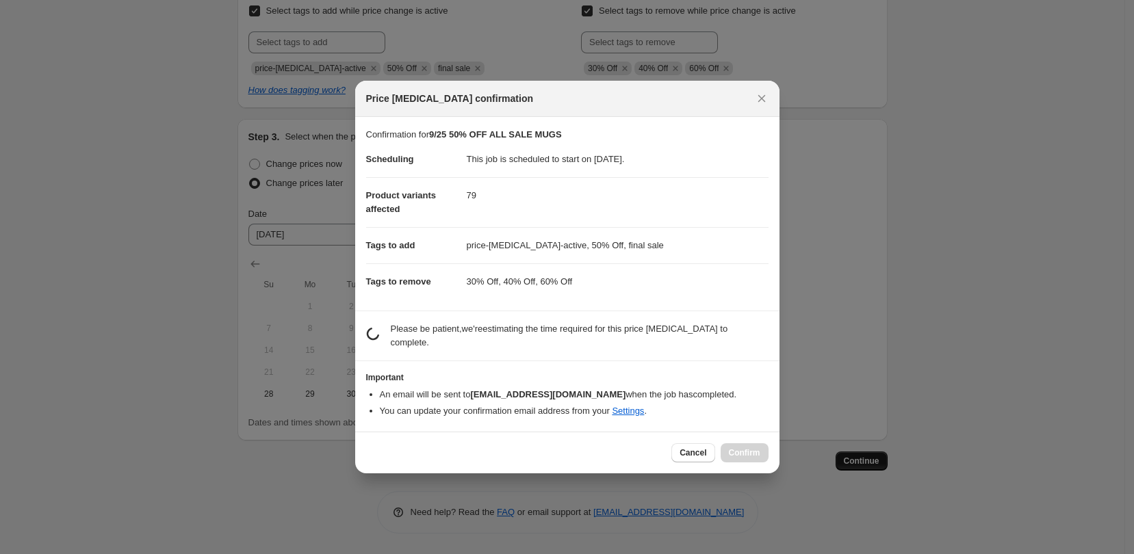
scroll to position [0, 0]
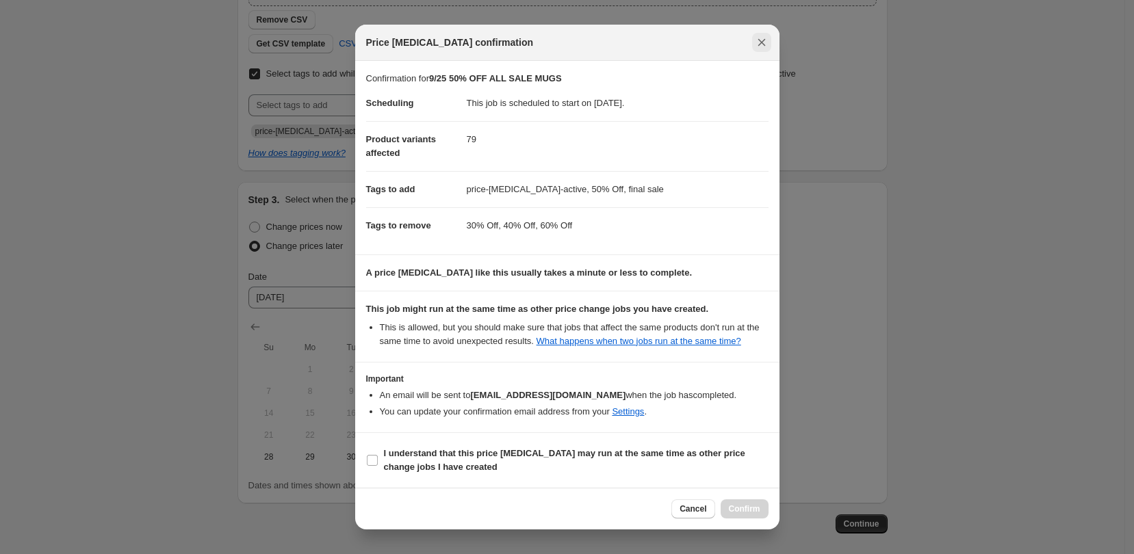
click at [756, 44] on icon "Close" at bounding box center [762, 43] width 14 height 14
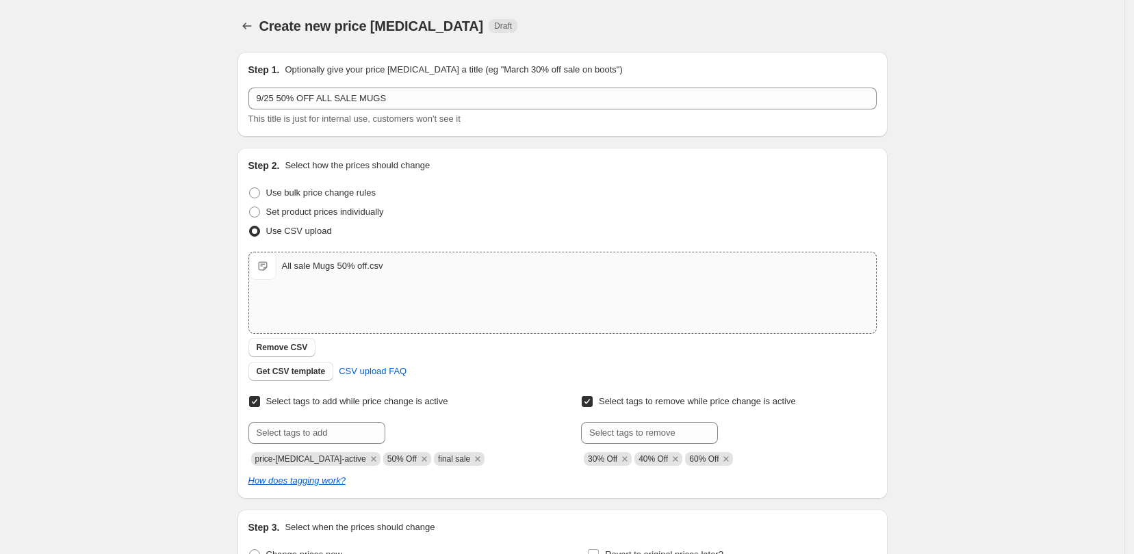
scroll to position [328, 0]
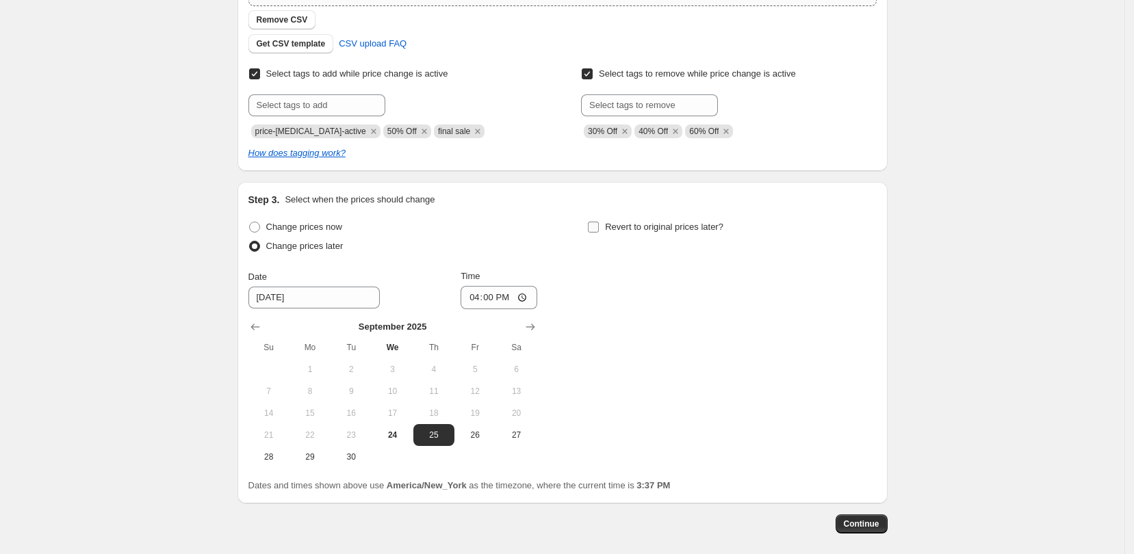
click at [605, 224] on label "Revert to original prices later?" at bounding box center [655, 227] width 136 height 19
click at [599, 224] on input "Revert to original prices later?" at bounding box center [593, 227] width 11 height 11
checkbox input "true"
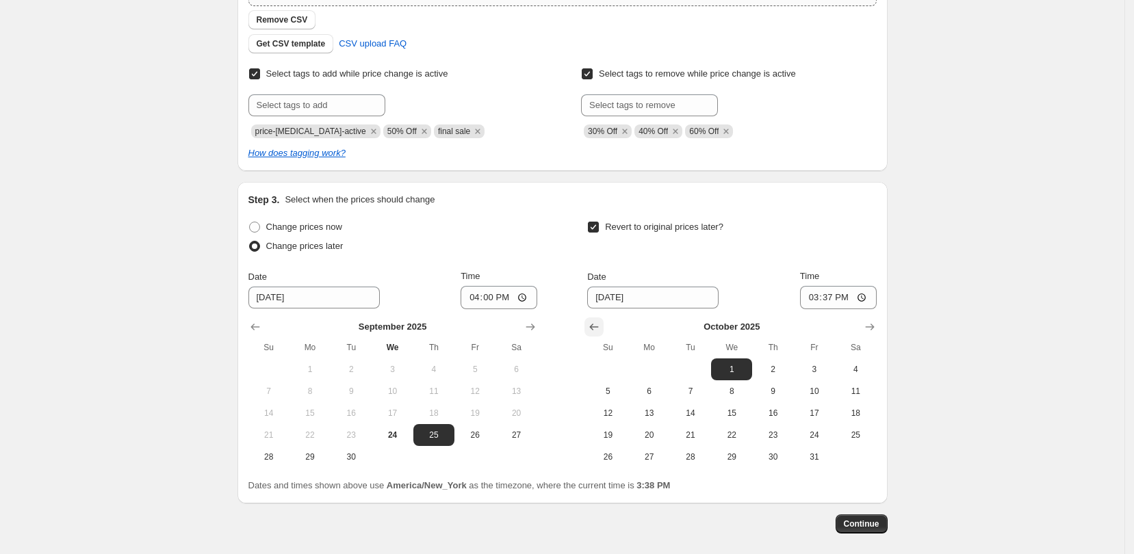
click at [598, 324] on icon "Show previous month, September 2025" at bounding box center [594, 327] width 14 height 14
click at [698, 456] on span "30" at bounding box center [690, 457] width 30 height 11
type input "[DATE]"
click at [871, 297] on input "15:37" at bounding box center [838, 297] width 77 height 23
type input "03:00"
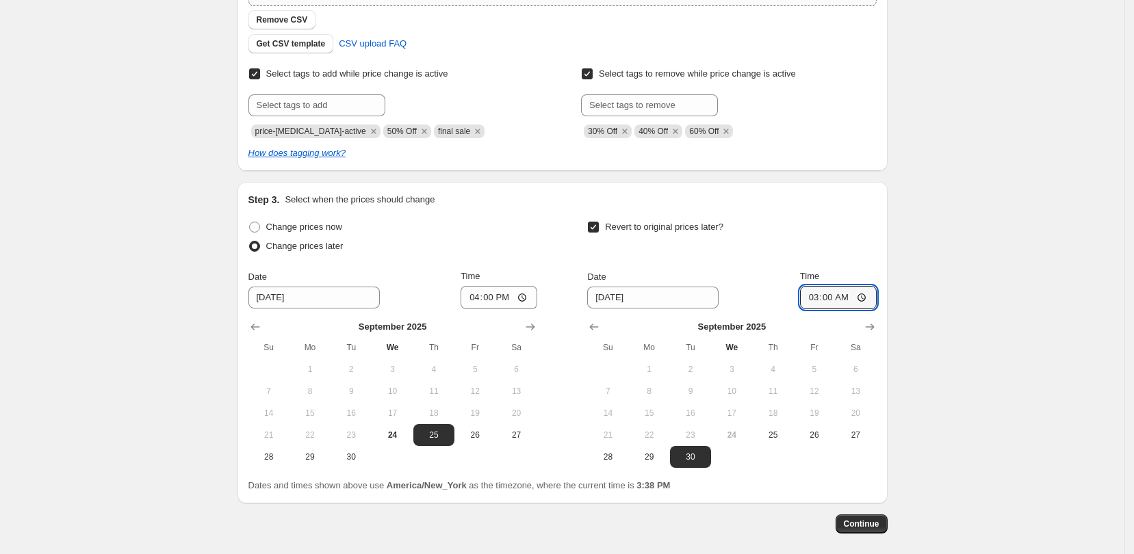
click at [966, 427] on div "Create new price [MEDICAL_DATA]. This page is ready Create new price [MEDICAL_D…" at bounding box center [562, 144] width 1124 height 945
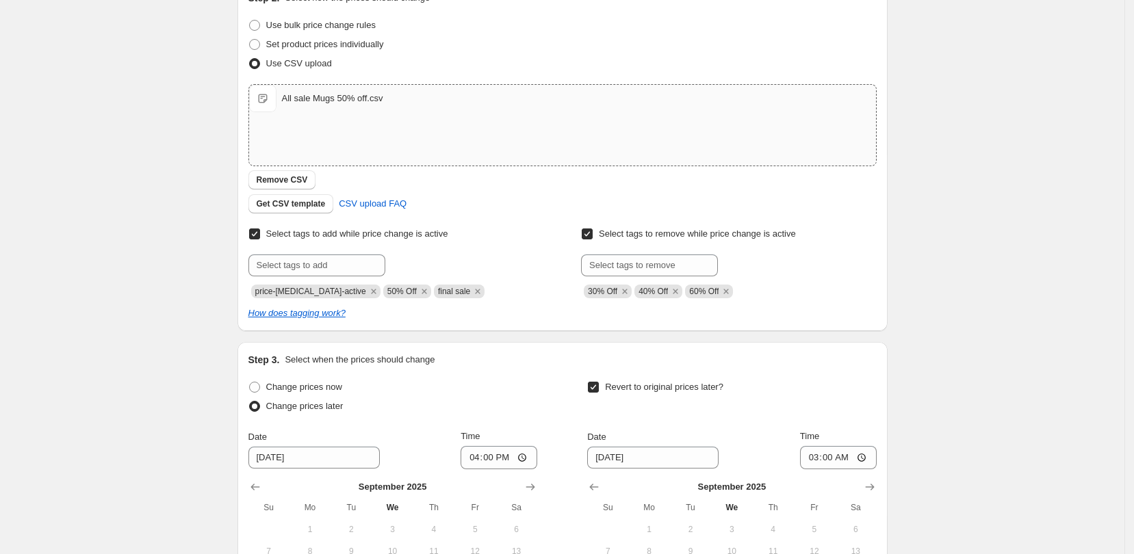
scroll to position [342, 0]
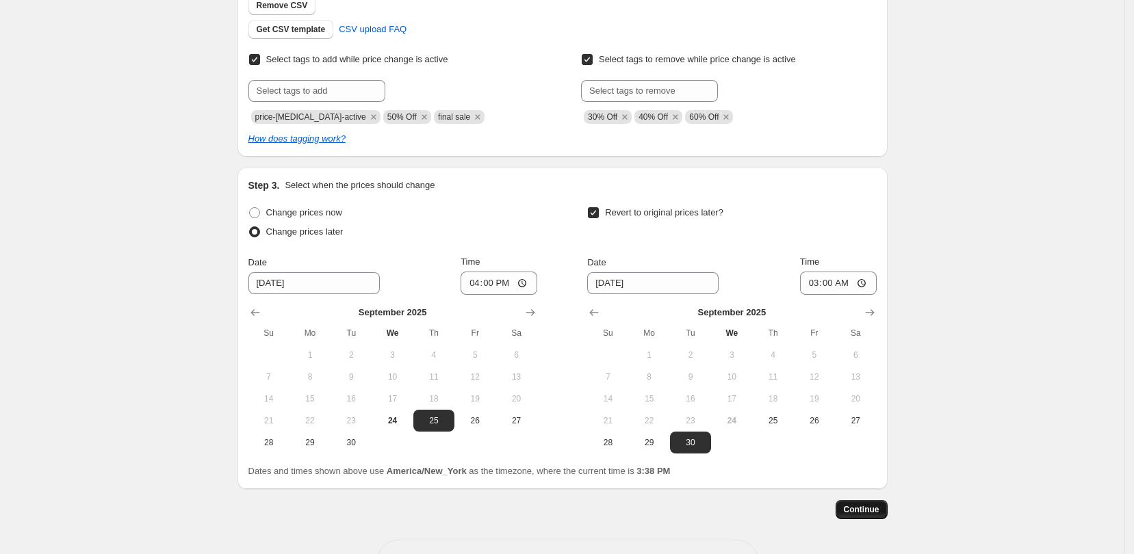
click at [866, 504] on span "Continue" at bounding box center [862, 509] width 36 height 11
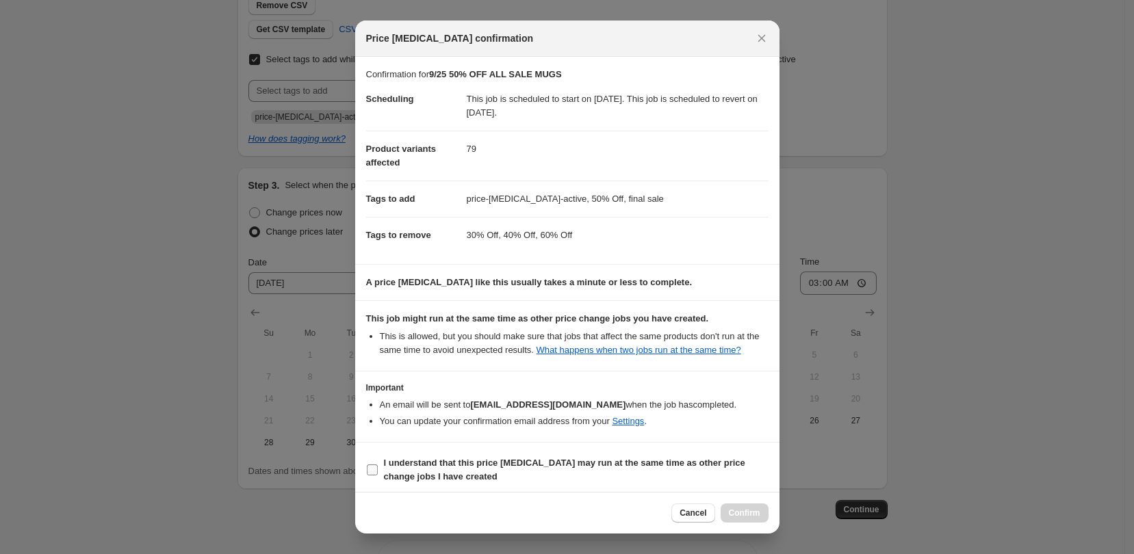
click at [372, 465] on span ":rpu:" at bounding box center [372, 470] width 12 height 12
click at [378, 469] on label "I understand that this price [MEDICAL_DATA] may run at the same time as other p…" at bounding box center [567, 470] width 402 height 33
click at [378, 469] on input "I understand that this price [MEDICAL_DATA] may run at the same time as other p…" at bounding box center [372, 470] width 11 height 11
checkbox input "true"
click at [753, 513] on span "Confirm" at bounding box center [744, 513] width 31 height 11
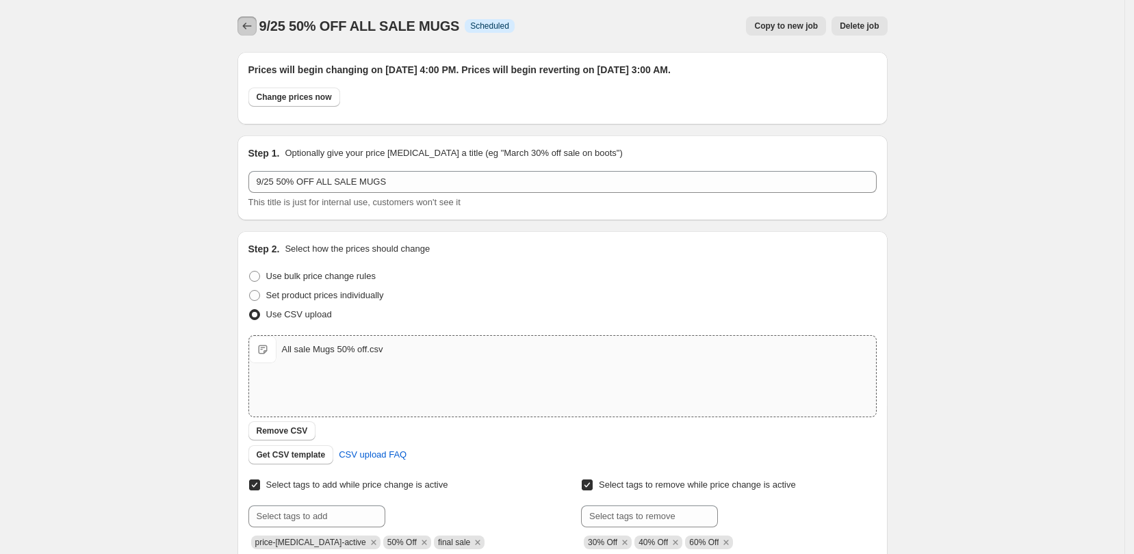
click at [244, 20] on icon "Price change jobs" at bounding box center [247, 26] width 14 height 14
